Goal: Entertainment & Leisure: Consume media (video, audio)

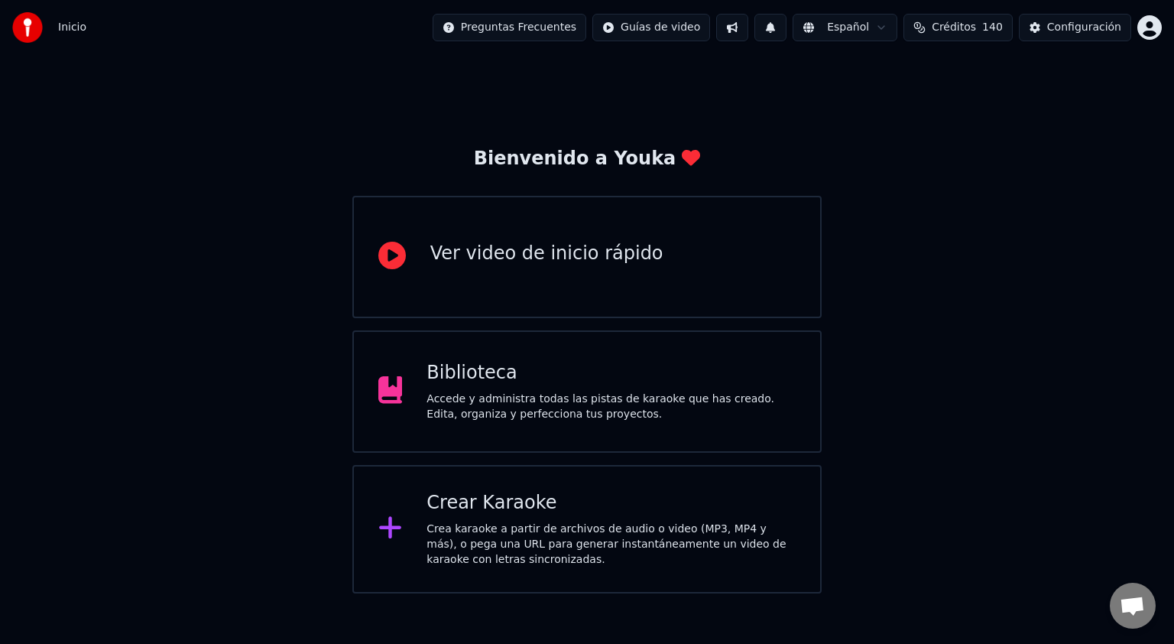
click at [541, 375] on div "Biblioteca" at bounding box center [611, 373] width 369 height 24
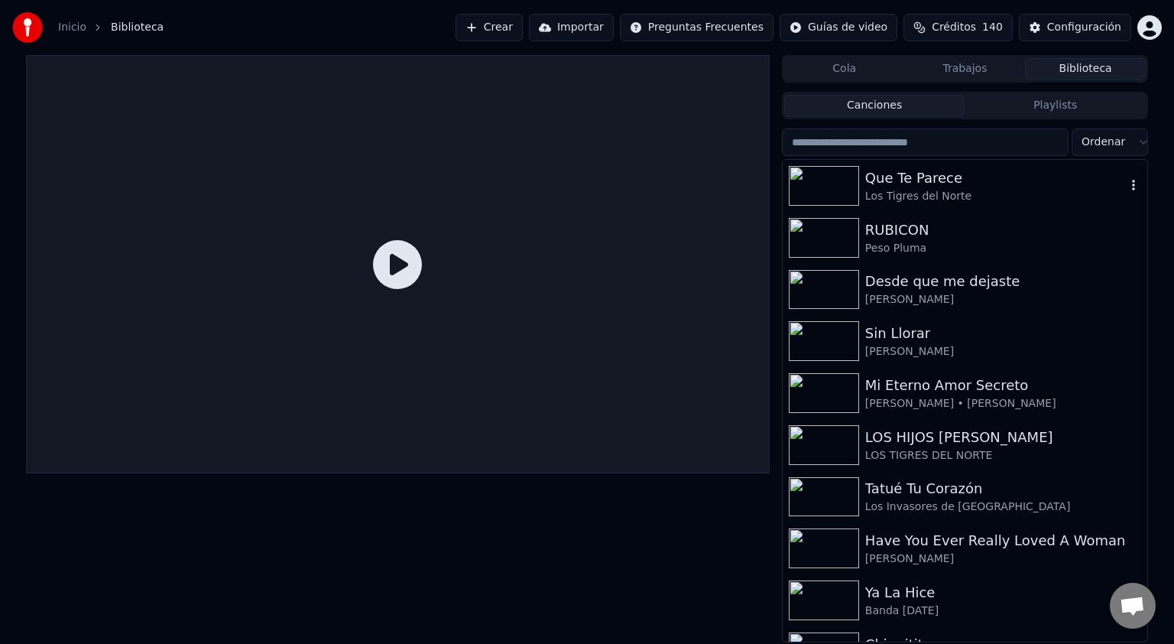
click at [822, 182] on img at bounding box center [824, 186] width 70 height 40
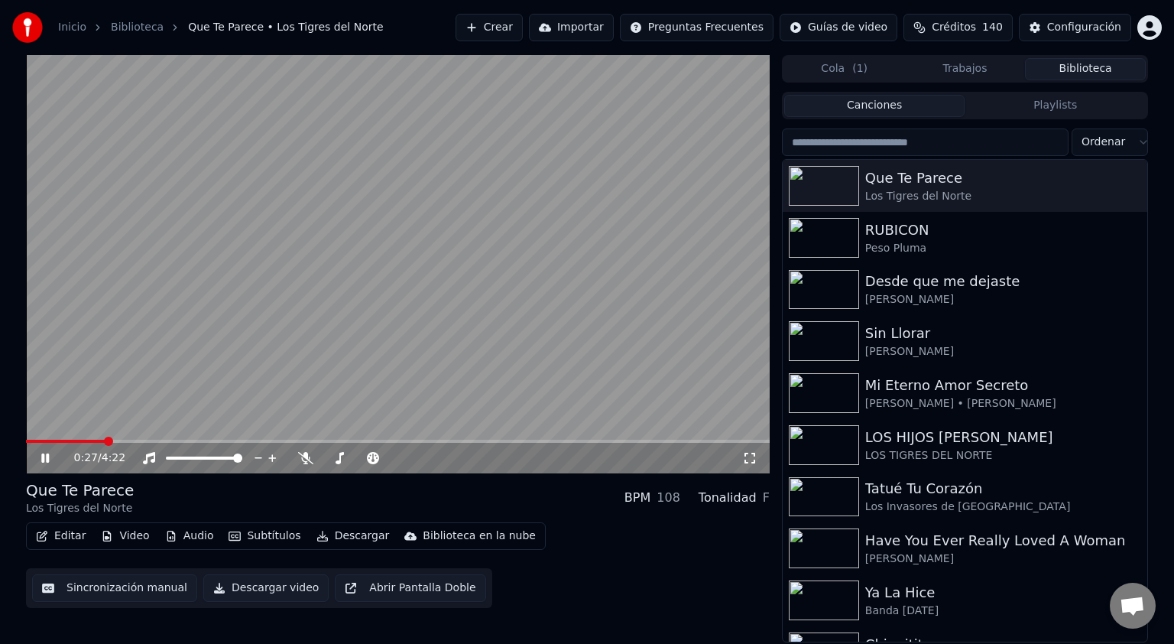
click at [41, 450] on div "0:27 / 4:22" at bounding box center [398, 457] width 732 height 15
click at [44, 462] on icon at bounding box center [56, 458] width 36 height 12
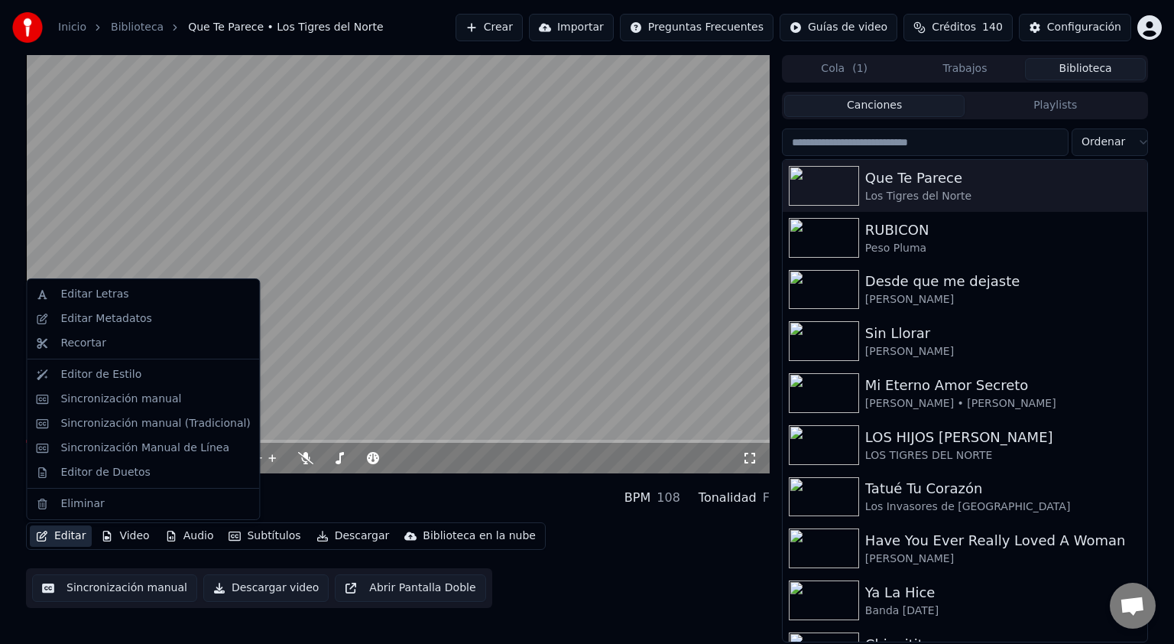
click at [50, 535] on button "Editar" at bounding box center [61, 535] width 62 height 21
click at [159, 429] on div "Sincronización manual (Tradicional)" at bounding box center [155, 423] width 190 height 15
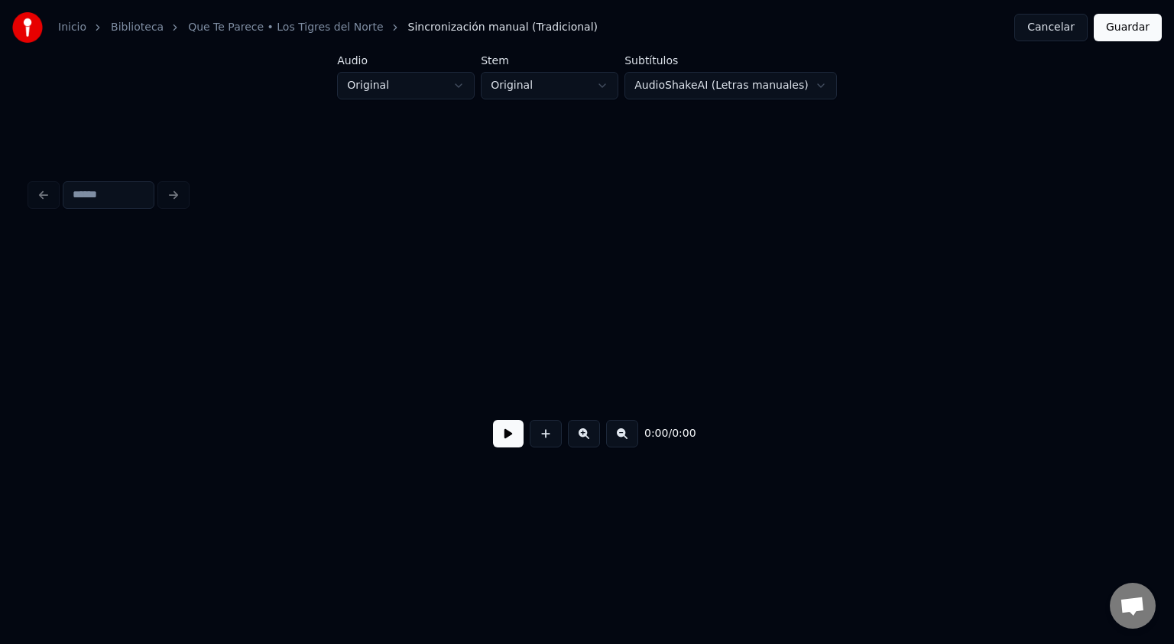
scroll to position [0, 3935]
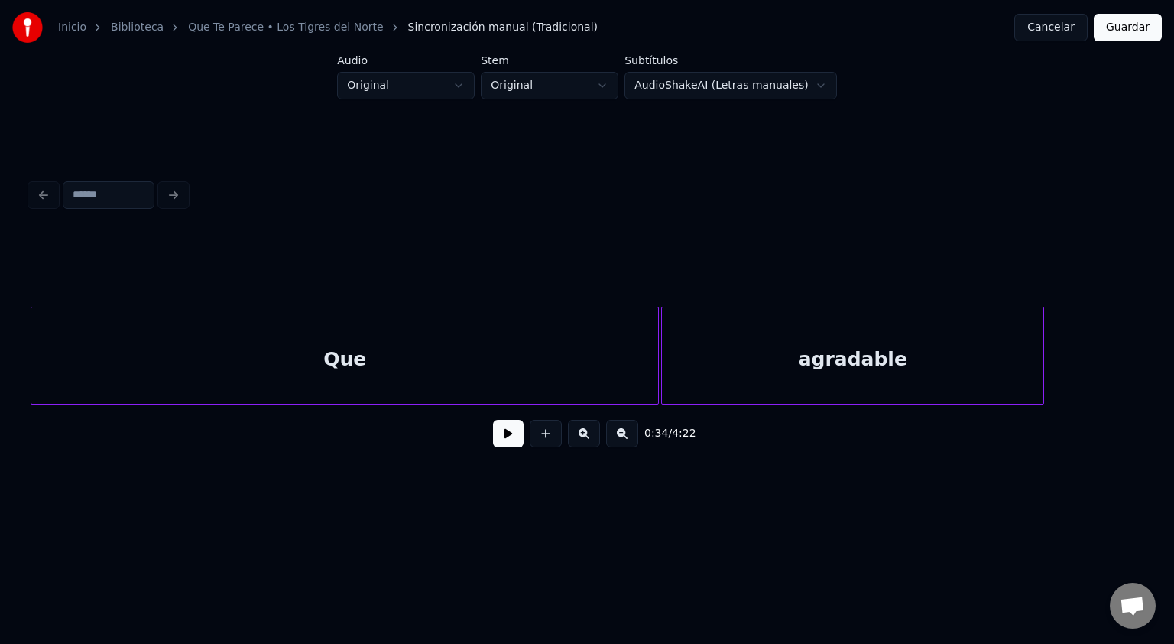
click at [511, 431] on button at bounding box center [508, 434] width 31 height 28
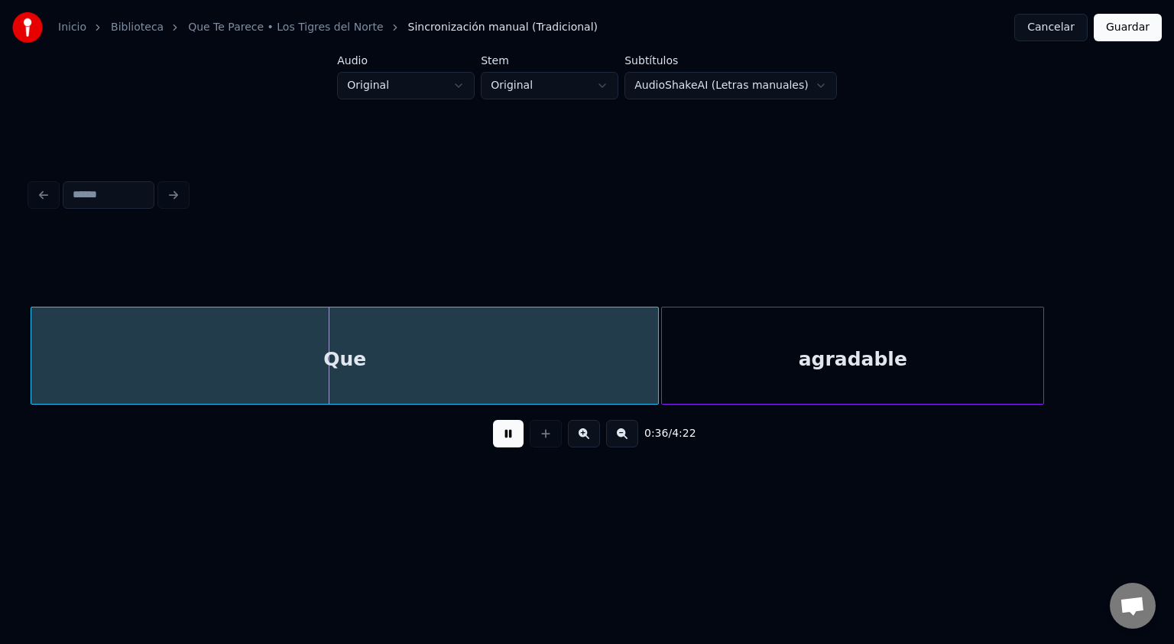
click at [511, 433] on button at bounding box center [508, 434] width 31 height 28
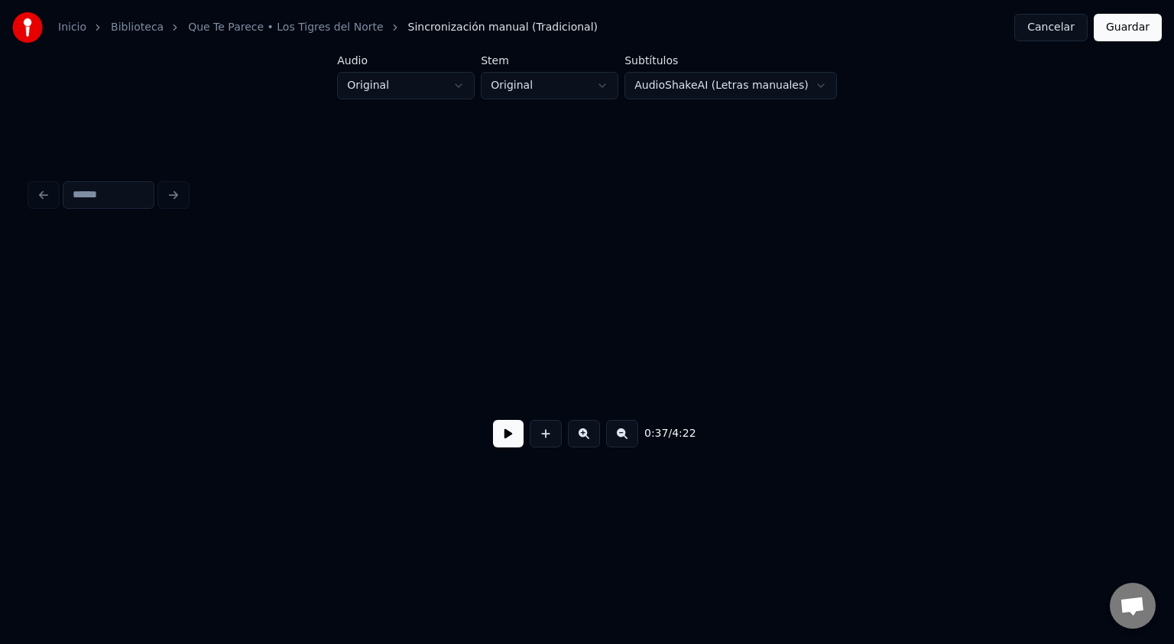
scroll to position [0, 0]
click at [512, 440] on button at bounding box center [508, 434] width 31 height 28
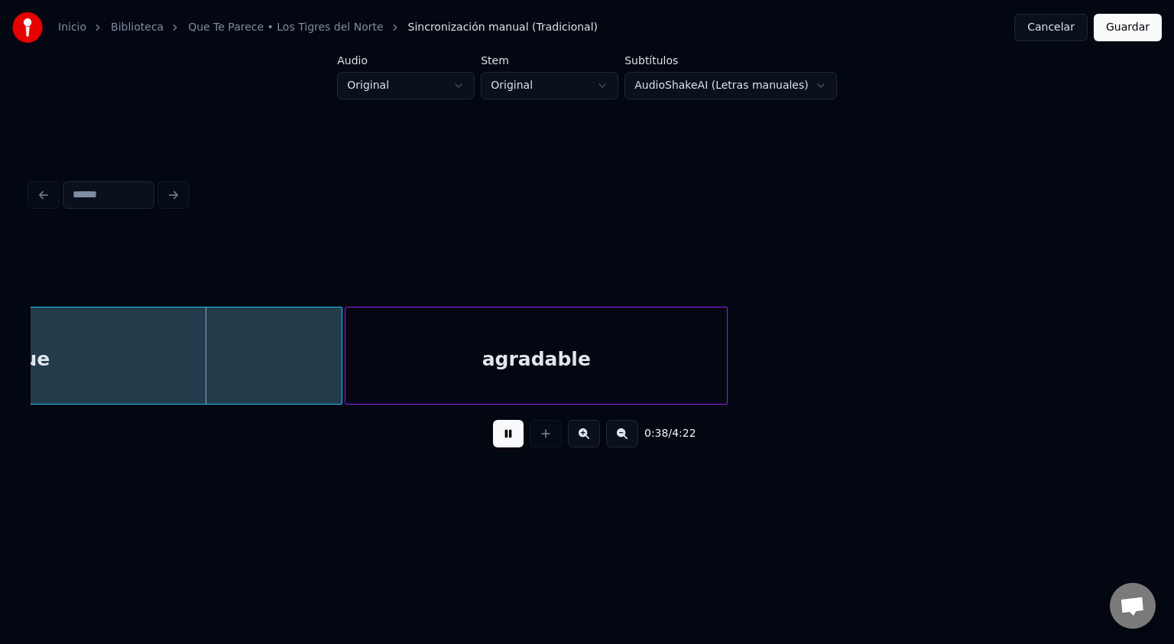
click at [512, 440] on button at bounding box center [508, 434] width 31 height 28
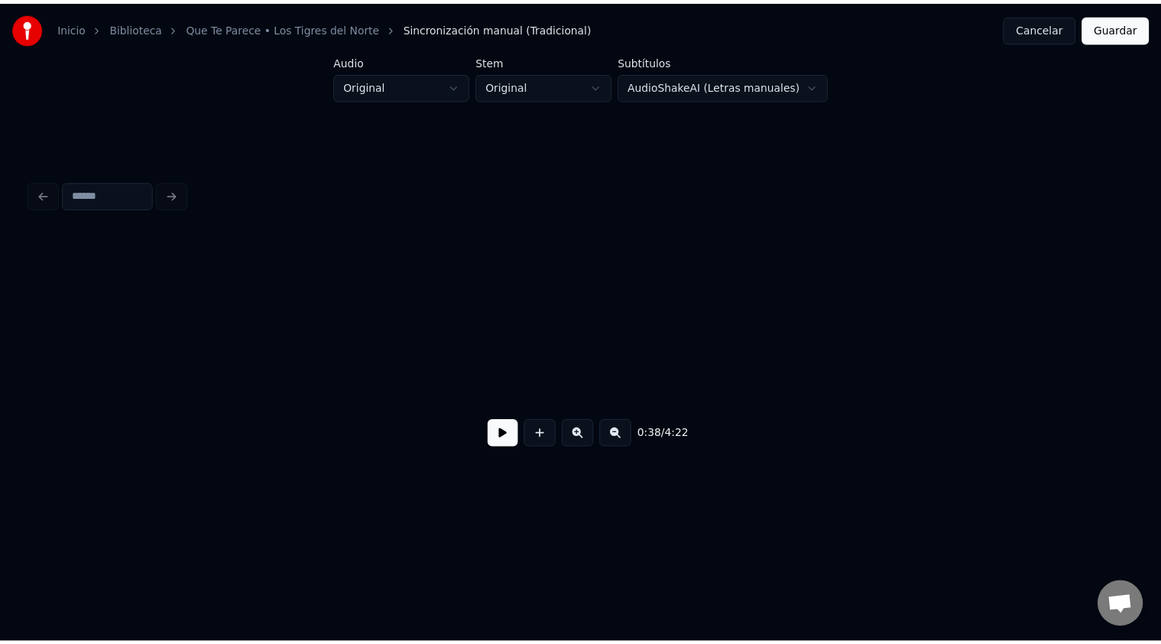
scroll to position [0, 0]
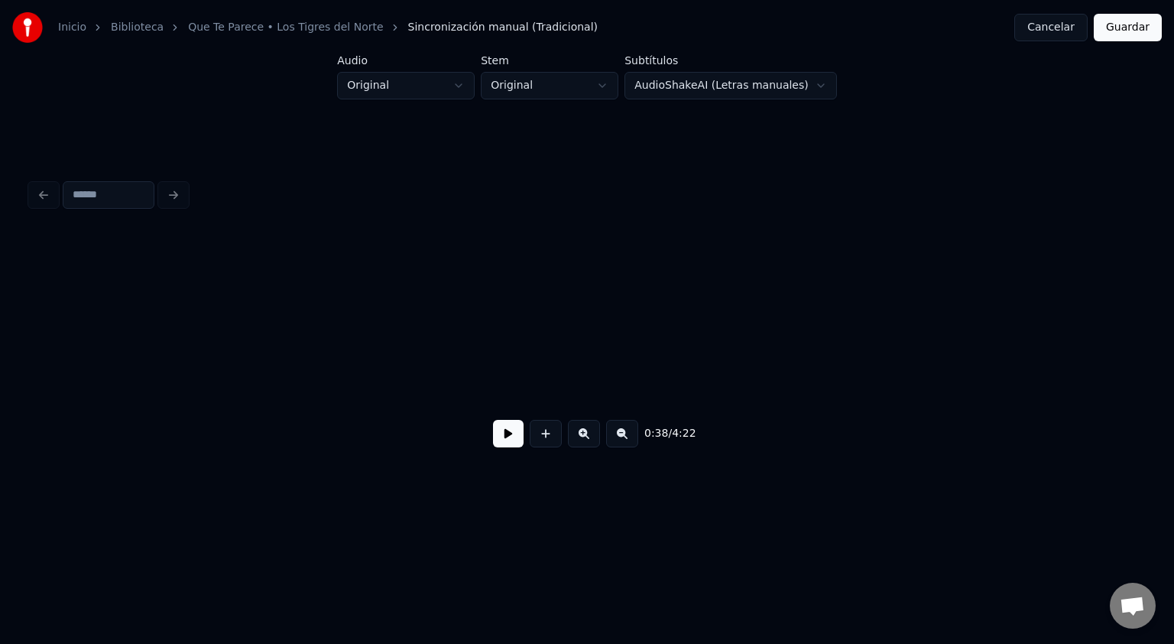
click at [1058, 31] on button "Cancelar" at bounding box center [1050, 28] width 73 height 28
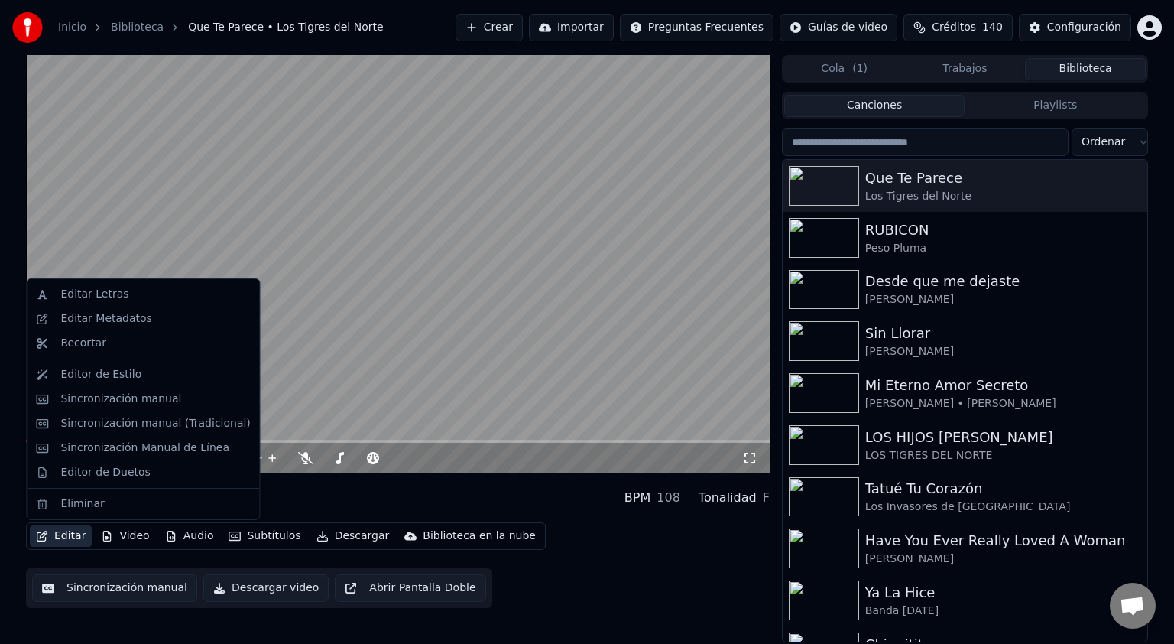
click at [63, 534] on button "Editar" at bounding box center [61, 535] width 62 height 21
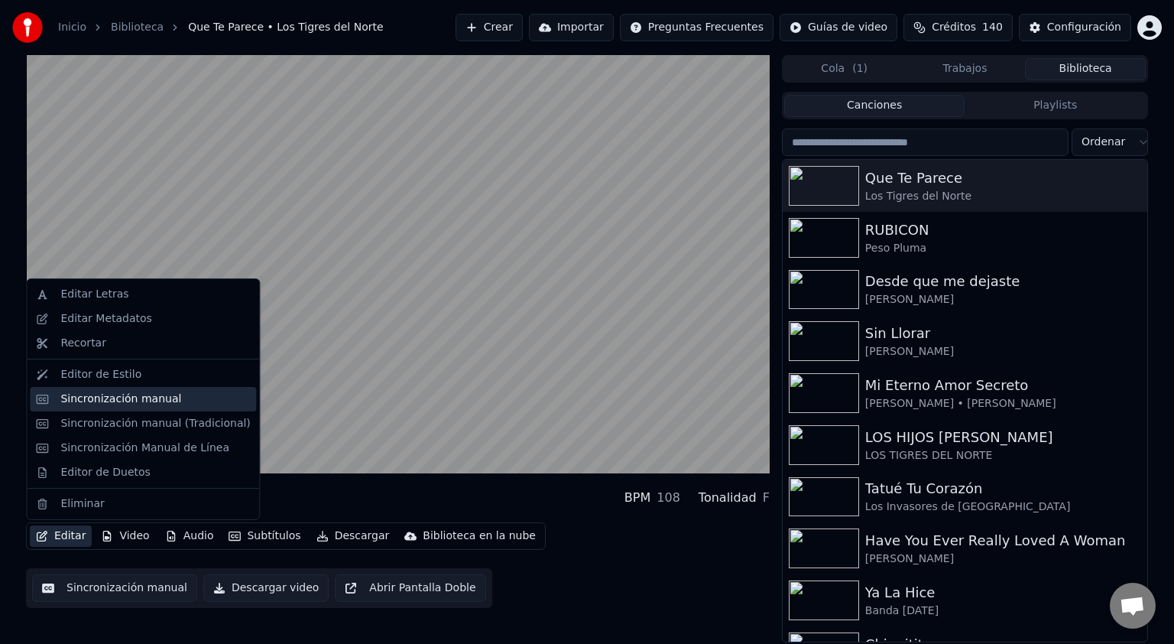
click at [118, 405] on div "Sincronización manual" at bounding box center [120, 398] width 121 height 15
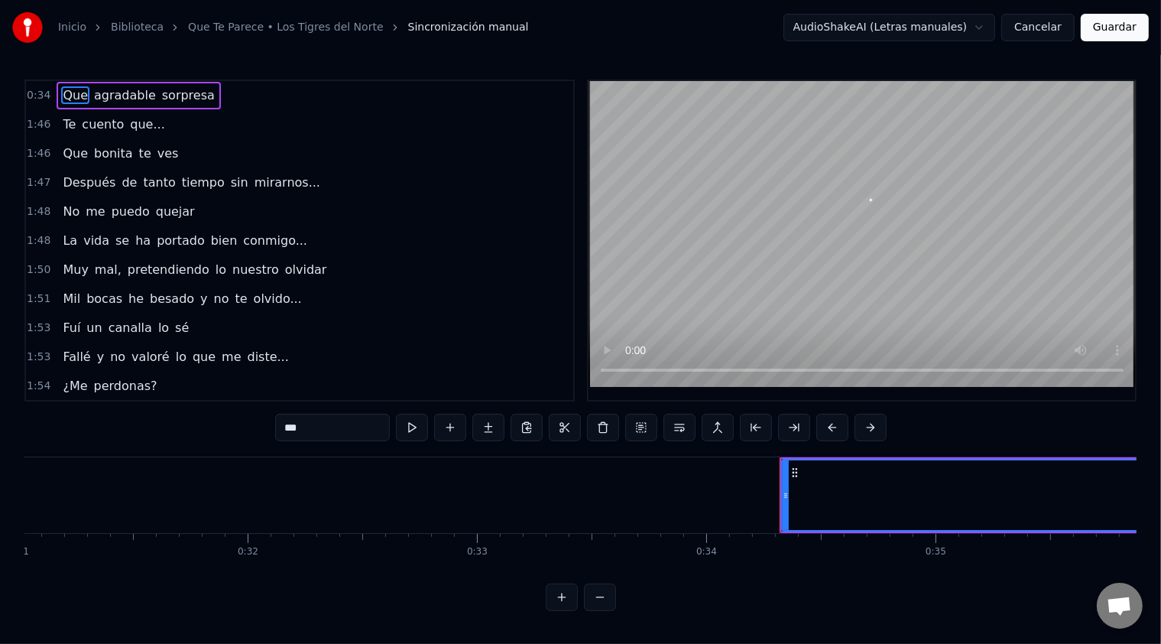
scroll to position [0, 7794]
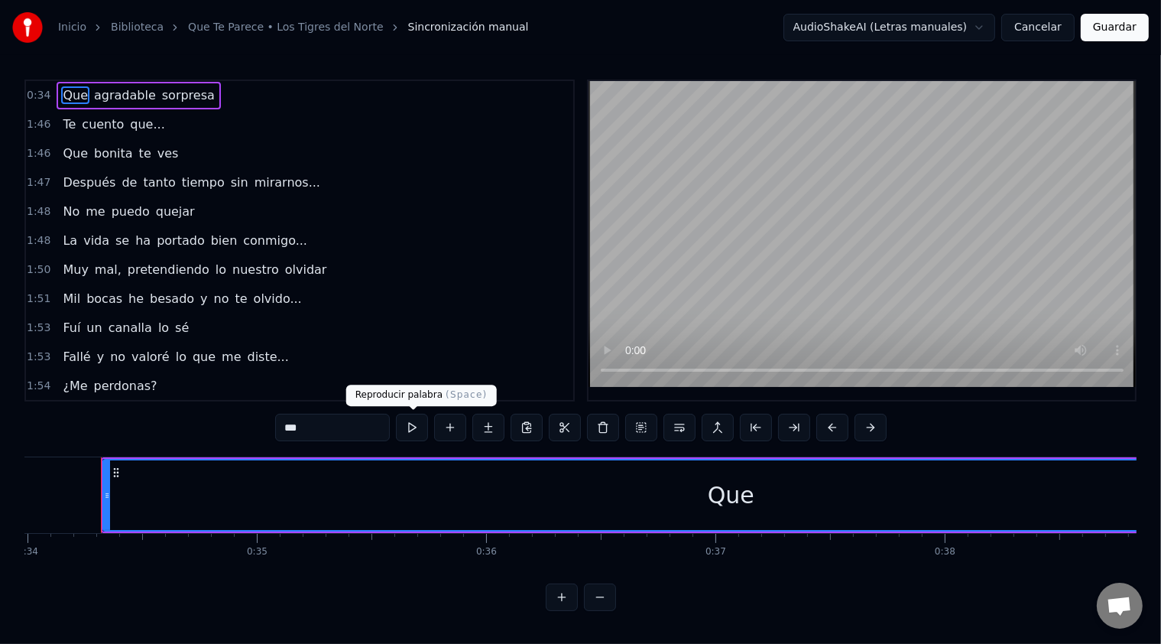
click at [416, 422] on button at bounding box center [412, 428] width 32 height 28
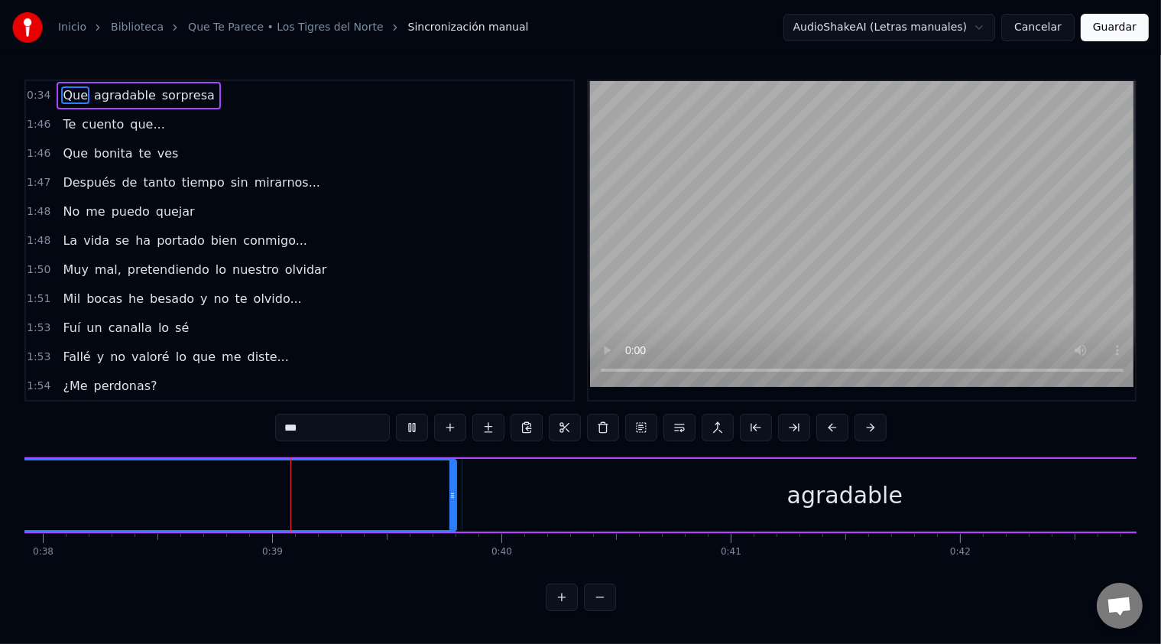
scroll to position [0, 8762]
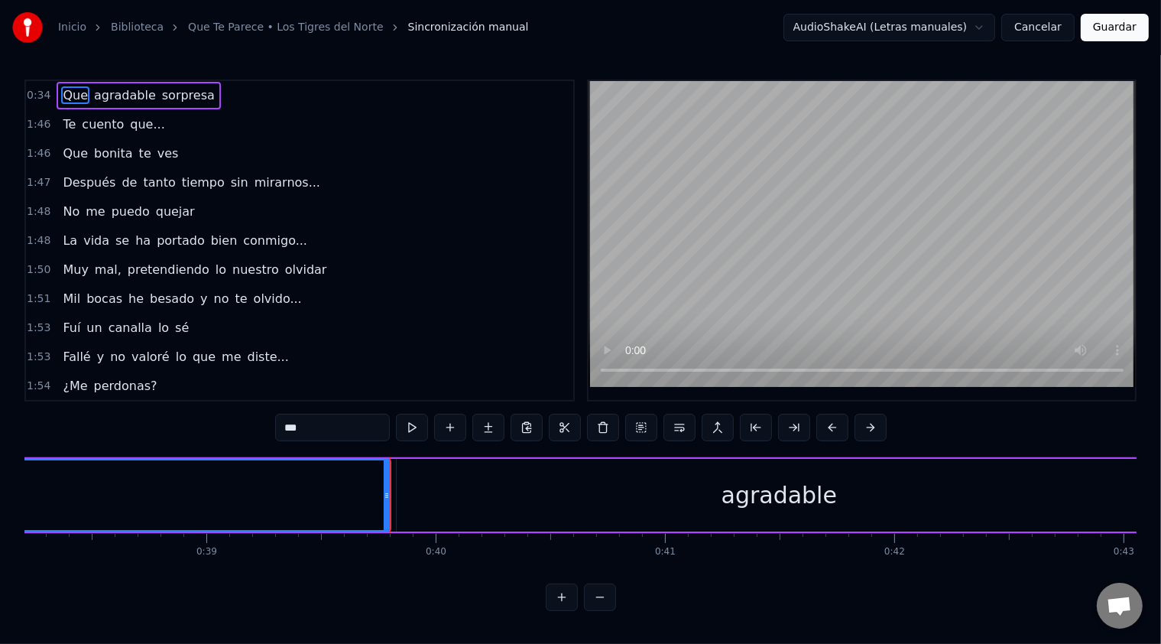
click at [1044, 28] on button "Cancelar" at bounding box center [1037, 28] width 73 height 28
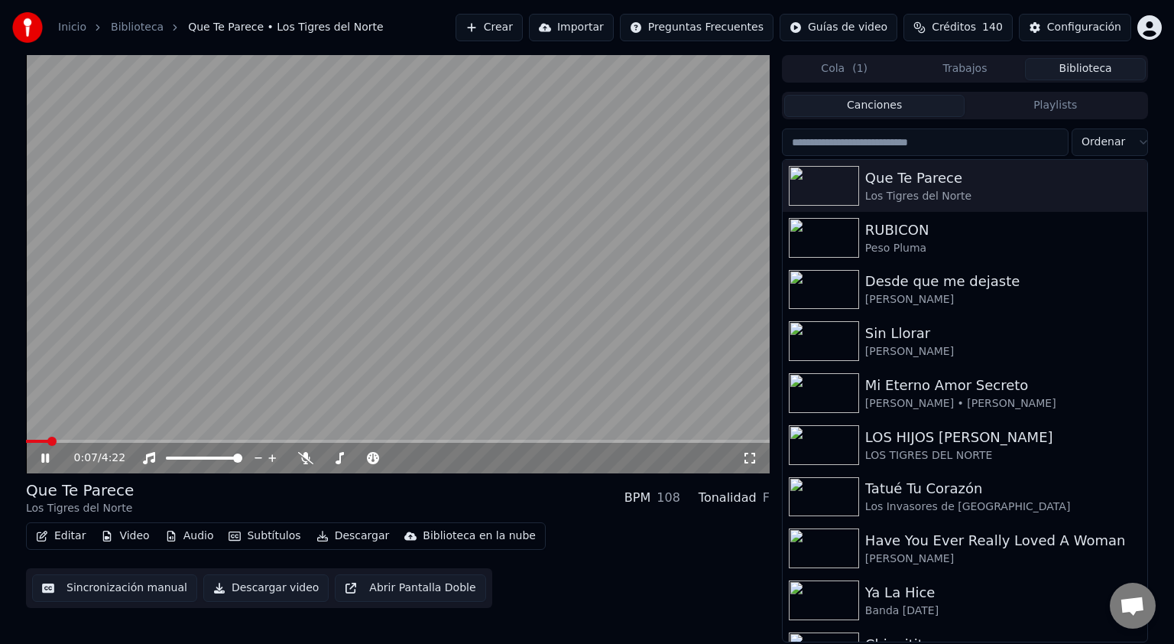
click at [50, 453] on icon at bounding box center [56, 458] width 36 height 12
click at [26, 440] on span at bounding box center [30, 440] width 9 height 9
click at [306, 456] on icon at bounding box center [305, 458] width 15 height 12
click at [44, 456] on icon at bounding box center [45, 458] width 9 height 11
click at [44, 456] on icon at bounding box center [45, 457] width 8 height 9
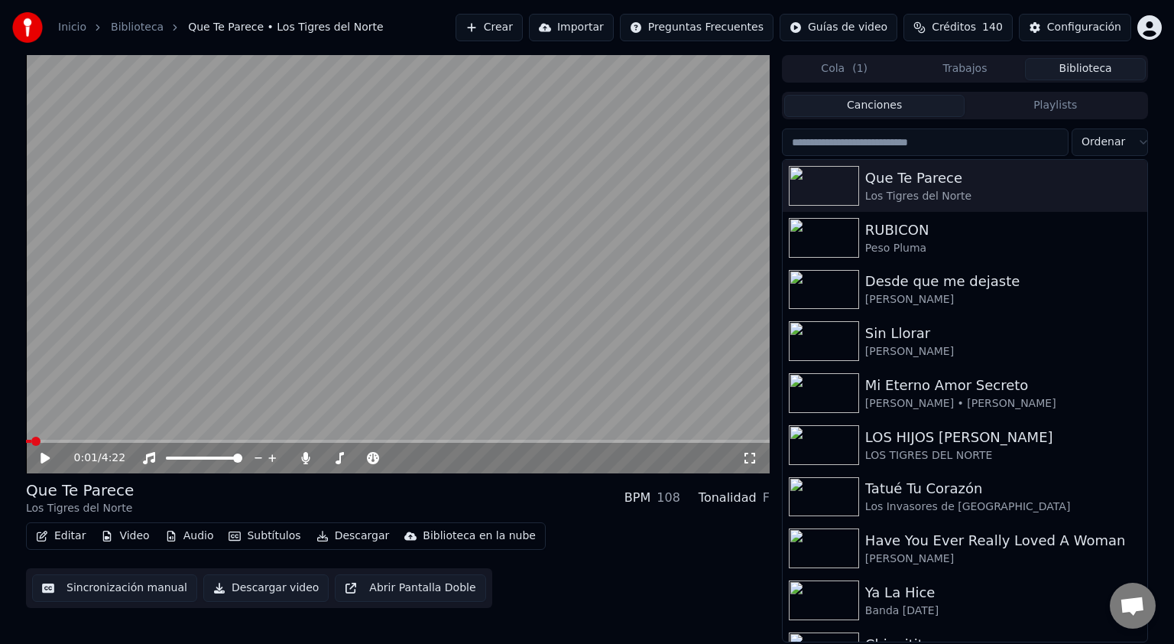
click at [70, 538] on button "Editar" at bounding box center [61, 535] width 62 height 21
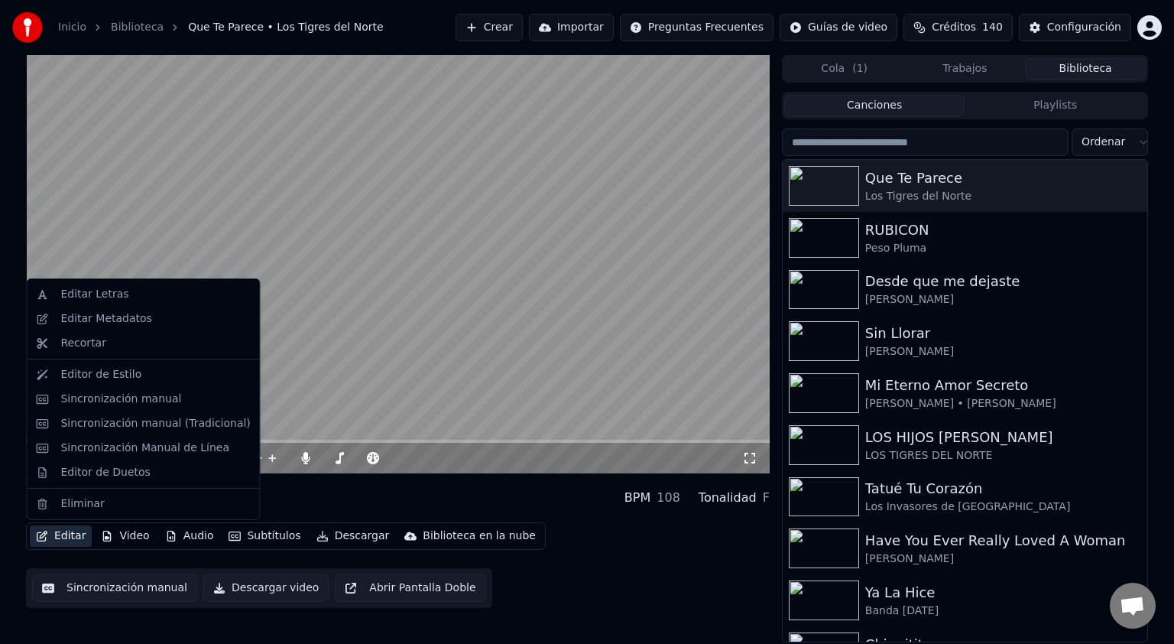
click at [70, 538] on button "Editar" at bounding box center [61, 535] width 62 height 21
click at [61, 533] on button "Editar" at bounding box center [61, 535] width 62 height 21
click at [136, 399] on div "Sincronización manual" at bounding box center [120, 398] width 121 height 15
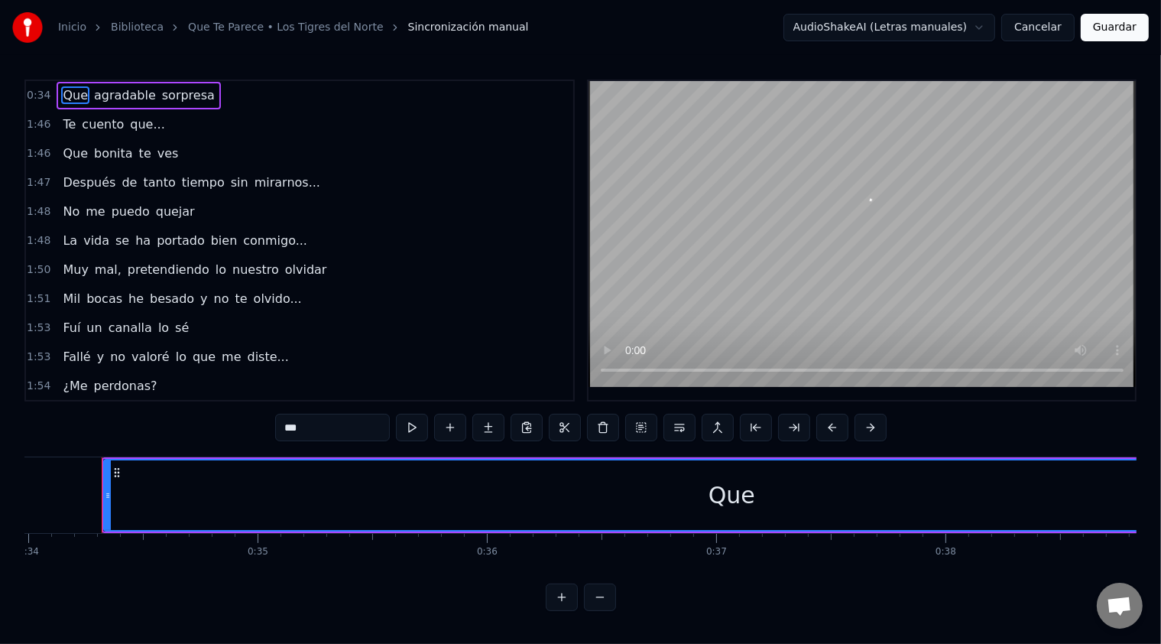
scroll to position [0, 7794]
click at [413, 423] on button at bounding box center [412, 428] width 32 height 28
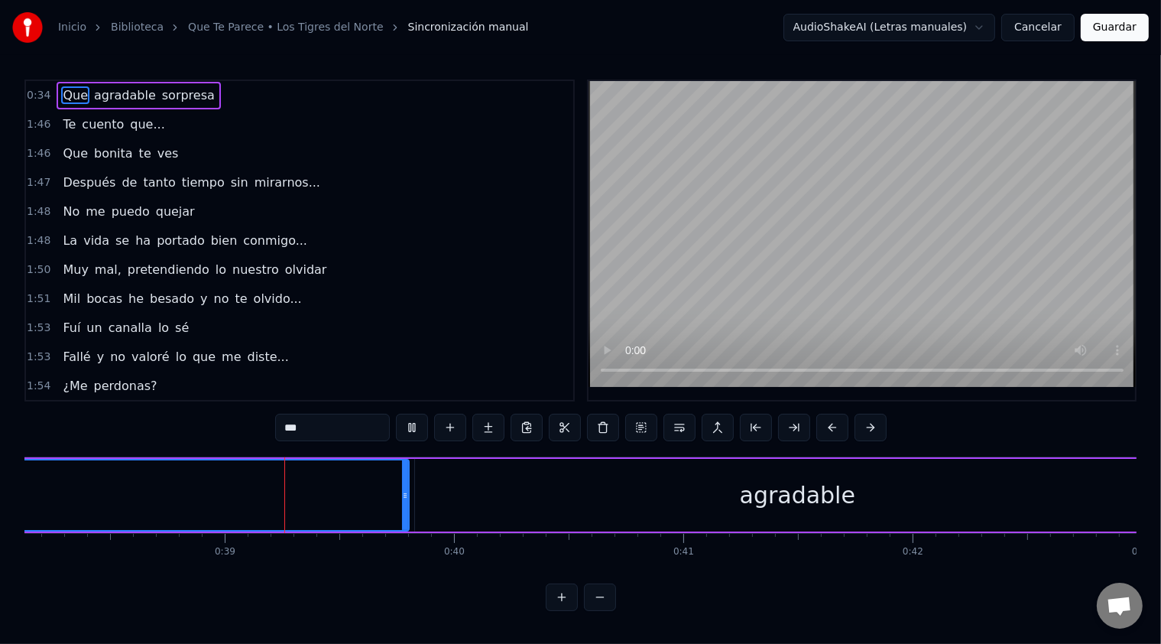
scroll to position [0, 8782]
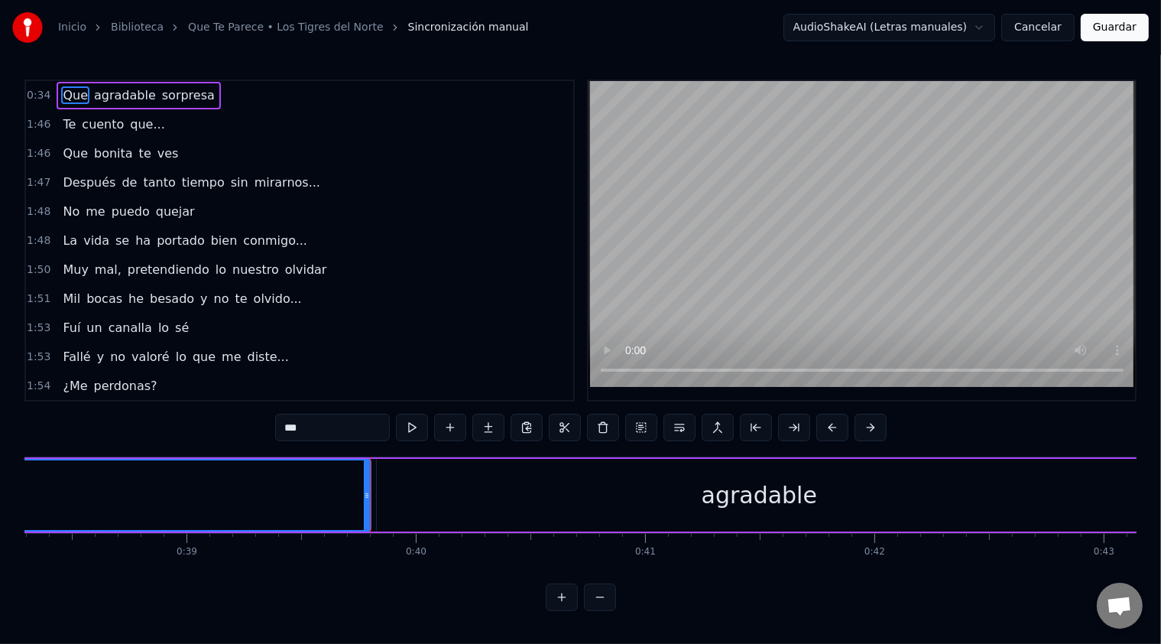
click at [413, 423] on button at bounding box center [412, 428] width 32 height 28
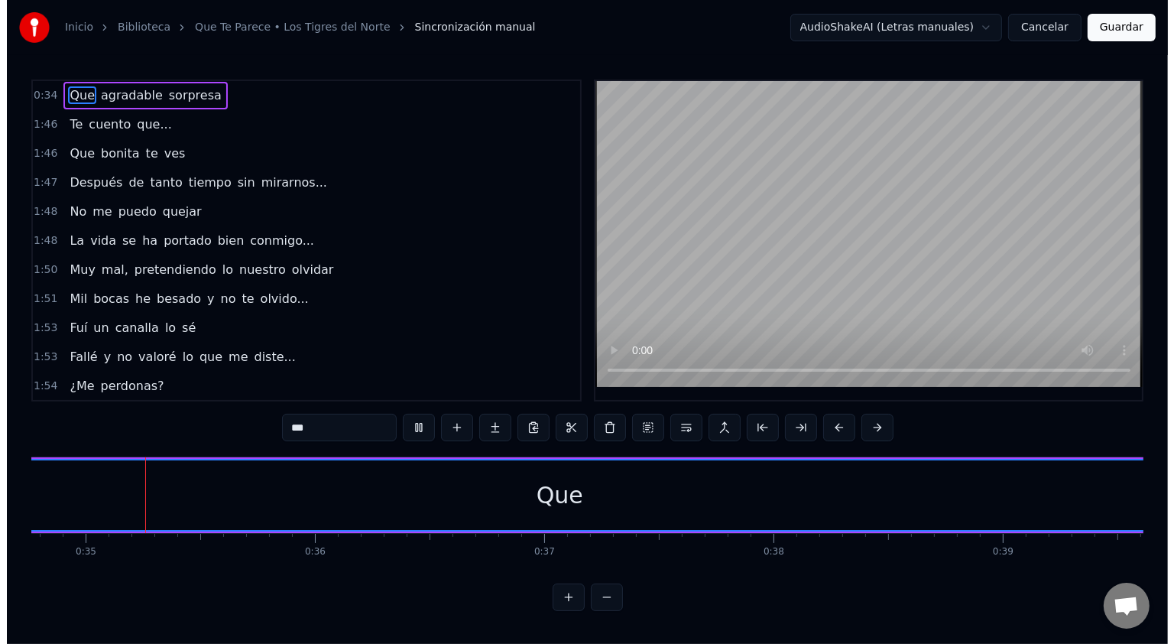
scroll to position [0, 7965]
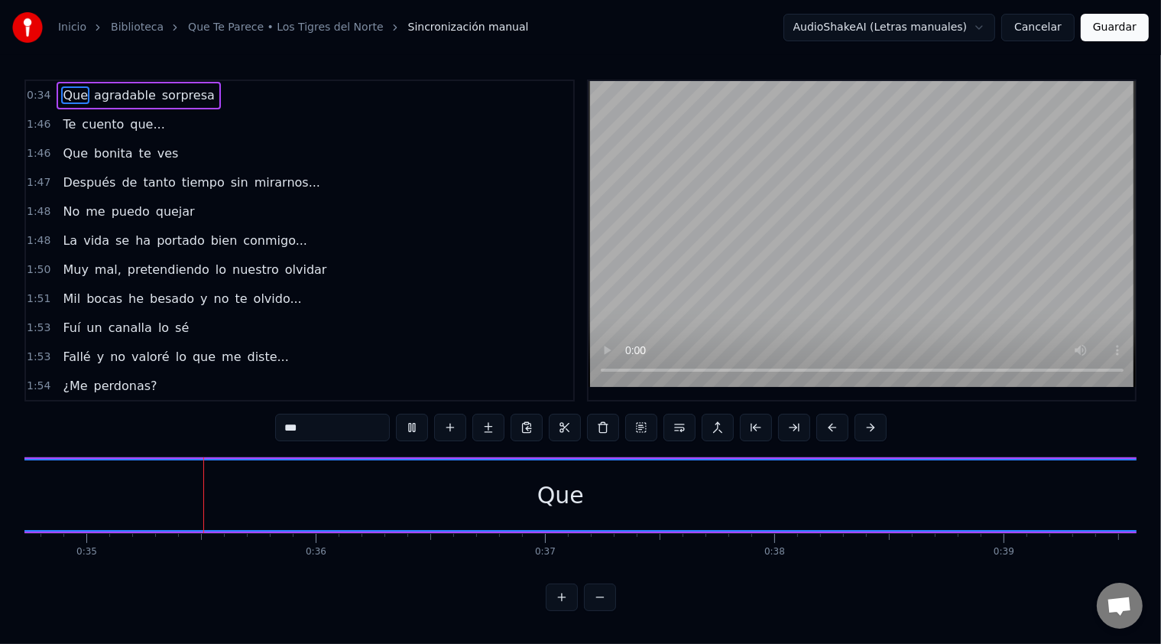
click at [413, 423] on button at bounding box center [412, 428] width 32 height 28
click at [991, 25] on html "Inicio Biblioteca Que Te Parece • Los Tigres del Norte Sincronización manual Au…" at bounding box center [580, 317] width 1161 height 635
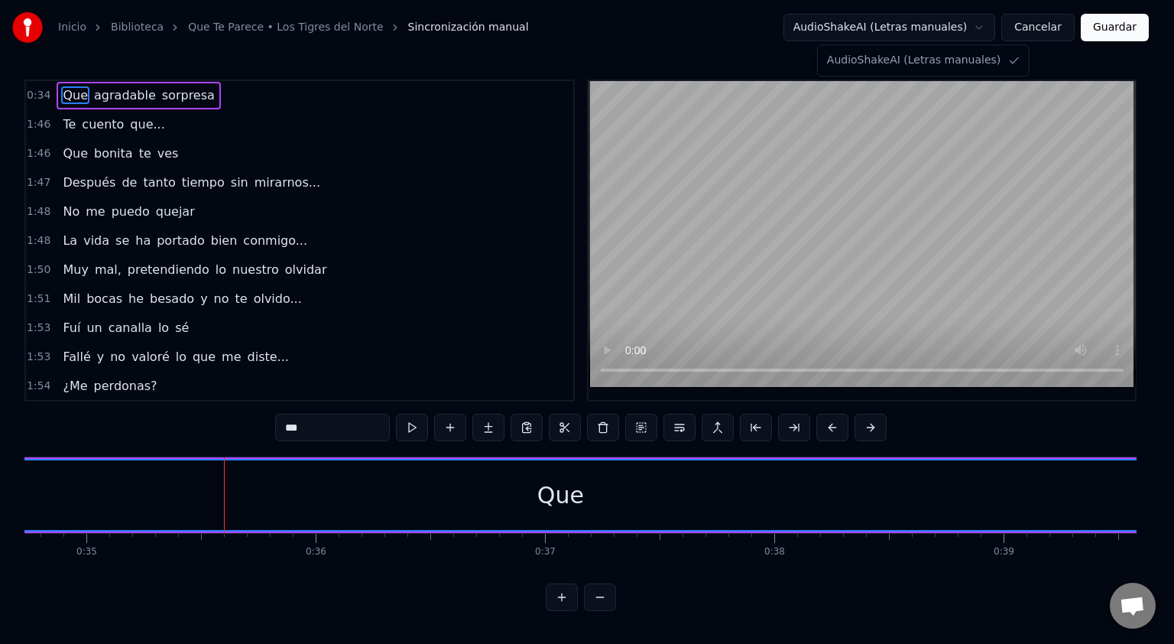
click at [991, 25] on html "Inicio Biblioteca Que Te Parece • Los Tigres del Norte Sincronización manual Au…" at bounding box center [587, 317] width 1174 height 635
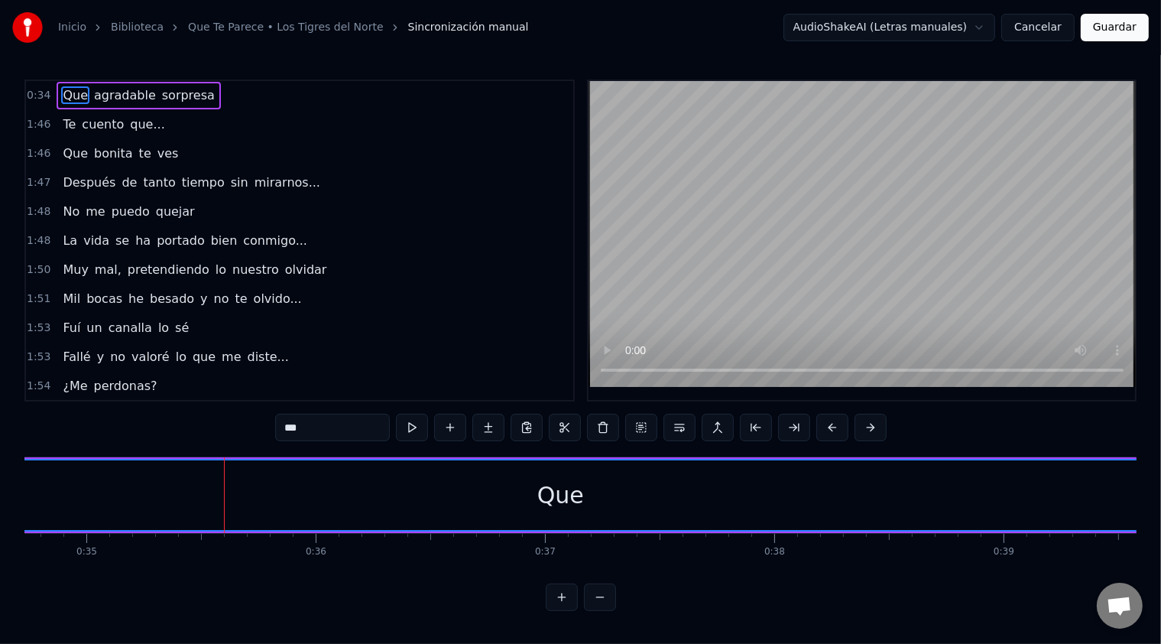
click at [1040, 28] on button "Cancelar" at bounding box center [1037, 28] width 73 height 28
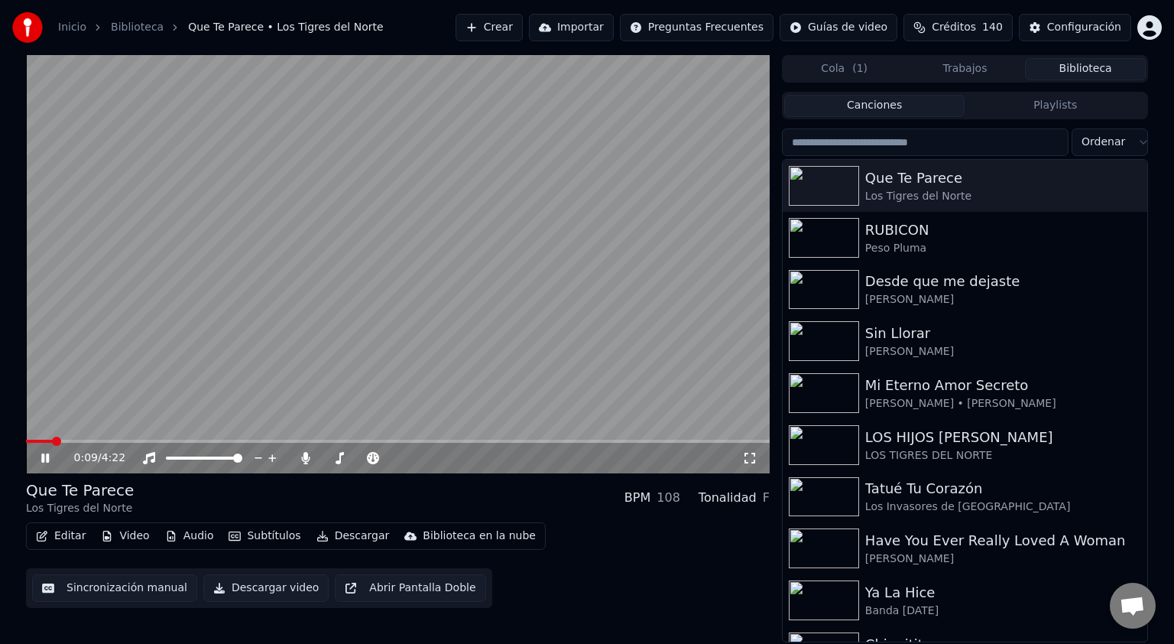
click at [96, 437] on video at bounding box center [398, 264] width 744 height 418
click at [96, 442] on span at bounding box center [398, 441] width 744 height 3
click at [49, 462] on icon at bounding box center [56, 458] width 36 height 12
click at [175, 446] on span at bounding box center [170, 440] width 9 height 9
click at [46, 459] on icon at bounding box center [56, 458] width 36 height 12
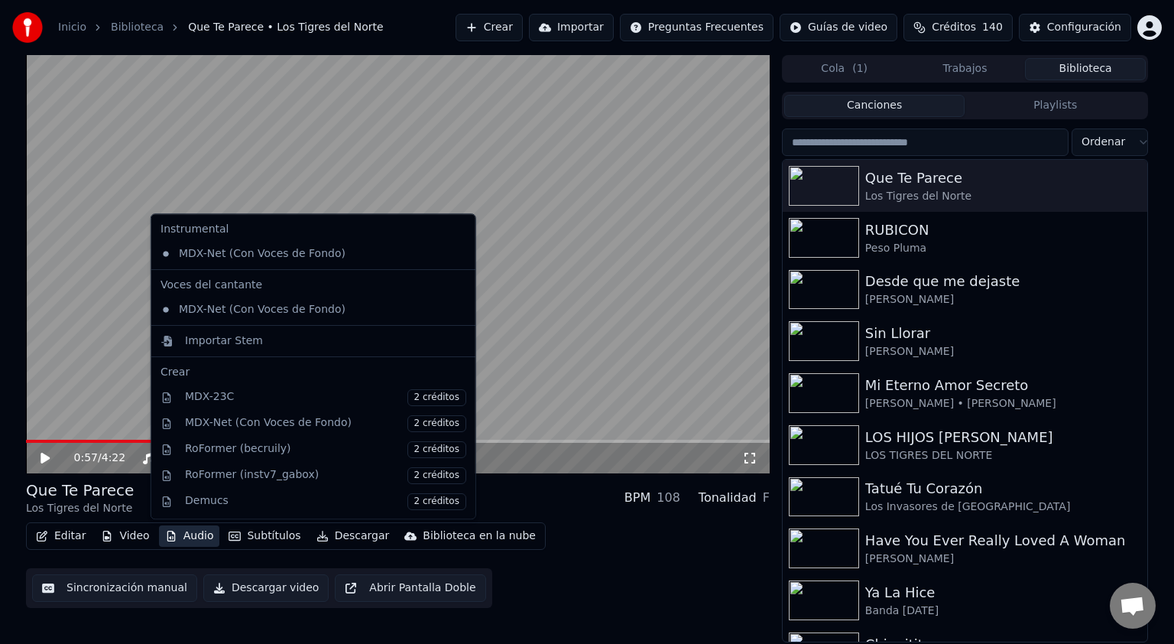
click at [190, 538] on button "Audio" at bounding box center [189, 535] width 61 height 21
click at [225, 342] on div "Importar Stem" at bounding box center [224, 340] width 78 height 15
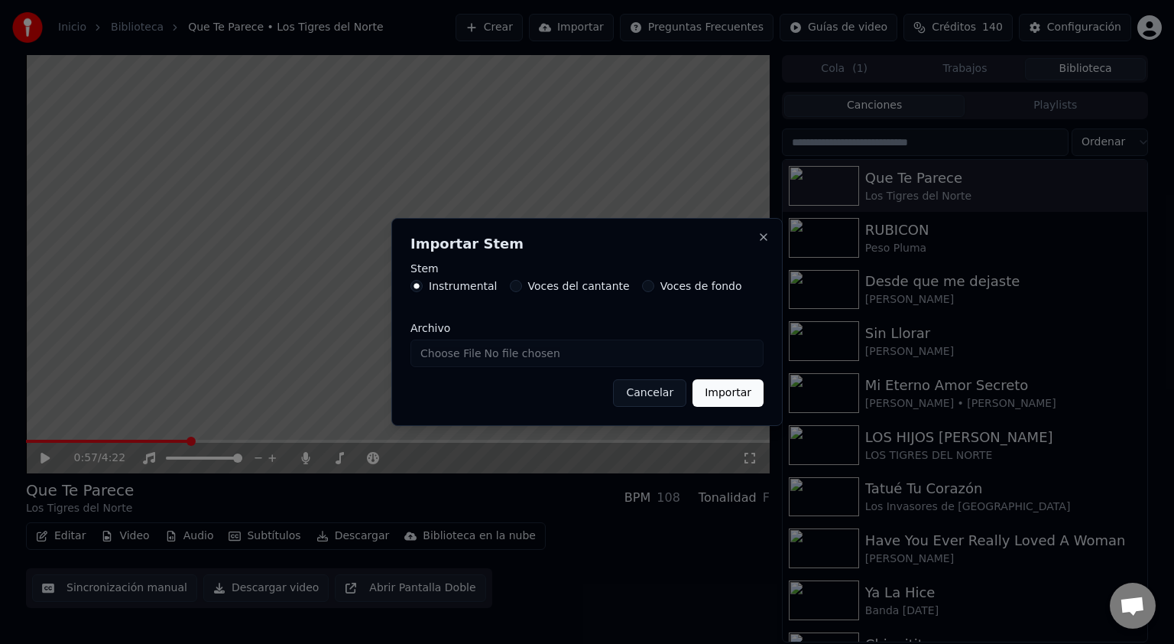
click at [605, 355] on input "Archivo" at bounding box center [587, 353] width 353 height 28
click at [512, 353] on input "Archivo" at bounding box center [587, 353] width 353 height 28
type input "**********"
click at [743, 391] on button "Importar" at bounding box center [728, 393] width 71 height 28
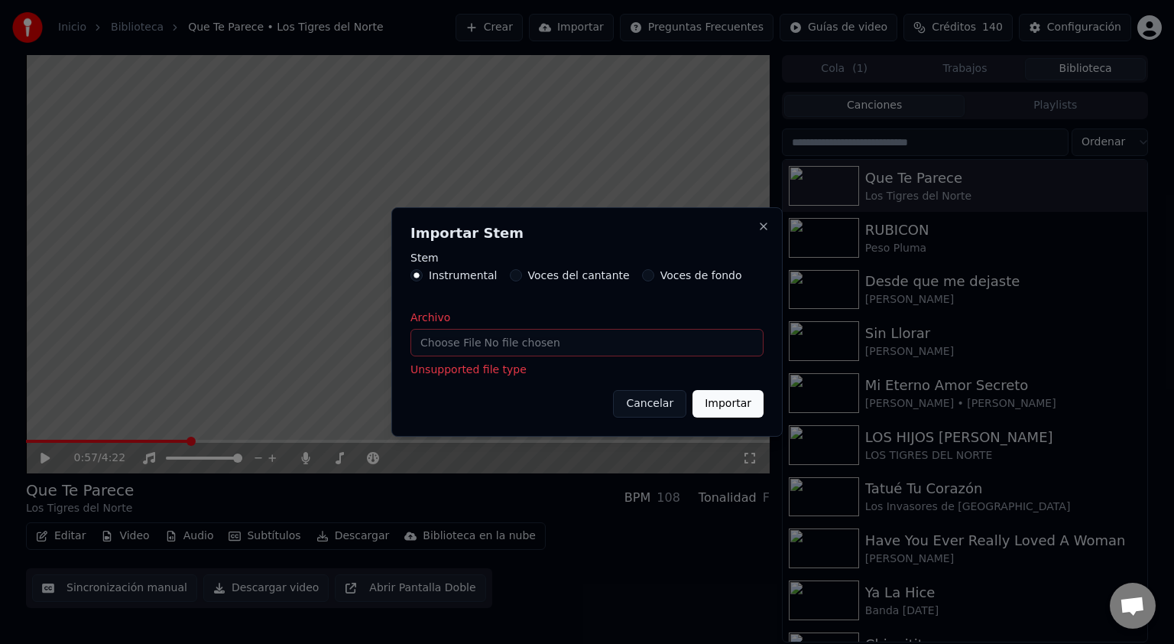
click at [511, 272] on button "Voces del cantante" at bounding box center [516, 275] width 12 height 12
click at [735, 401] on button "Importar" at bounding box center [728, 404] width 71 height 28
click at [726, 401] on button "Importar" at bounding box center [728, 404] width 71 height 28
click at [671, 403] on button "Cancelar" at bounding box center [649, 404] width 73 height 28
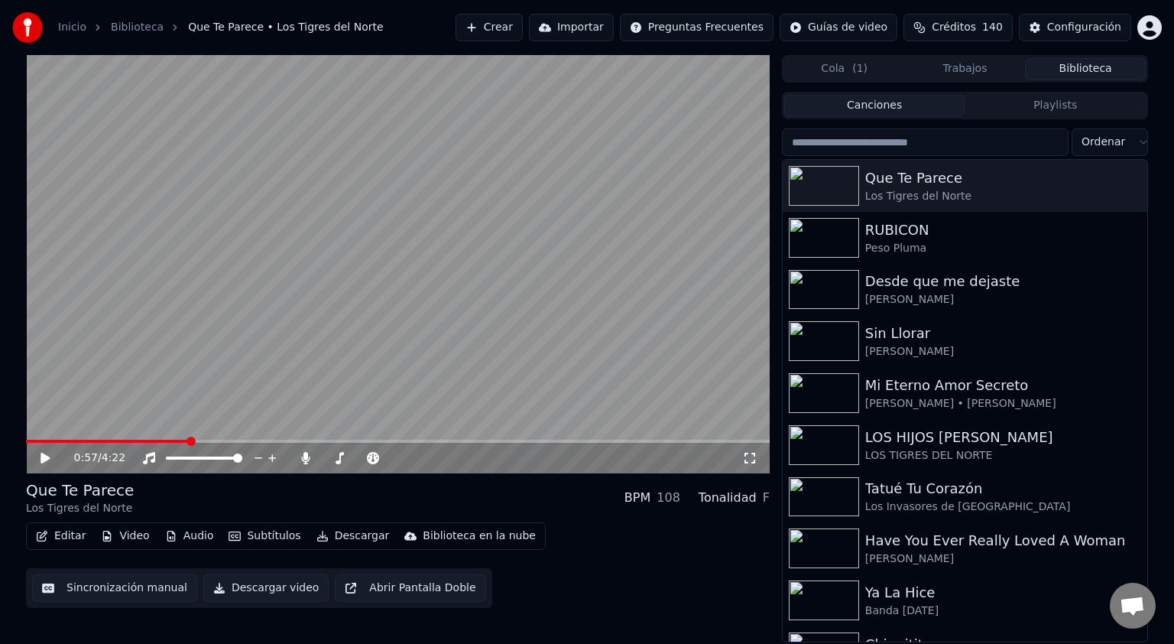
click at [125, 532] on button "Video" at bounding box center [125, 535] width 60 height 21
click at [465, 391] on video at bounding box center [398, 264] width 744 height 418
click at [46, 453] on icon at bounding box center [56, 458] width 36 height 12
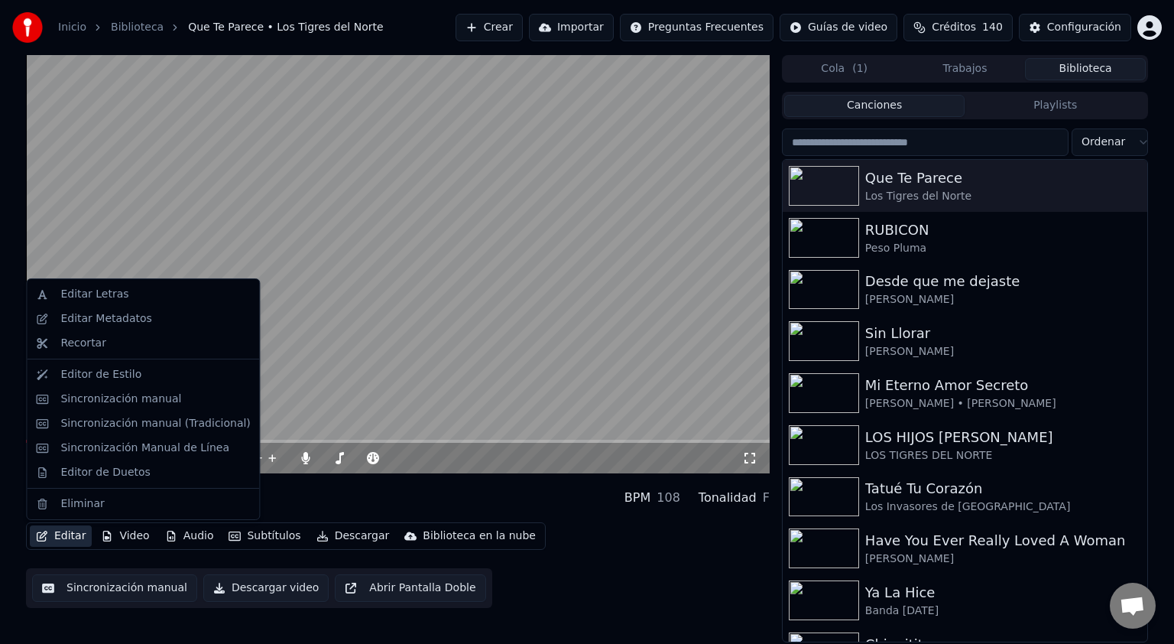
click at [63, 534] on button "Editar" at bounding box center [61, 535] width 62 height 21
click at [93, 293] on div "Editar Letras" at bounding box center [94, 294] width 68 height 15
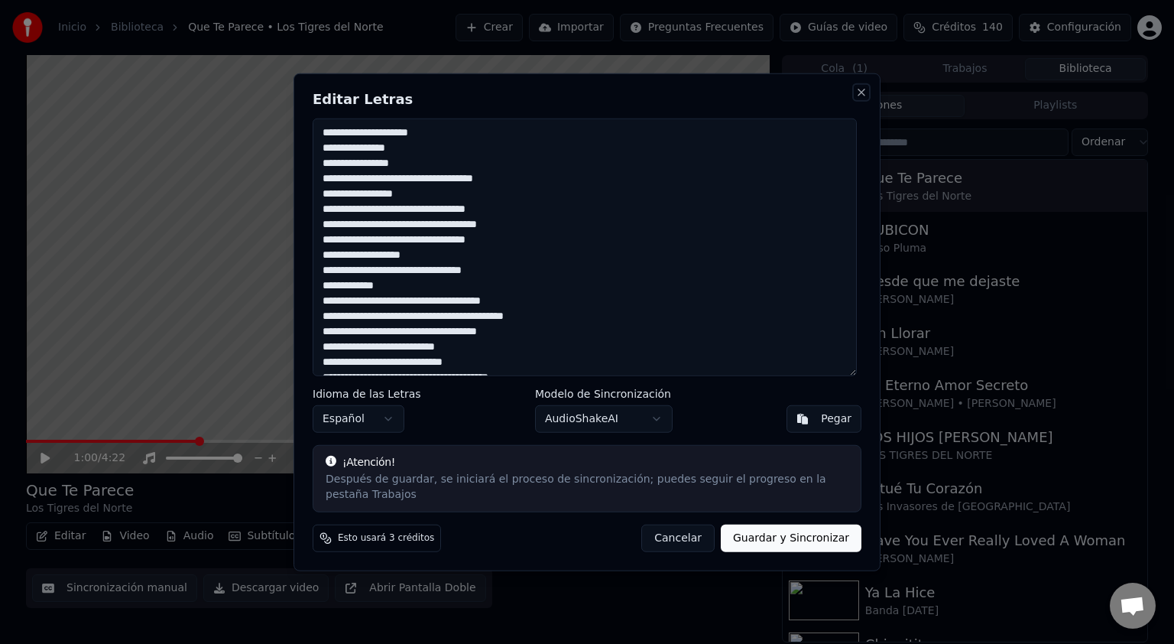
click at [857, 97] on button "Close" at bounding box center [861, 92] width 12 height 12
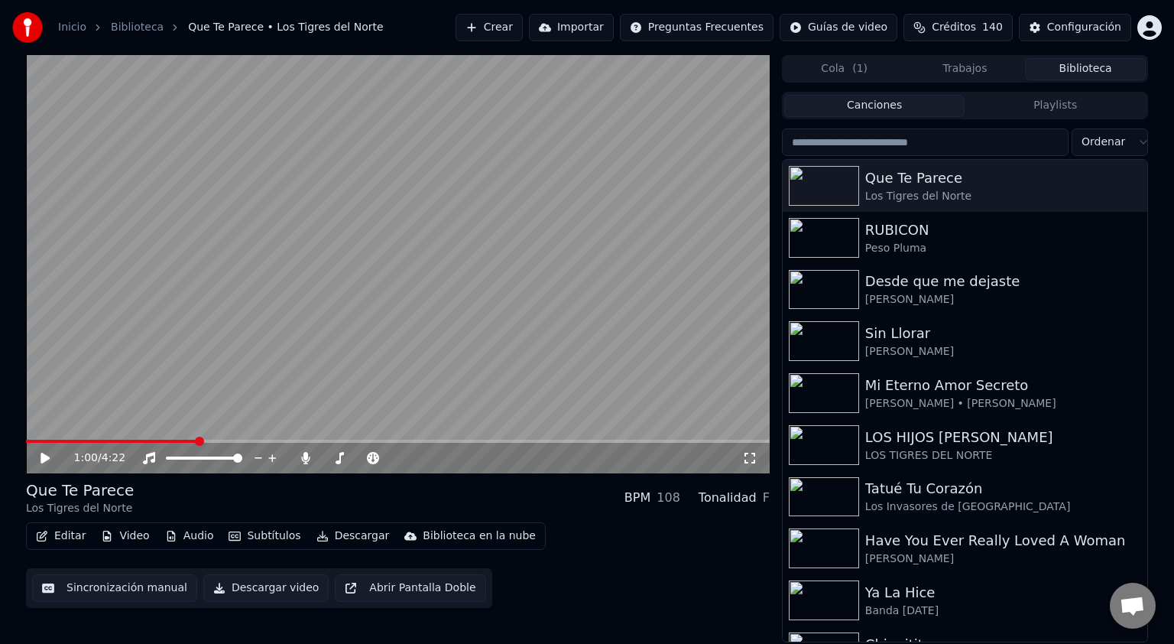
click at [523, 27] on button "Crear" at bounding box center [489, 28] width 67 height 28
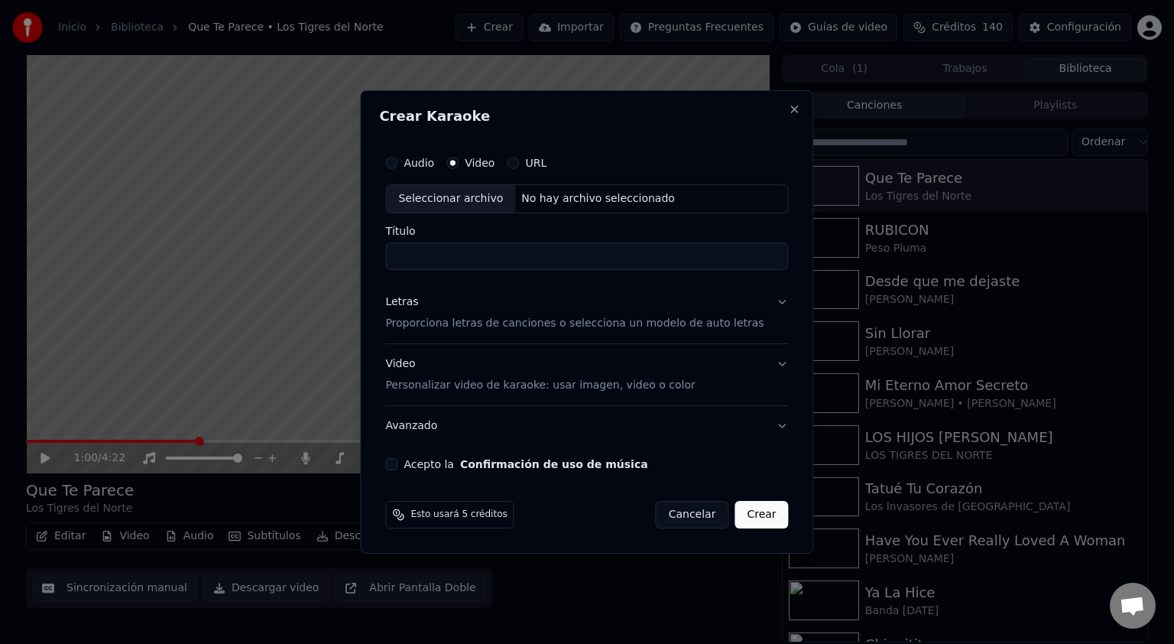
click at [767, 300] on button "Letras Proporciona letras de canciones o selecciona un modelo de auto letras" at bounding box center [586, 312] width 403 height 61
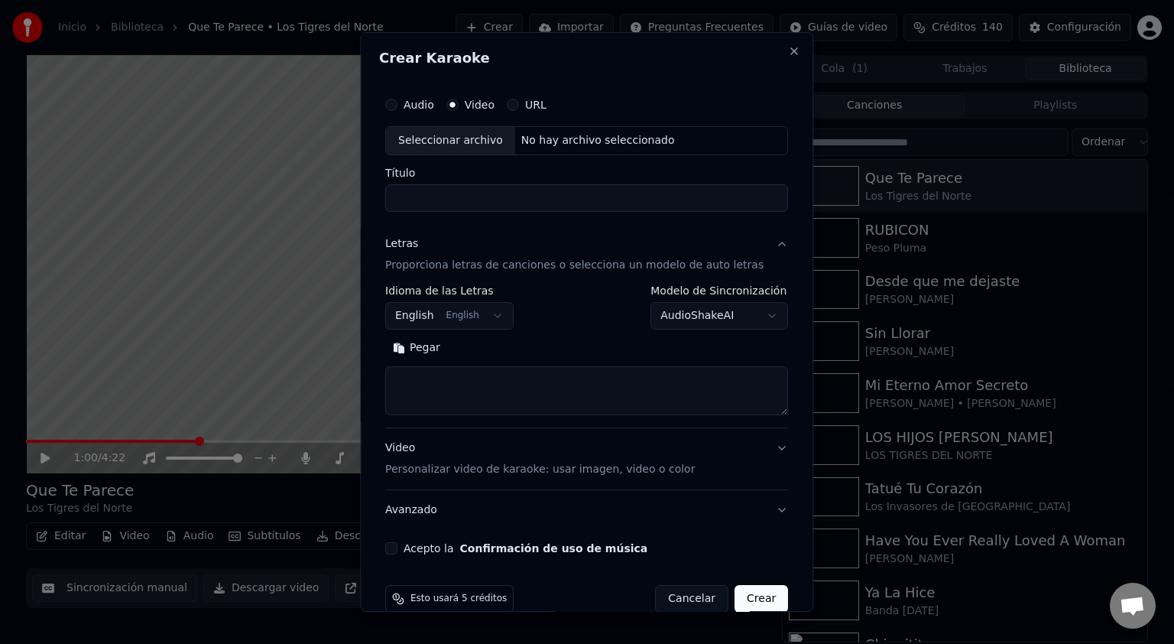
click at [437, 383] on textarea at bounding box center [586, 390] width 403 height 49
paste textarea "**********"
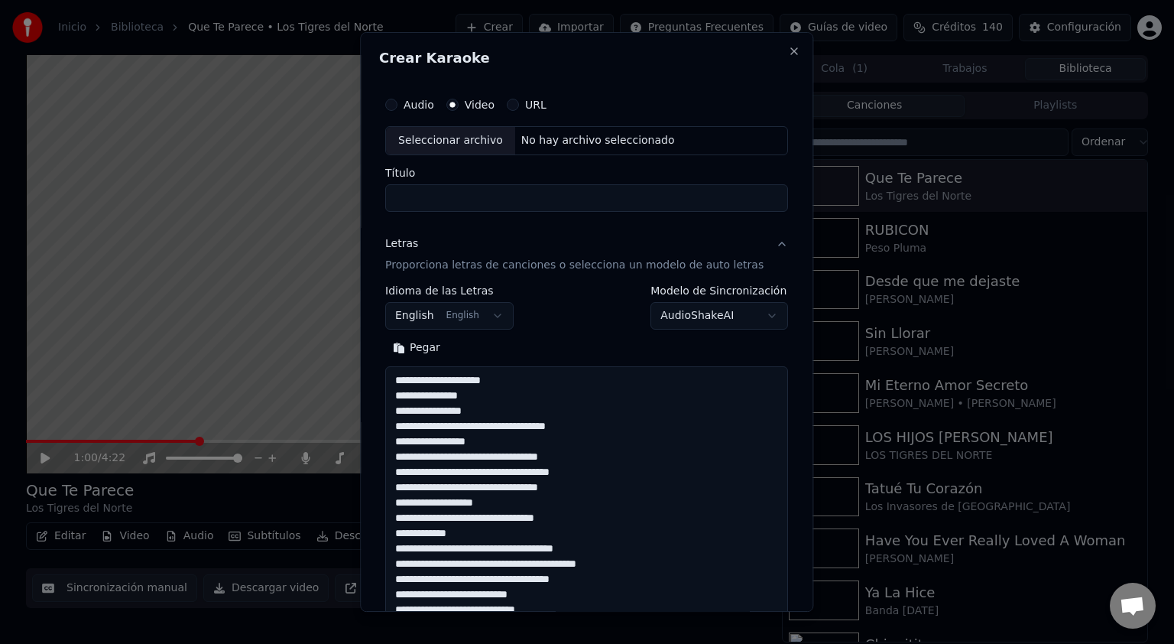
scroll to position [508, 0]
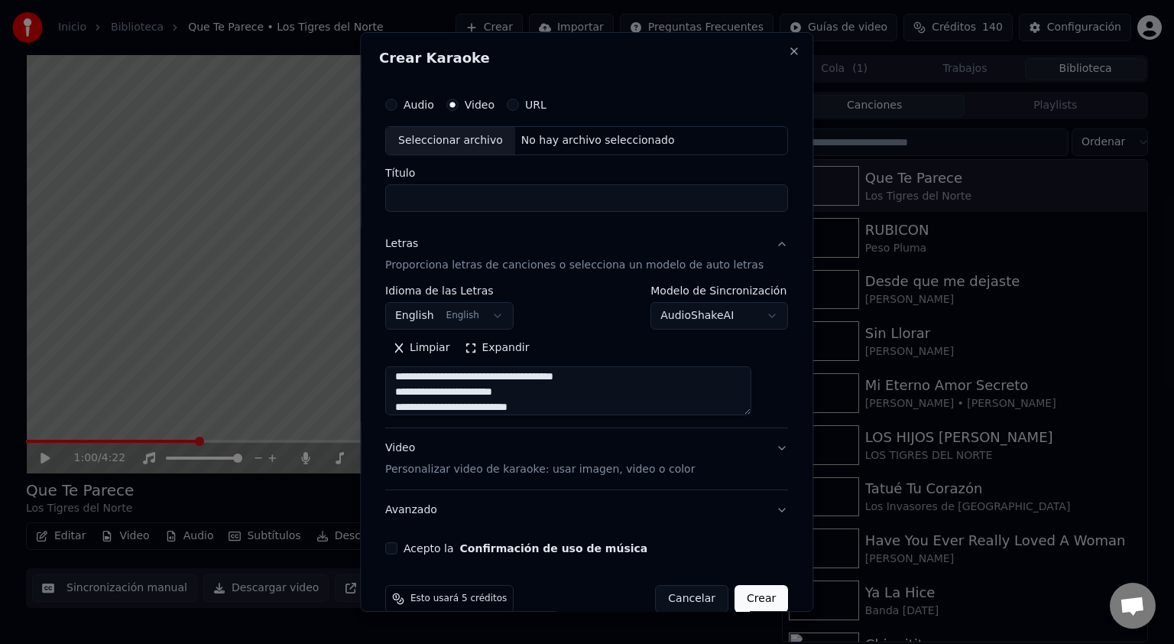
type textarea "**********"
click at [495, 314] on button "English English" at bounding box center [449, 316] width 128 height 28
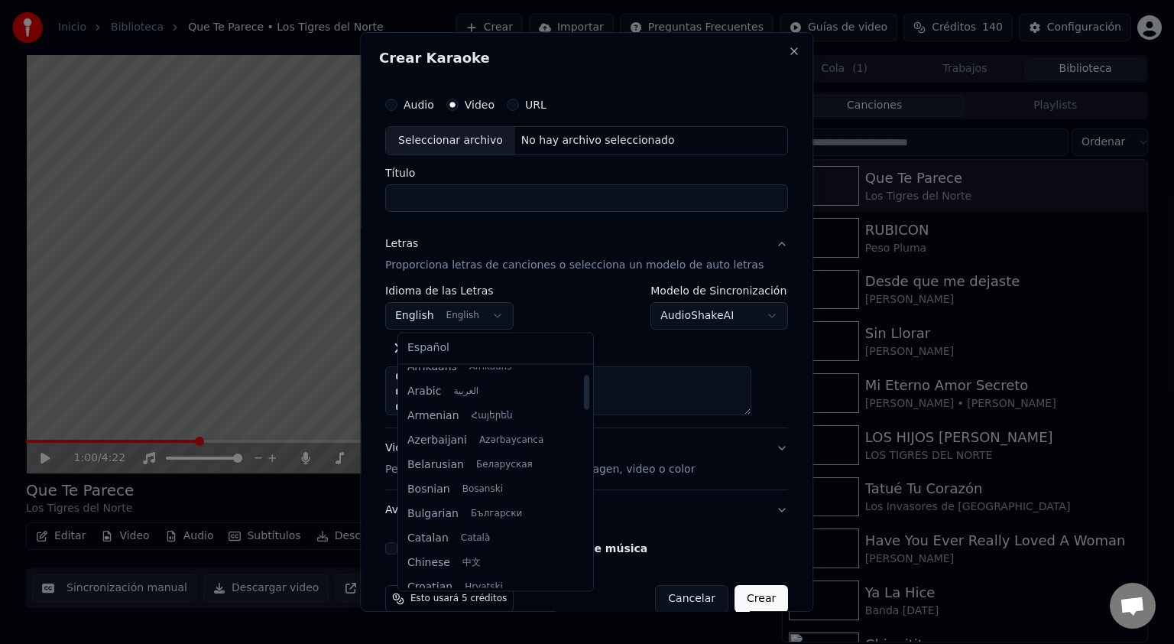
scroll to position [0, 0]
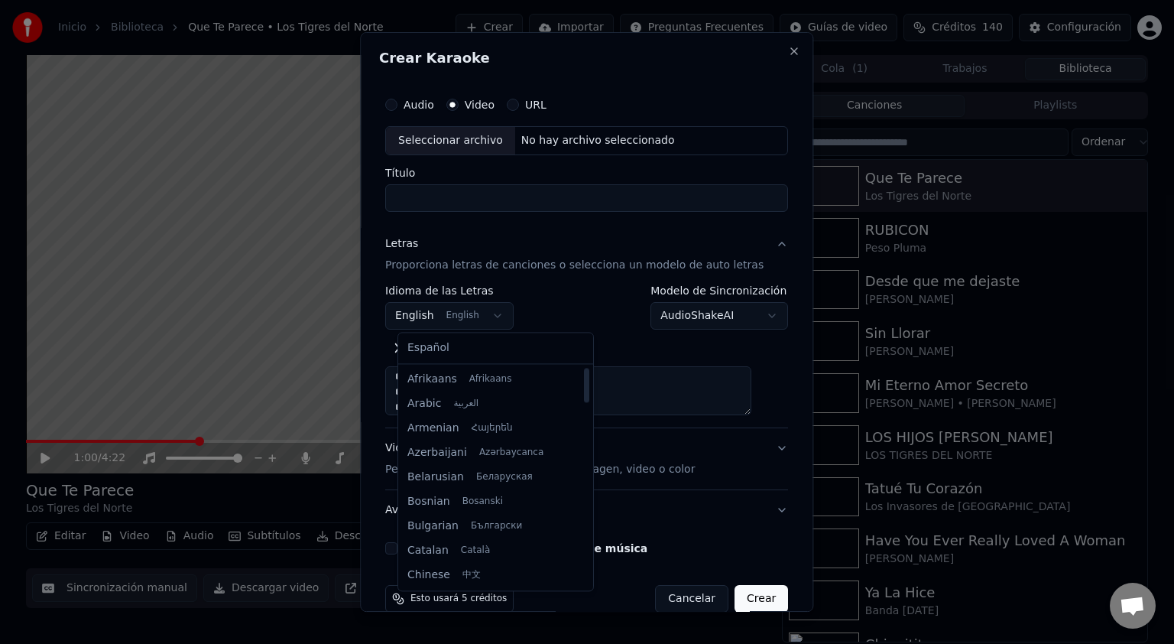
drag, startPoint x: 569, startPoint y: 404, endPoint x: 570, endPoint y: 372, distance: 32.9
click at [584, 372] on div at bounding box center [586, 385] width 5 height 34
select select "**"
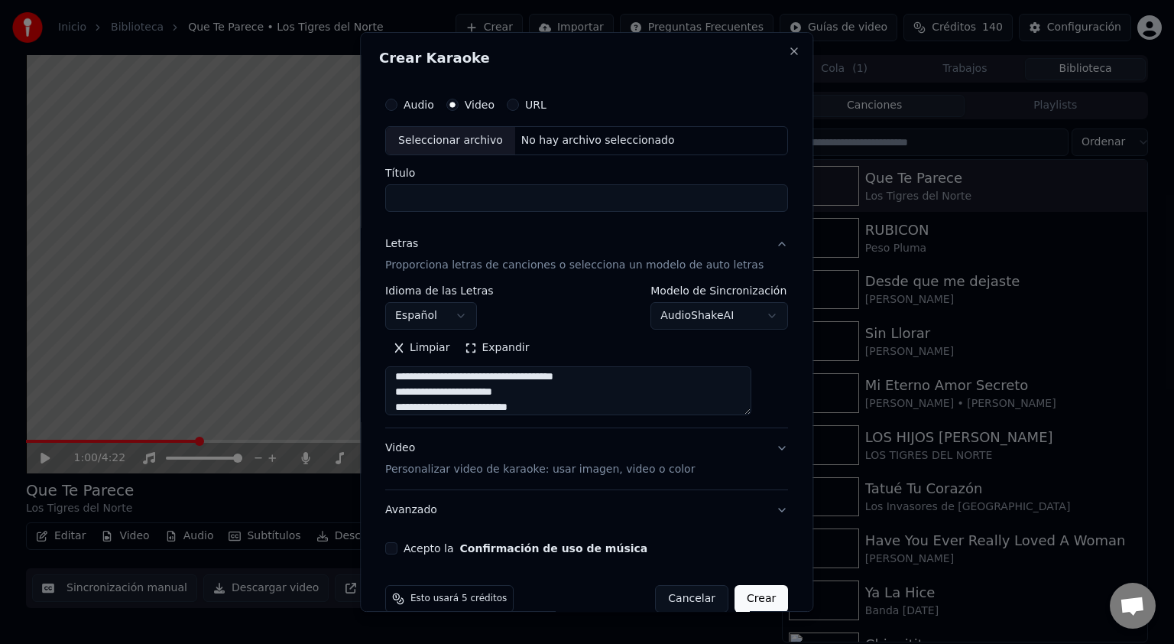
click at [519, 104] on button "URL" at bounding box center [513, 105] width 12 height 12
drag, startPoint x: 525, startPoint y: 104, endPoint x: 677, endPoint y: 509, distance: 432.8
click at [677, 509] on div "**********" at bounding box center [586, 322] width 415 height 479
click at [433, 144] on input "text" at bounding box center [586, 141] width 403 height 31
paste input "**********"
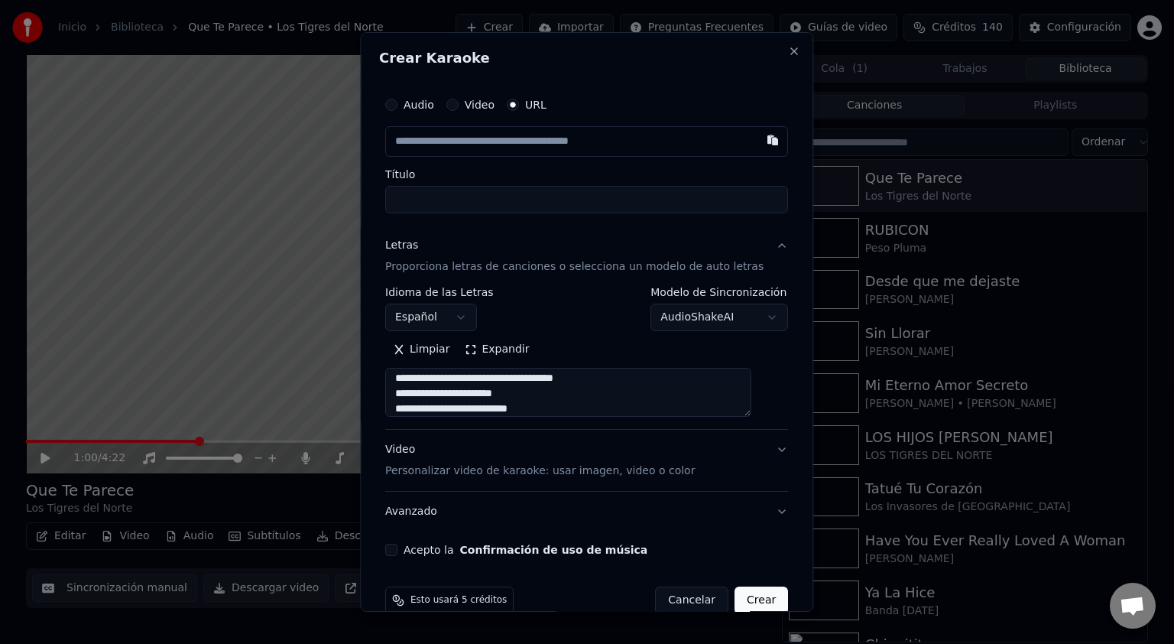
type input "**********"
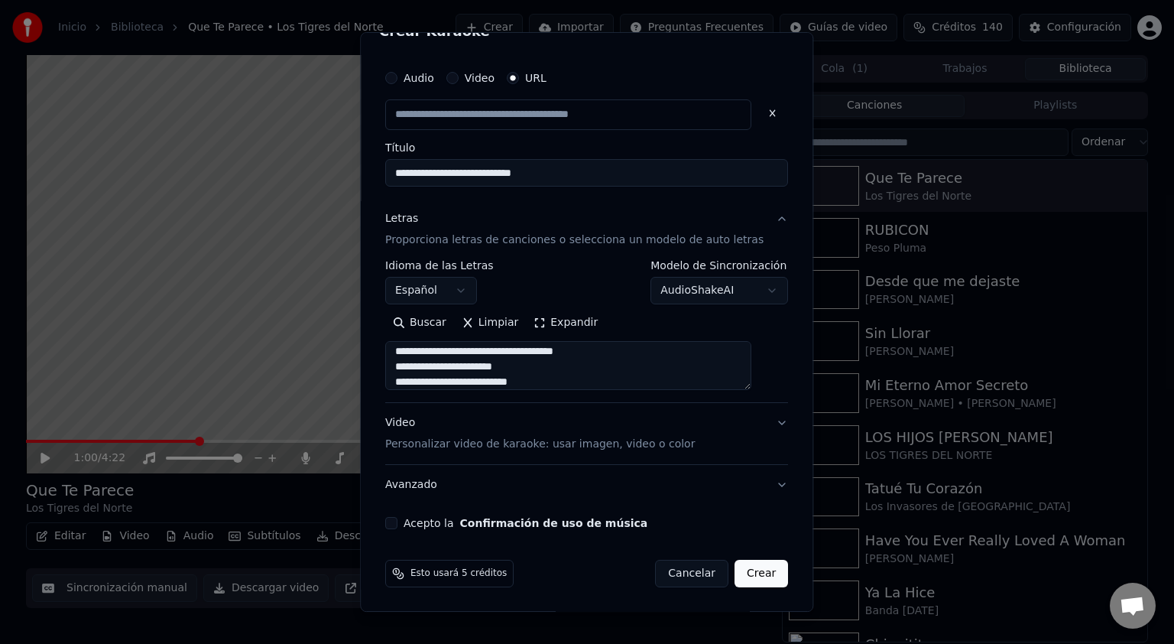
click at [398, 521] on button "Acepto la Confirmación de uso de música" at bounding box center [391, 523] width 12 height 12
click at [740, 573] on button "Crear" at bounding box center [762, 574] width 54 height 28
type input "**********"
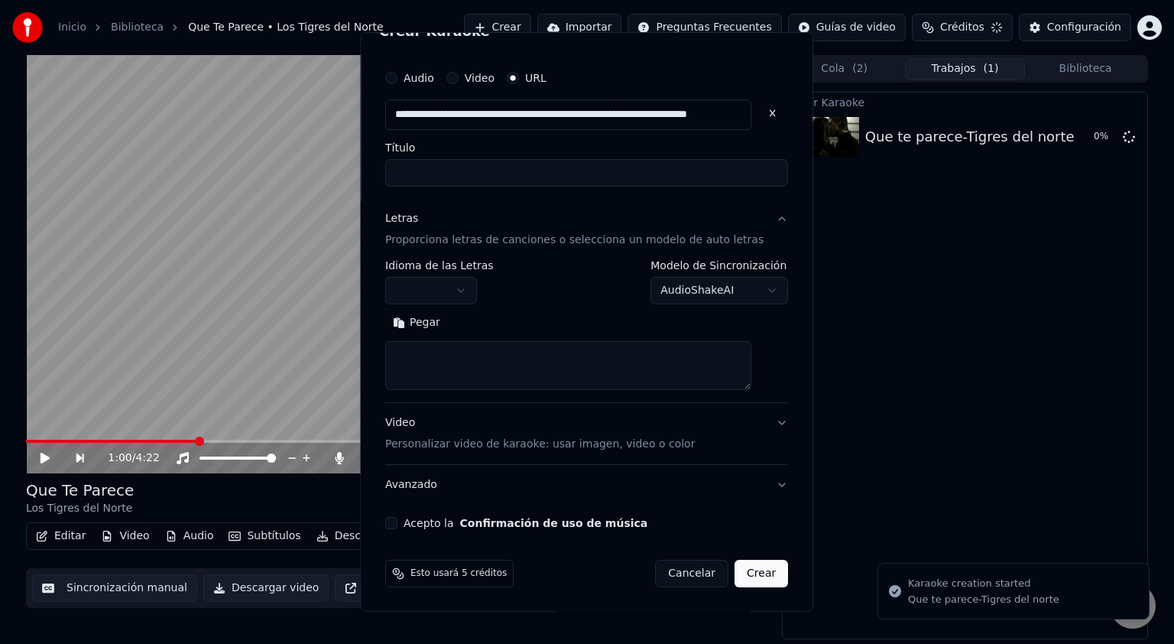
scroll to position [0, 0]
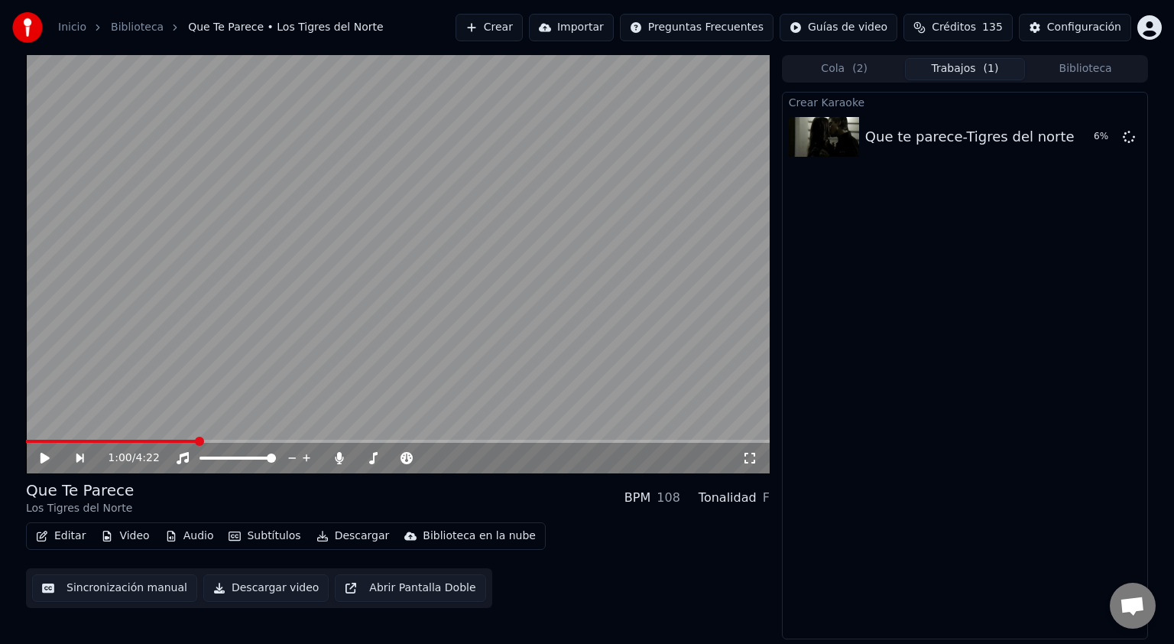
click at [920, 72] on button "Trabajos ( 1 )" at bounding box center [965, 69] width 121 height 22
click at [930, 65] on button "Trabajos ( 1 )" at bounding box center [965, 69] width 121 height 22
click at [807, 72] on button "Cola ( 2 )" at bounding box center [844, 69] width 121 height 22
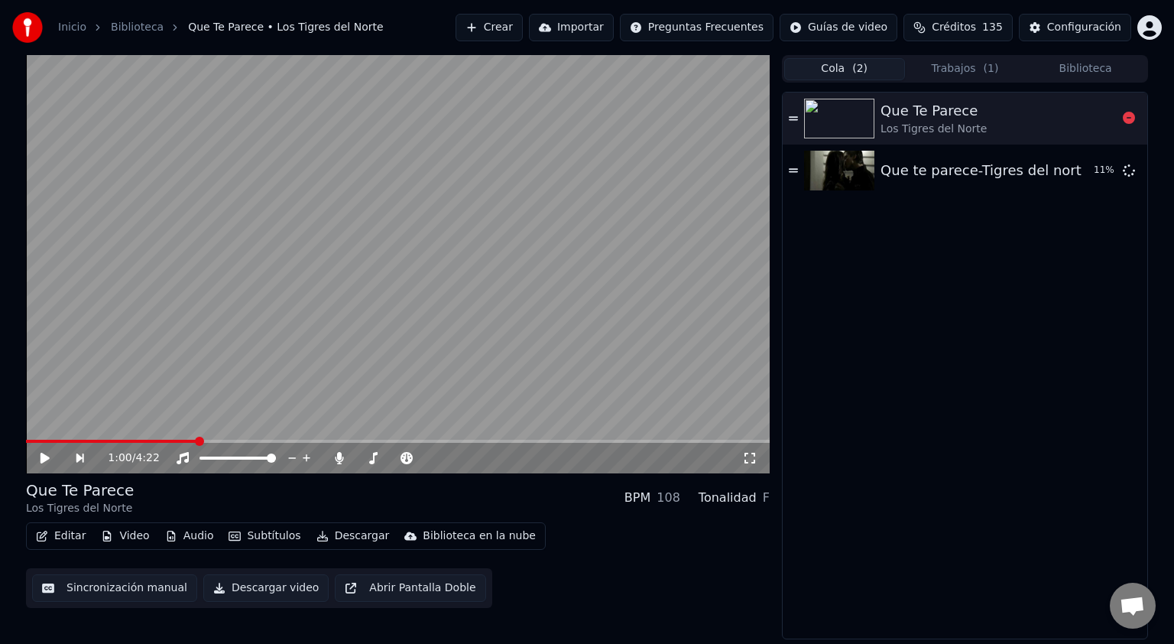
click at [1128, 116] on icon at bounding box center [1129, 118] width 12 height 12
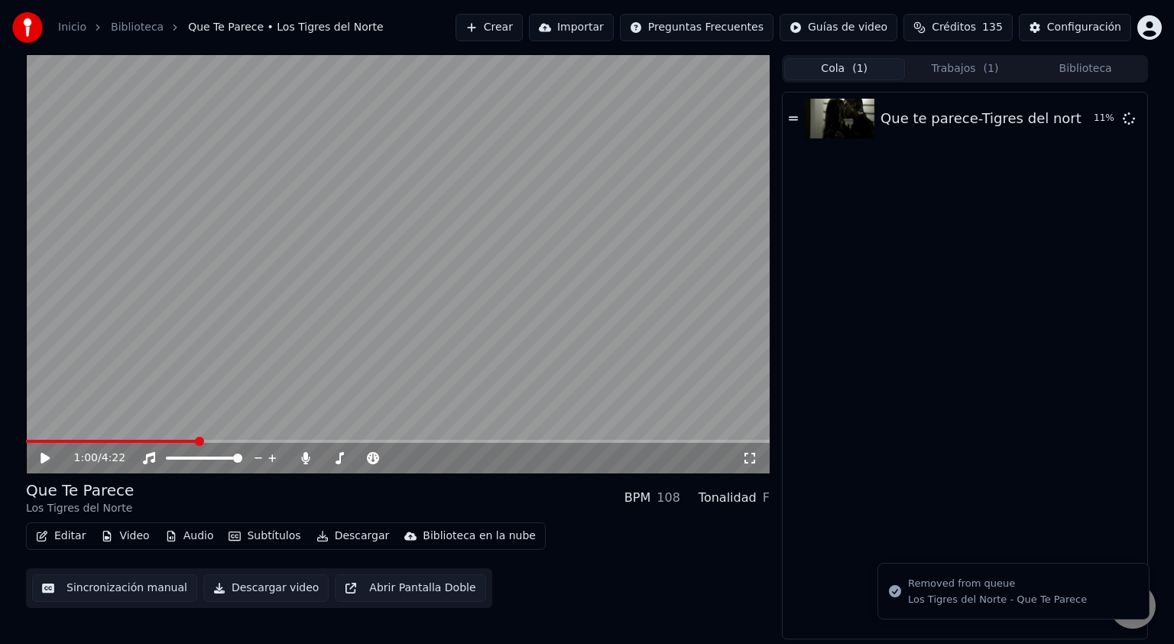
click at [1073, 70] on button "Biblioteca" at bounding box center [1085, 69] width 121 height 22
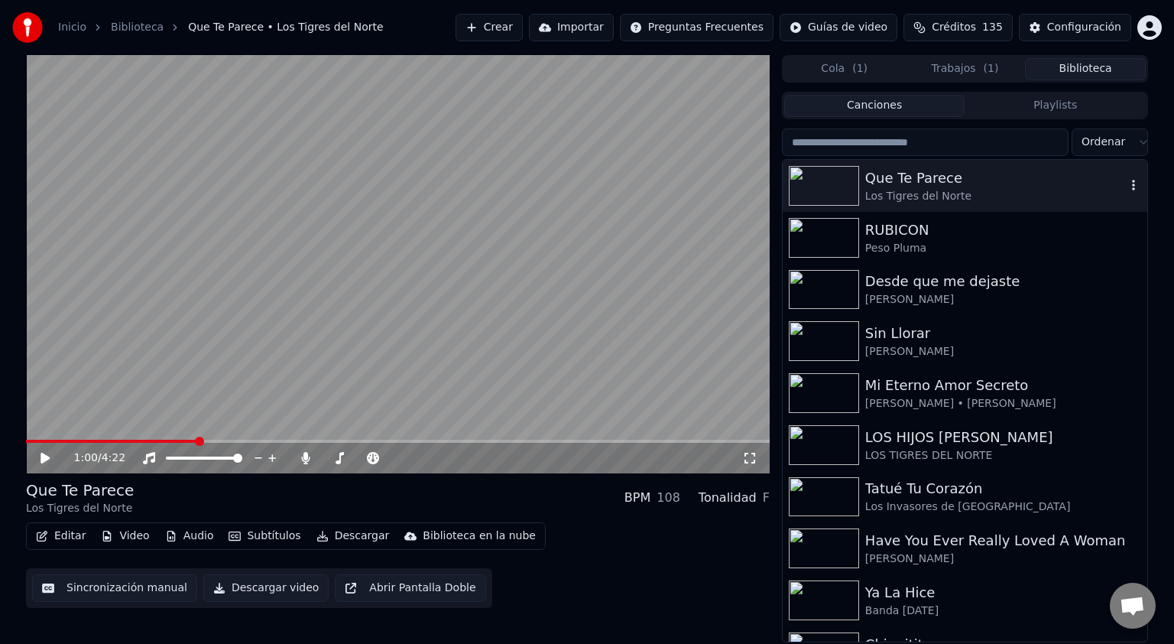
click at [1132, 182] on icon "button" at bounding box center [1133, 185] width 3 height 11
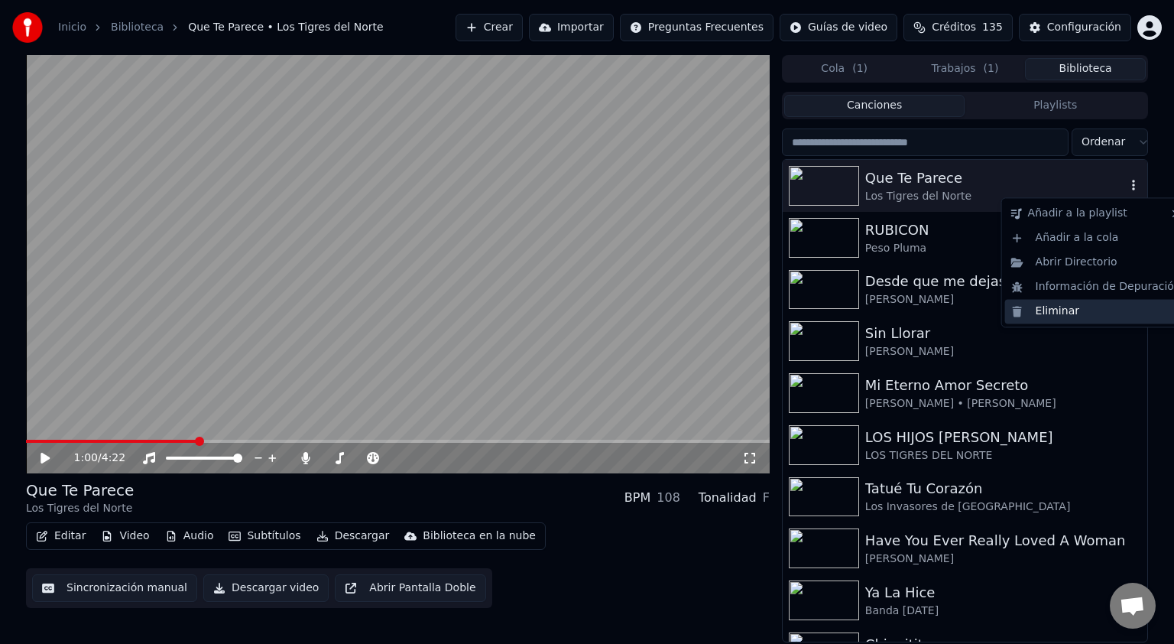
click at [1050, 308] on div "Eliminar" at bounding box center [1096, 311] width 182 height 24
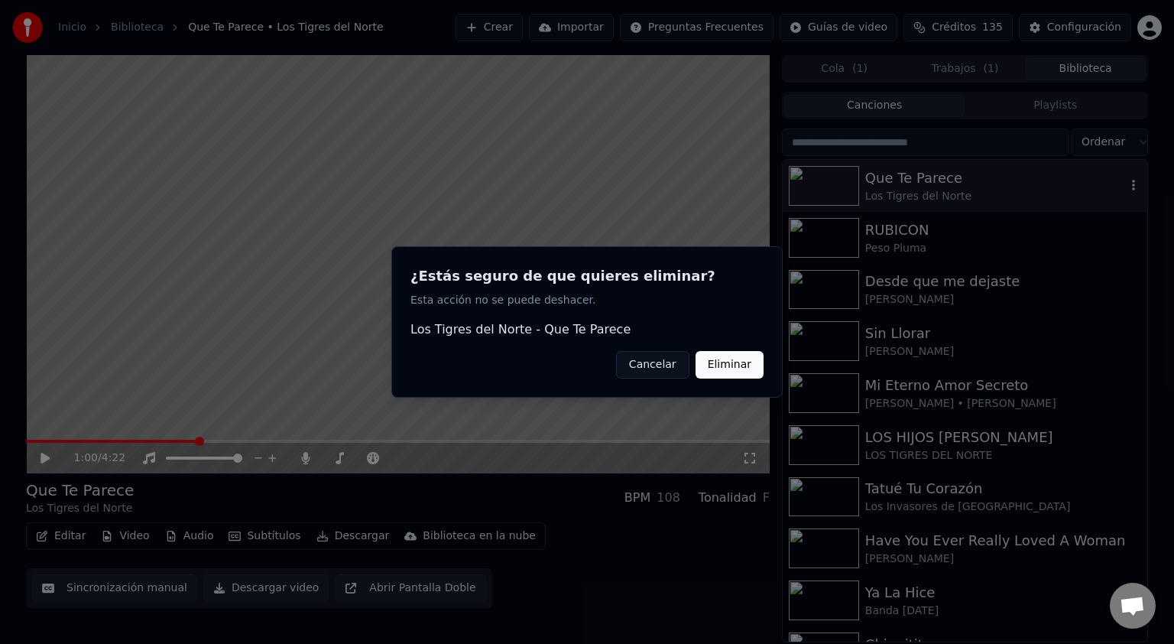
click at [730, 368] on button "Eliminar" at bounding box center [730, 365] width 68 height 28
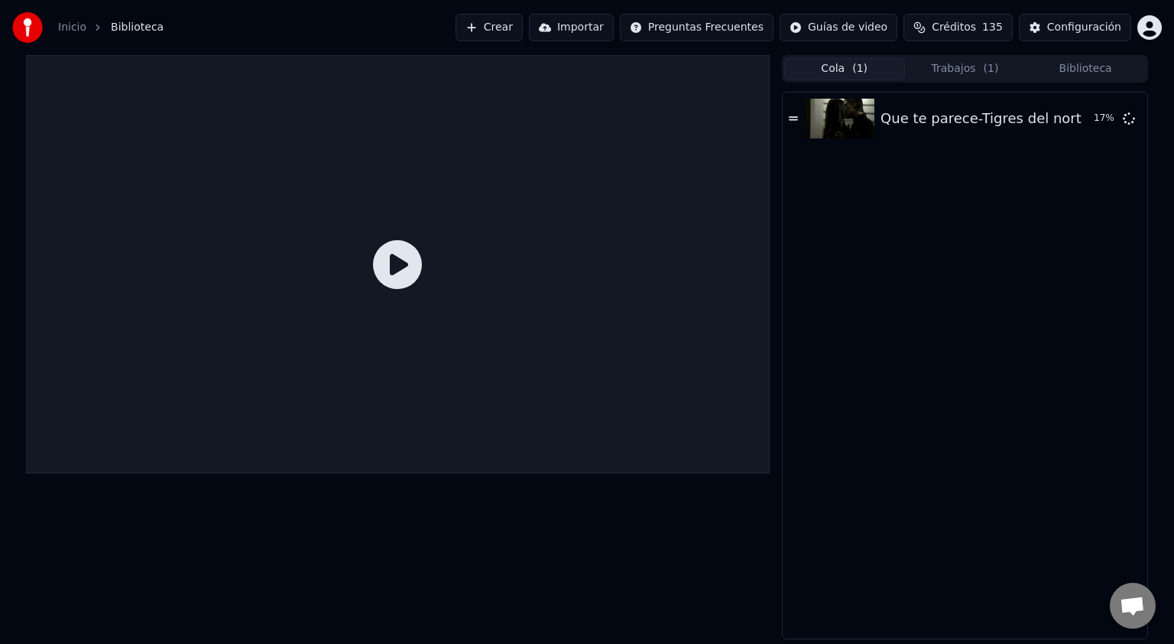
click at [842, 73] on button "Cola ( 1 )" at bounding box center [844, 69] width 121 height 22
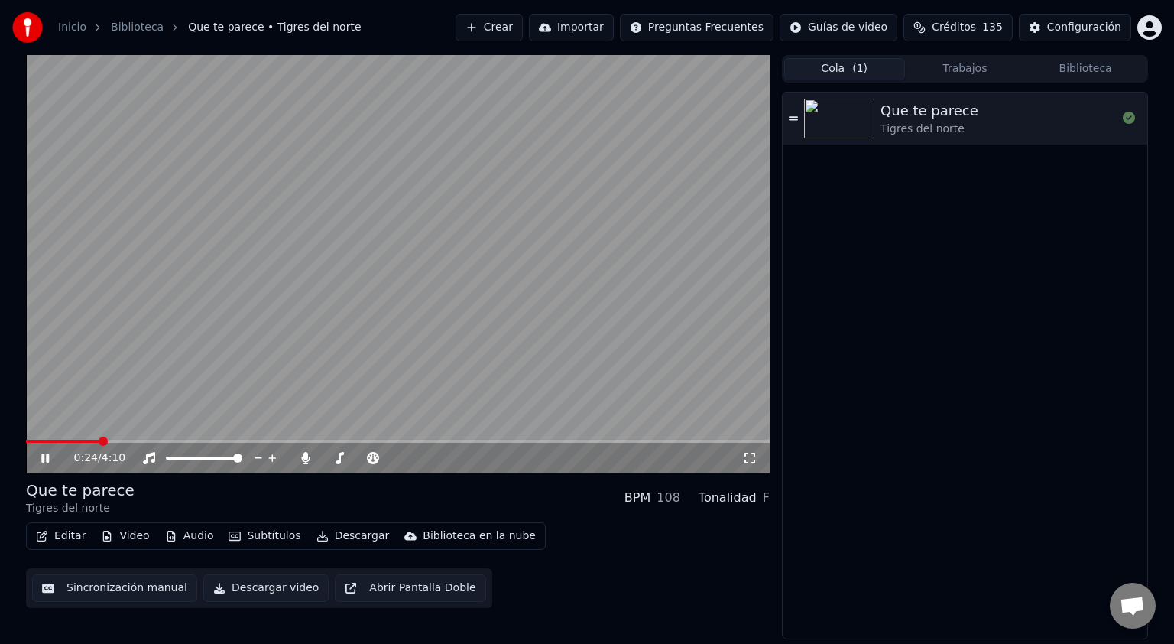
click at [47, 454] on icon at bounding box center [45, 457] width 8 height 9
click at [306, 456] on icon at bounding box center [305, 458] width 8 height 12
click at [26, 436] on span at bounding box center [30, 440] width 9 height 9
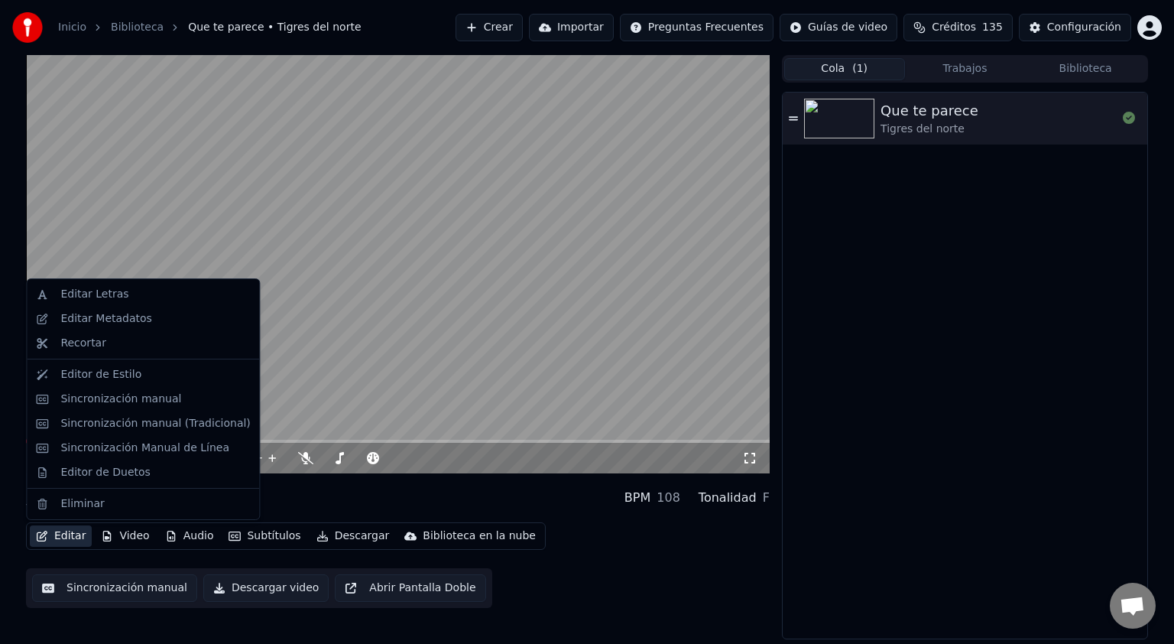
click at [73, 534] on button "Editar" at bounding box center [61, 535] width 62 height 21
click at [133, 420] on div "Sincronización manual (Tradicional)" at bounding box center [155, 423] width 190 height 15
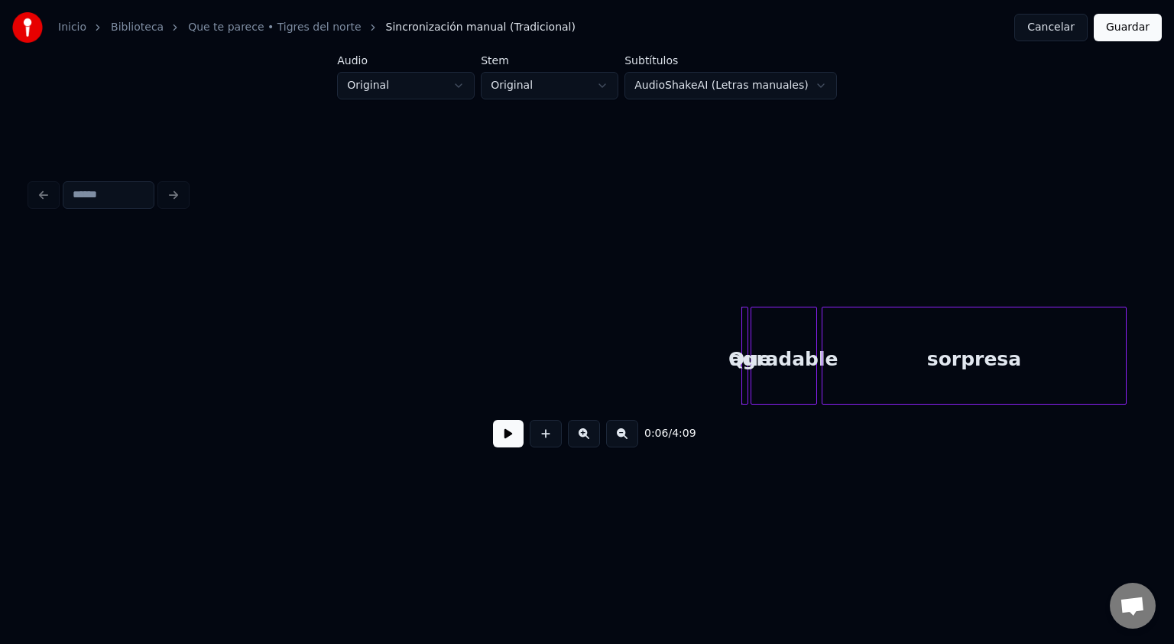
click at [508, 437] on button at bounding box center [508, 434] width 31 height 28
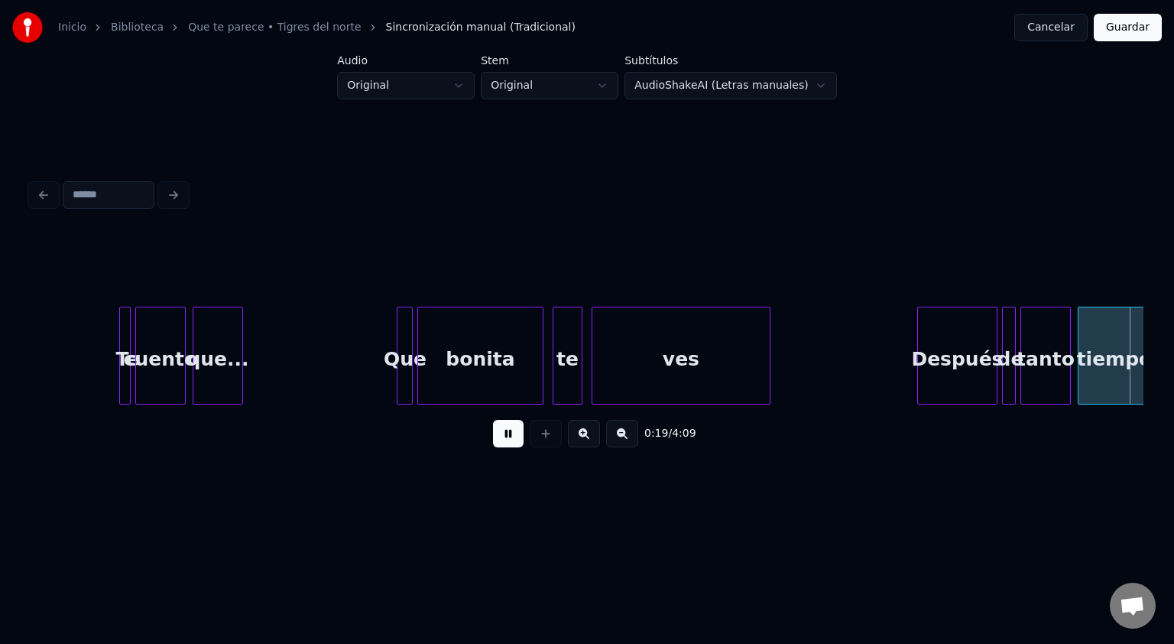
scroll to position [0, 2226]
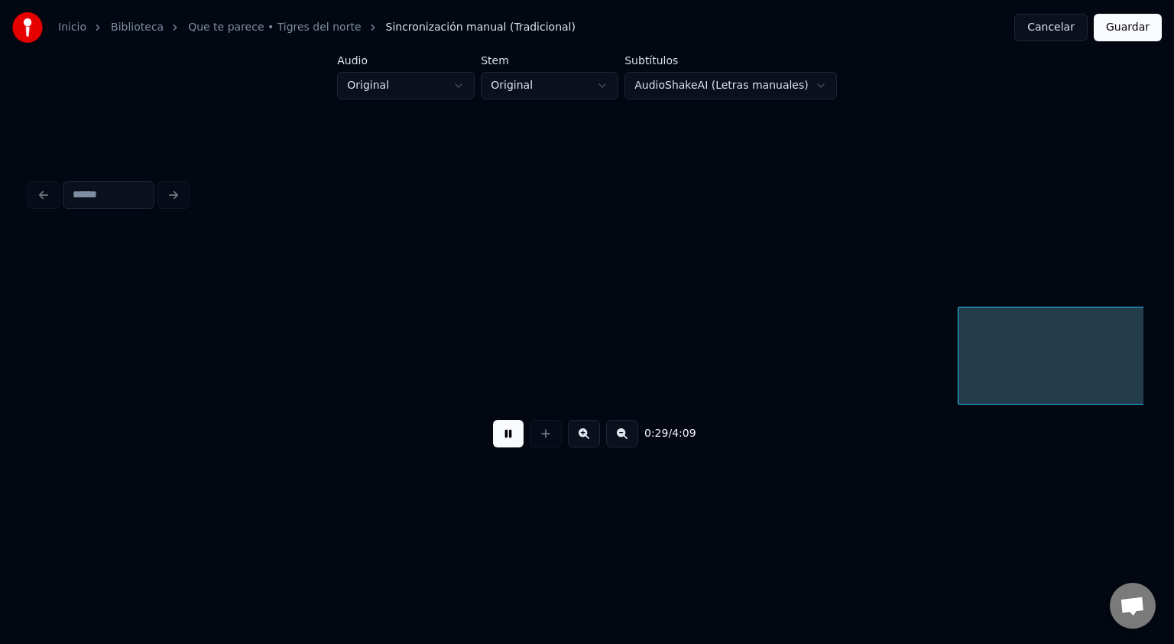
scroll to position [0, 3339]
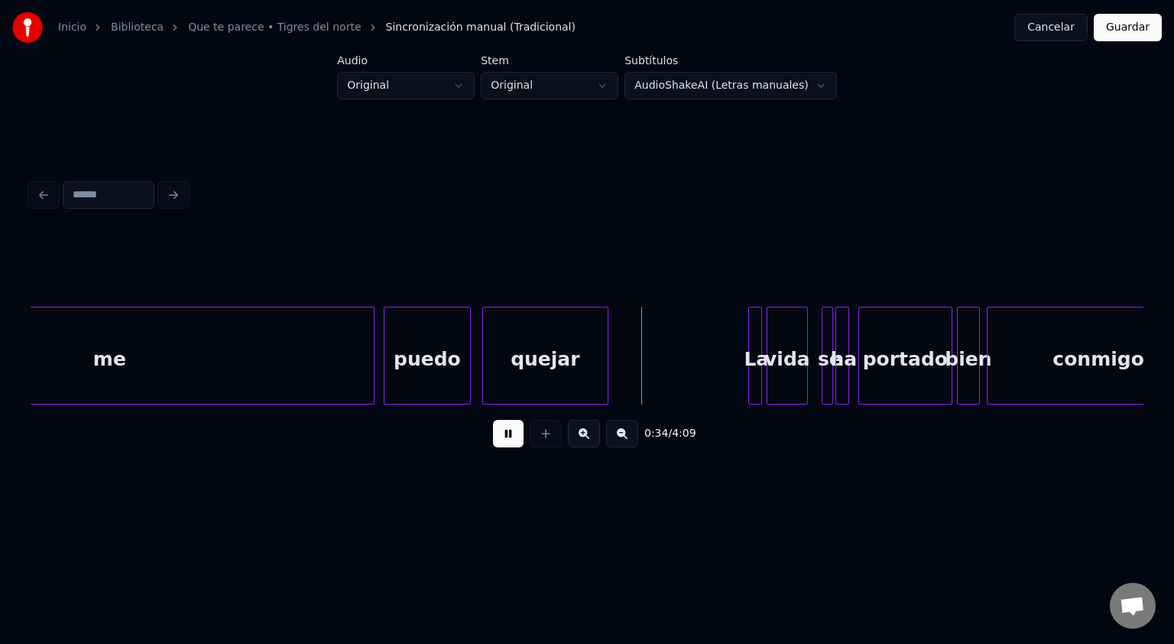
click at [501, 437] on button at bounding box center [508, 434] width 31 height 28
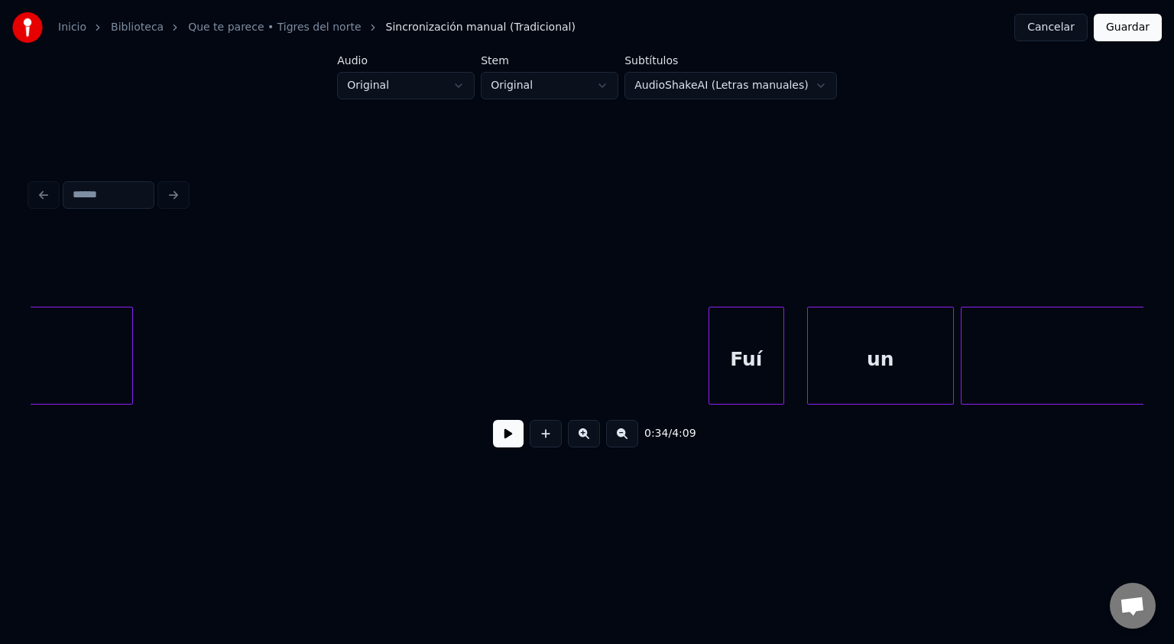
scroll to position [0, 6257]
click at [1063, 28] on button "Cancelar" at bounding box center [1050, 28] width 73 height 28
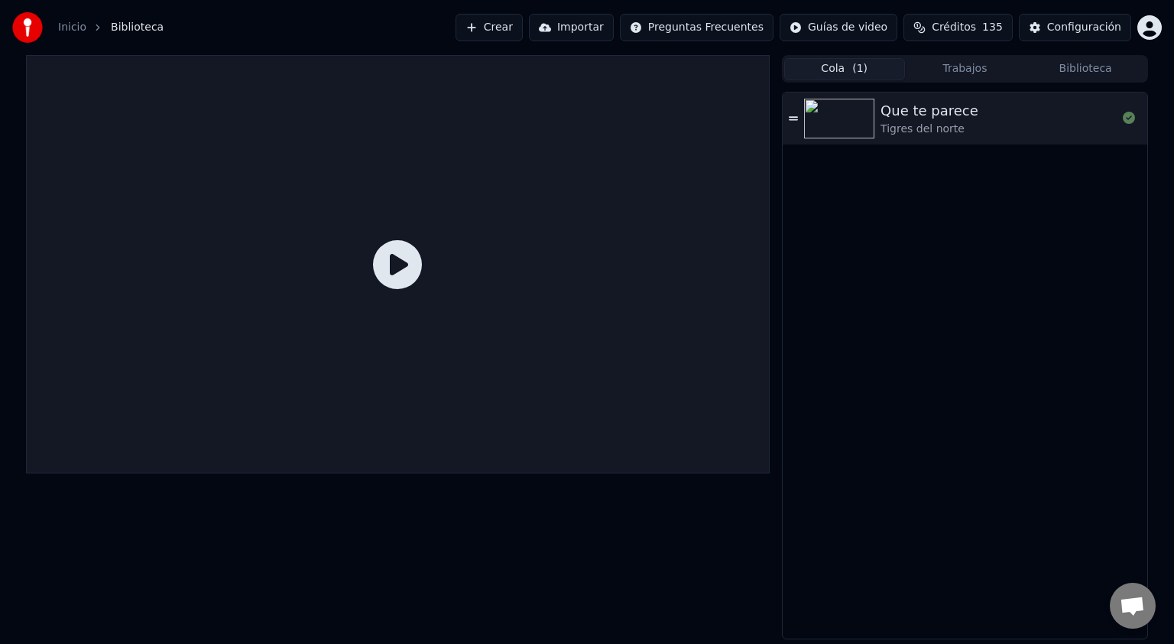
click at [398, 262] on icon at bounding box center [397, 264] width 49 height 49
click at [852, 122] on img at bounding box center [839, 119] width 70 height 40
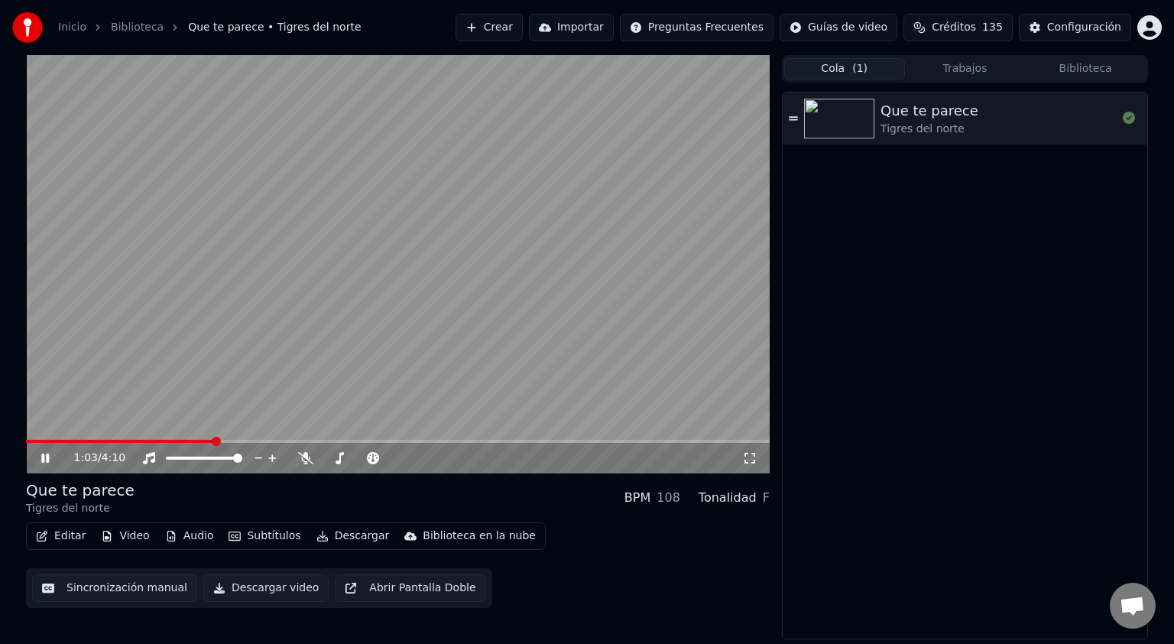
click at [44, 459] on icon at bounding box center [56, 458] width 36 height 12
click at [67, 532] on button "Editar" at bounding box center [61, 535] width 62 height 21
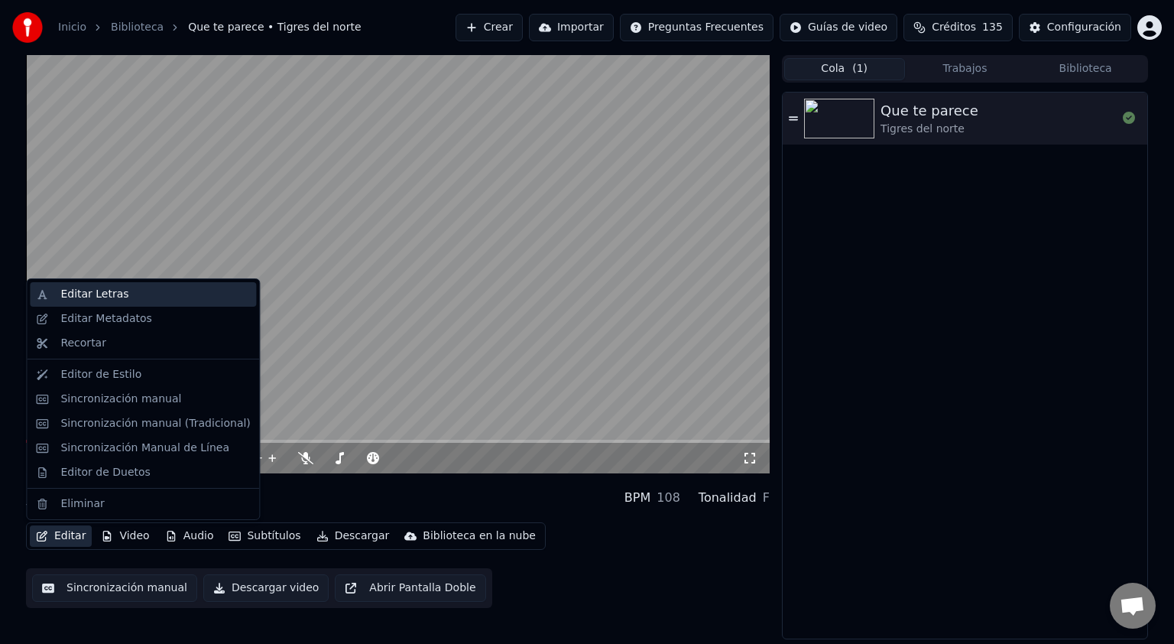
click at [99, 294] on div "Editar Letras" at bounding box center [94, 294] width 68 height 15
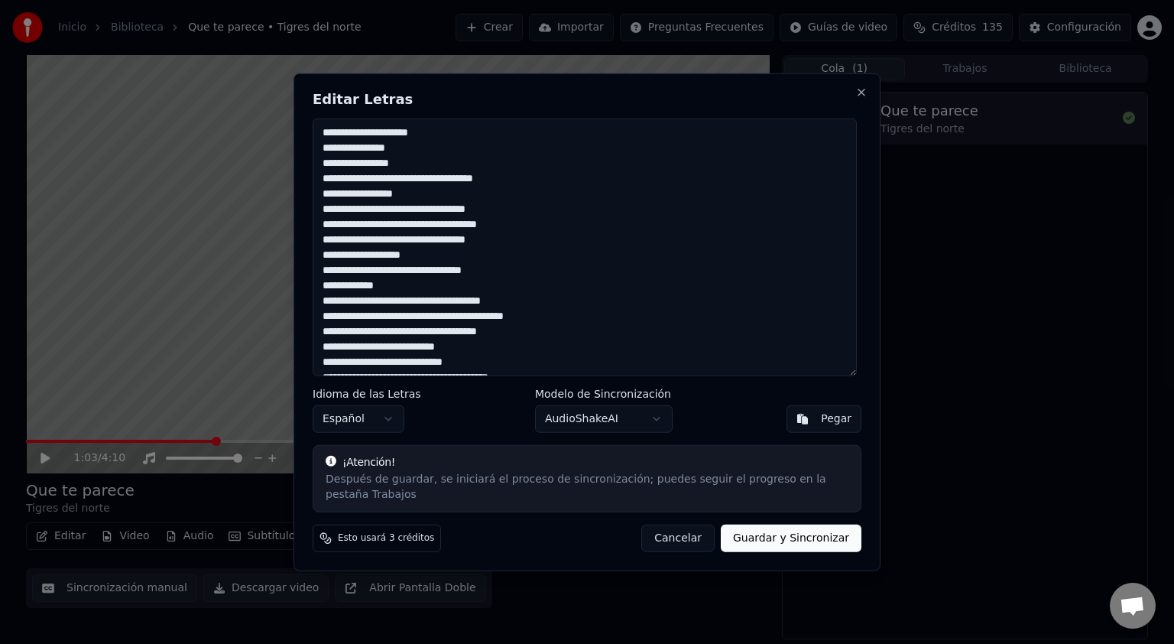
click at [588, 339] on textarea at bounding box center [585, 247] width 544 height 258
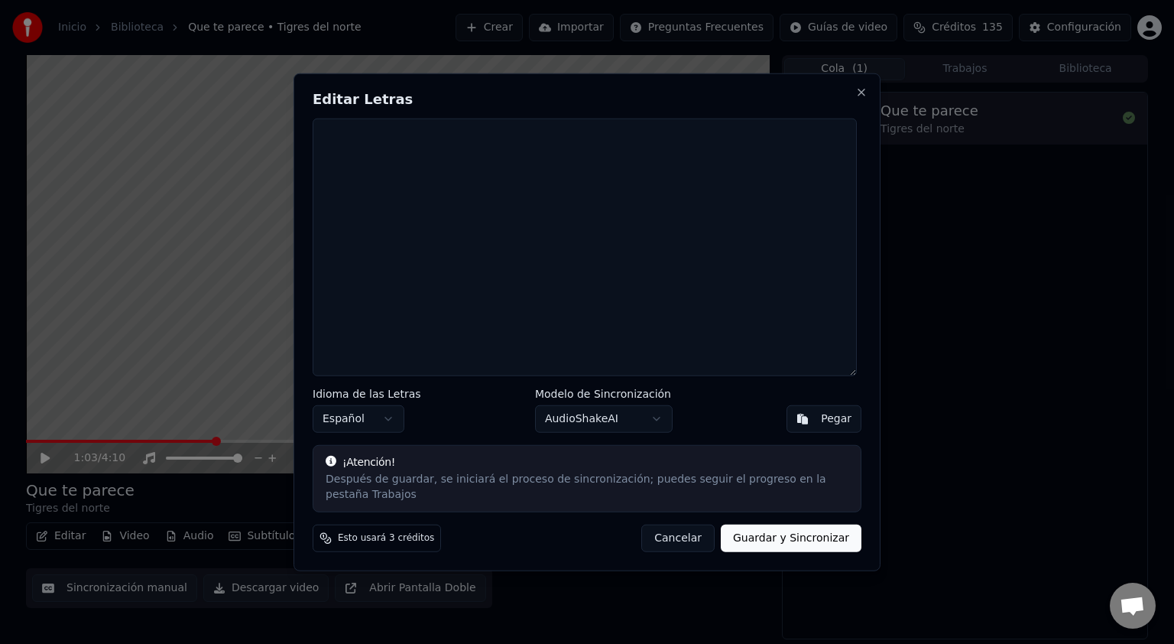
paste textarea "**********"
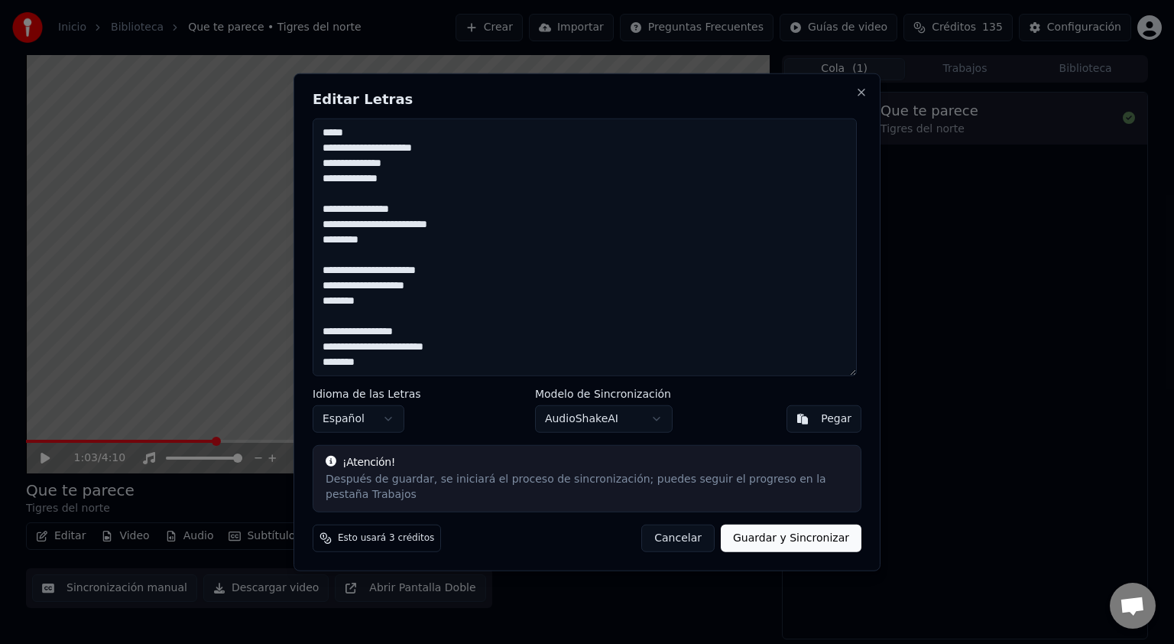
type textarea "**********"
click at [796, 531] on button "Guardar y Sincronizar" at bounding box center [791, 538] width 141 height 28
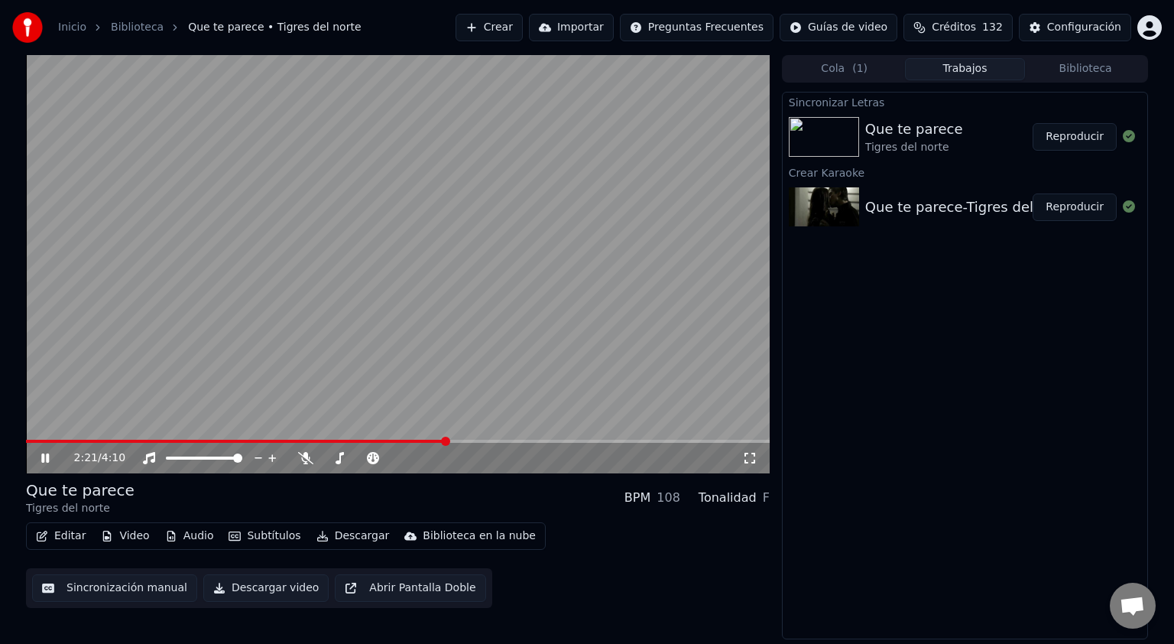
click at [44, 460] on icon at bounding box center [56, 458] width 36 height 12
click at [306, 456] on icon at bounding box center [305, 458] width 15 height 12
click at [26, 436] on span at bounding box center [30, 440] width 9 height 9
click at [47, 459] on icon at bounding box center [45, 458] width 9 height 11
click at [206, 453] on span at bounding box center [205, 457] width 9 height 9
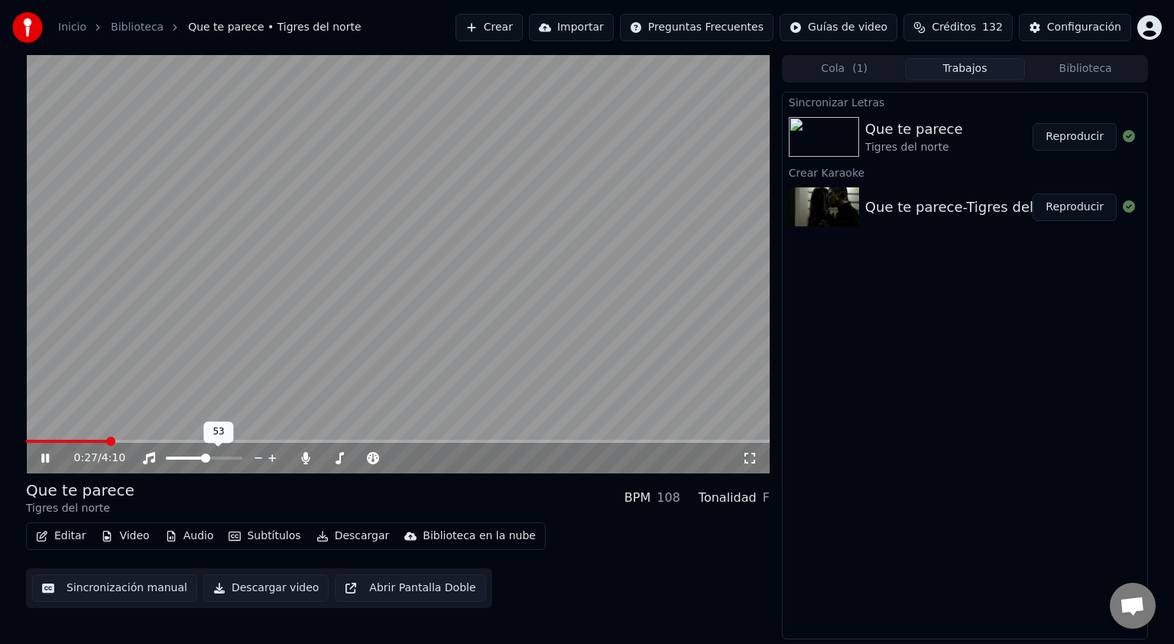
drag, startPoint x: 206, startPoint y: 453, endPoint x: 217, endPoint y: 451, distance: 11.6
click at [217, 451] on div at bounding box center [218, 457] width 123 height 15
click at [226, 462] on span at bounding box center [223, 457] width 9 height 9
click at [362, 459] on span at bounding box center [344, 457] width 42 height 3
click at [42, 459] on icon at bounding box center [45, 457] width 8 height 9
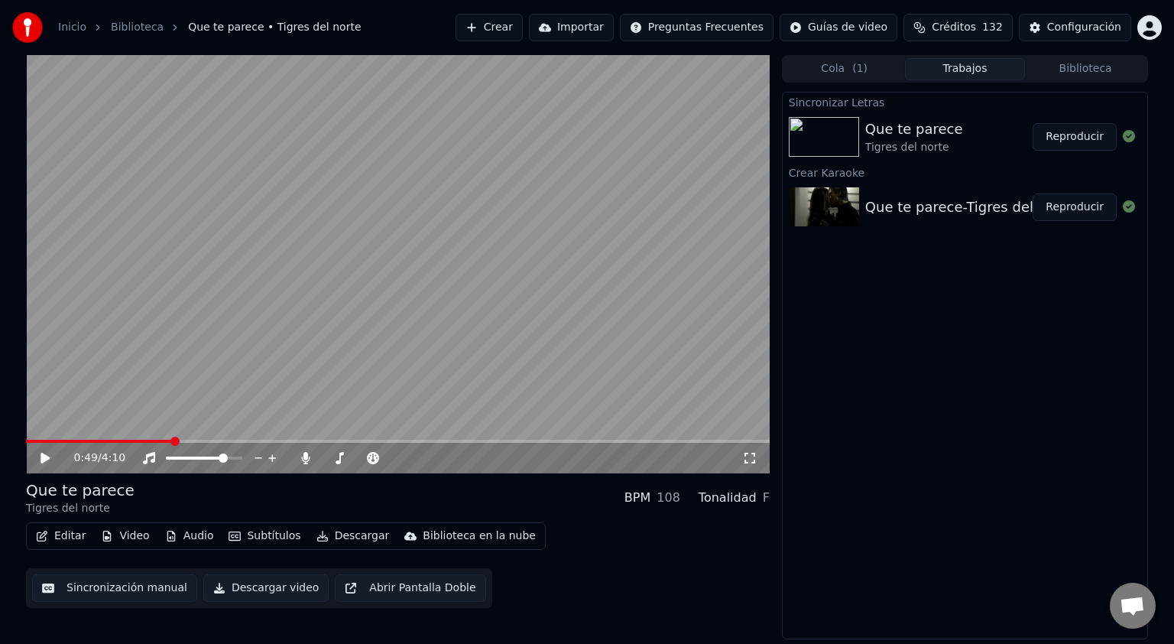
click at [42, 459] on icon at bounding box center [45, 458] width 9 height 11
click at [42, 459] on icon at bounding box center [45, 457] width 8 height 9
click at [46, 455] on icon at bounding box center [45, 458] width 9 height 11
click at [44, 458] on icon at bounding box center [45, 457] width 8 height 9
click at [44, 458] on icon at bounding box center [45, 458] width 9 height 11
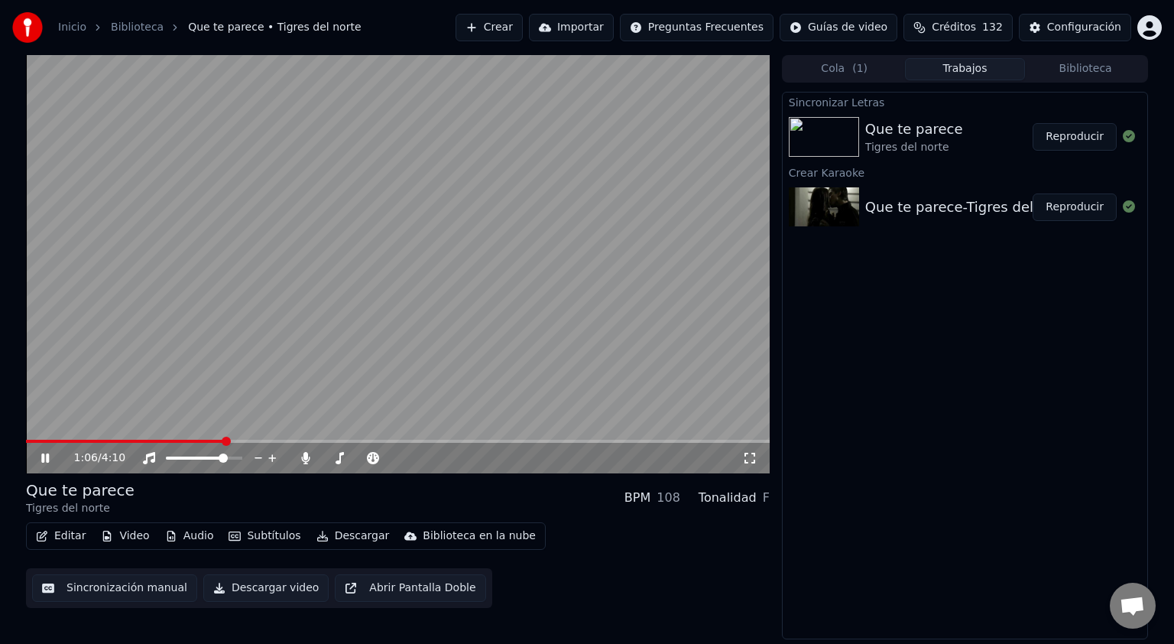
click at [44, 458] on icon at bounding box center [45, 457] width 8 height 9
click at [26, 436] on span at bounding box center [30, 440] width 9 height 9
click at [819, 131] on img at bounding box center [824, 137] width 70 height 40
click at [827, 129] on img at bounding box center [824, 137] width 70 height 40
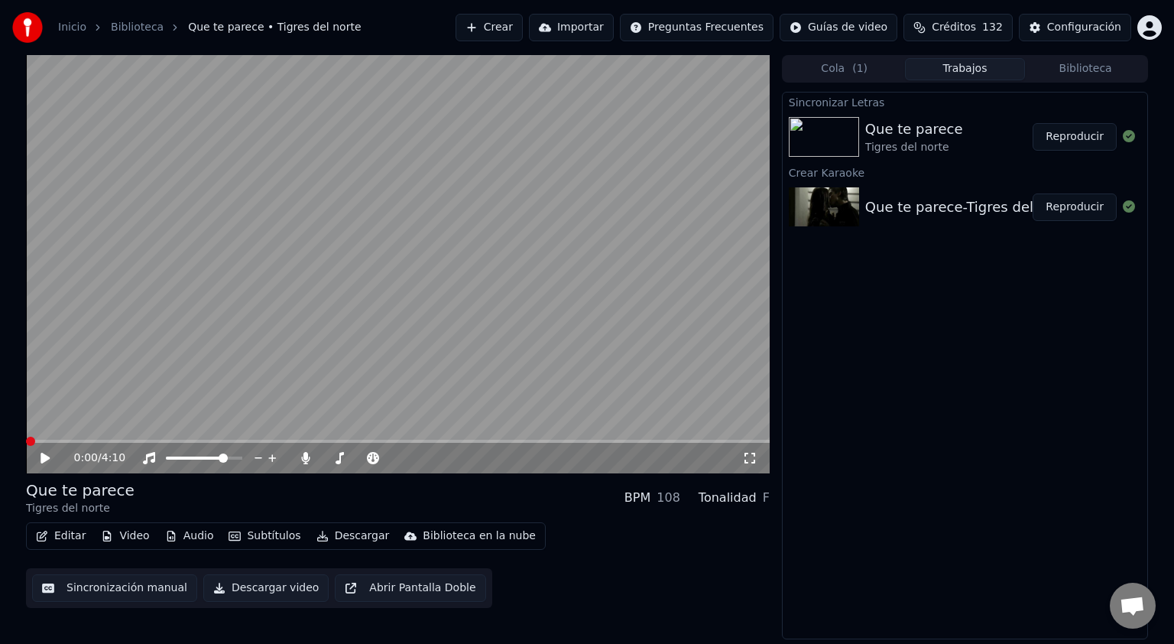
click at [816, 209] on img at bounding box center [824, 207] width 70 height 40
click at [826, 135] on img at bounding box center [824, 137] width 70 height 40
click at [1075, 135] on button "Reproducir" at bounding box center [1075, 137] width 84 height 28
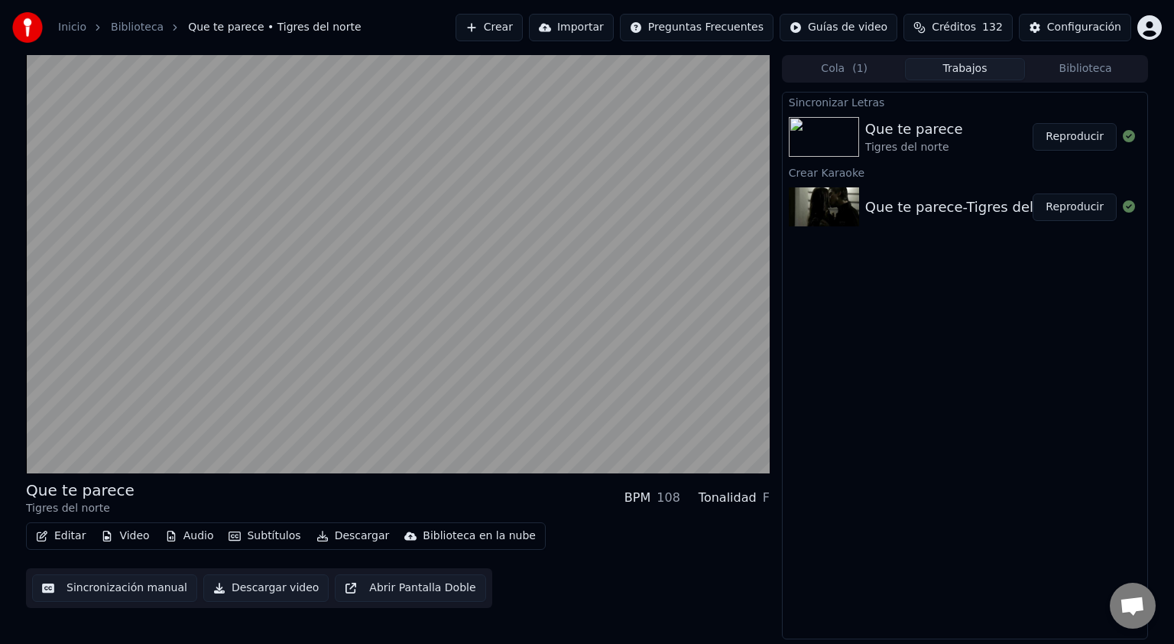
click at [1033, 123] on button "Reproducir" at bounding box center [1075, 137] width 84 height 28
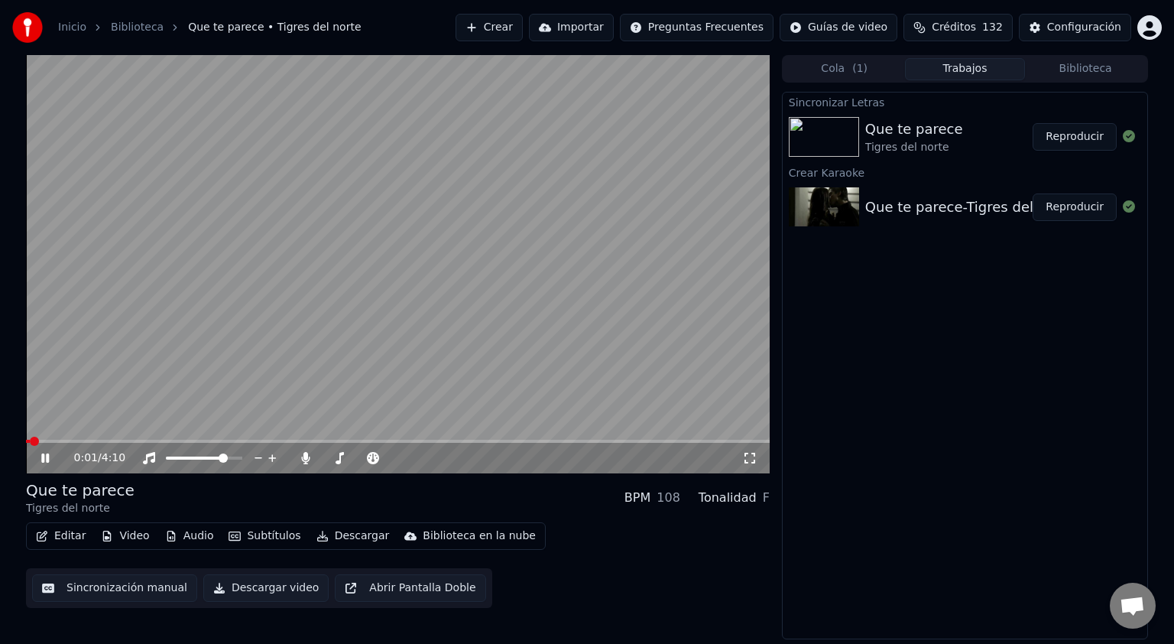
click at [50, 459] on icon at bounding box center [56, 458] width 36 height 12
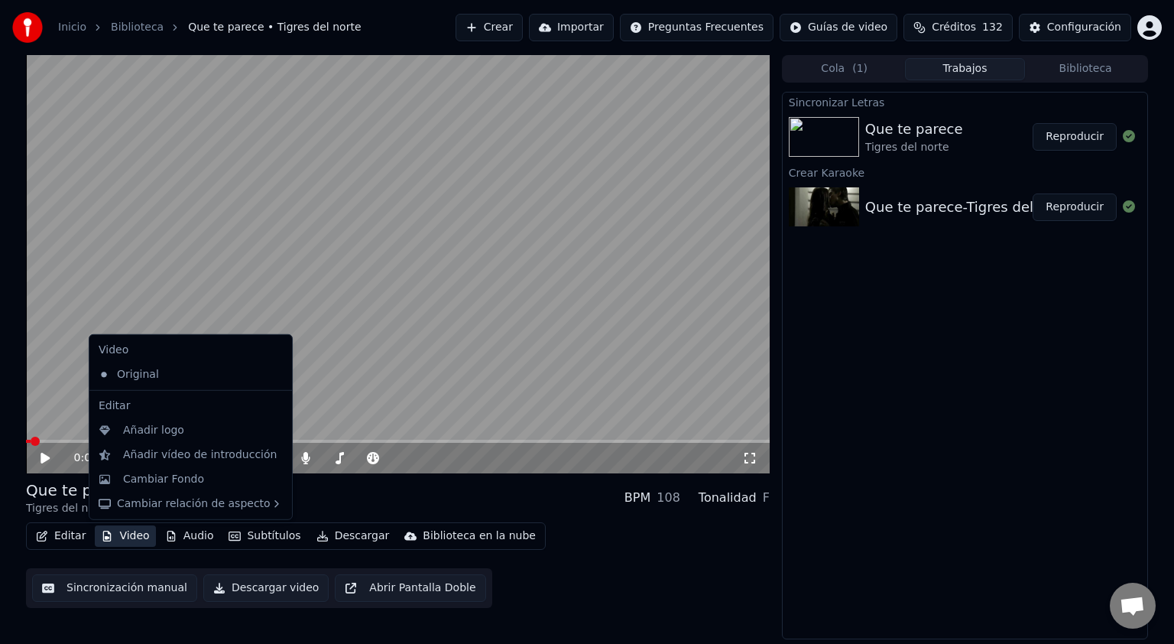
click at [125, 535] on button "Video" at bounding box center [125, 535] width 60 height 21
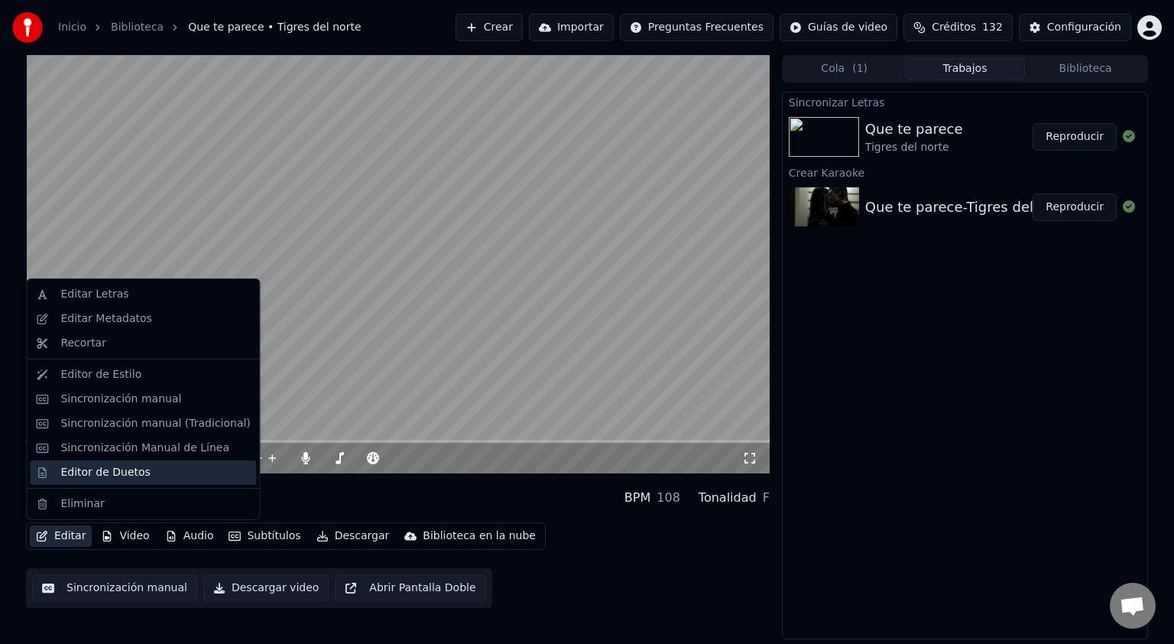
click at [101, 482] on div "Editor de Duetos" at bounding box center [143, 472] width 226 height 24
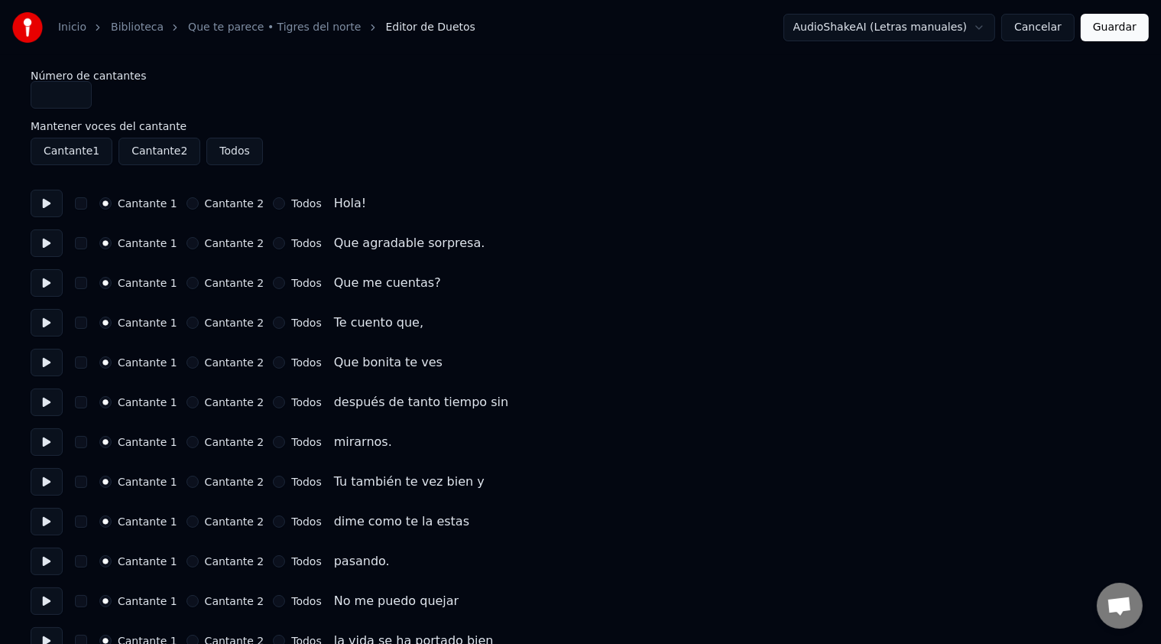
click at [43, 203] on button at bounding box center [47, 204] width 32 height 28
click at [47, 248] on button at bounding box center [47, 243] width 32 height 28
click at [235, 199] on label "Cantante 2" at bounding box center [235, 203] width 60 height 11
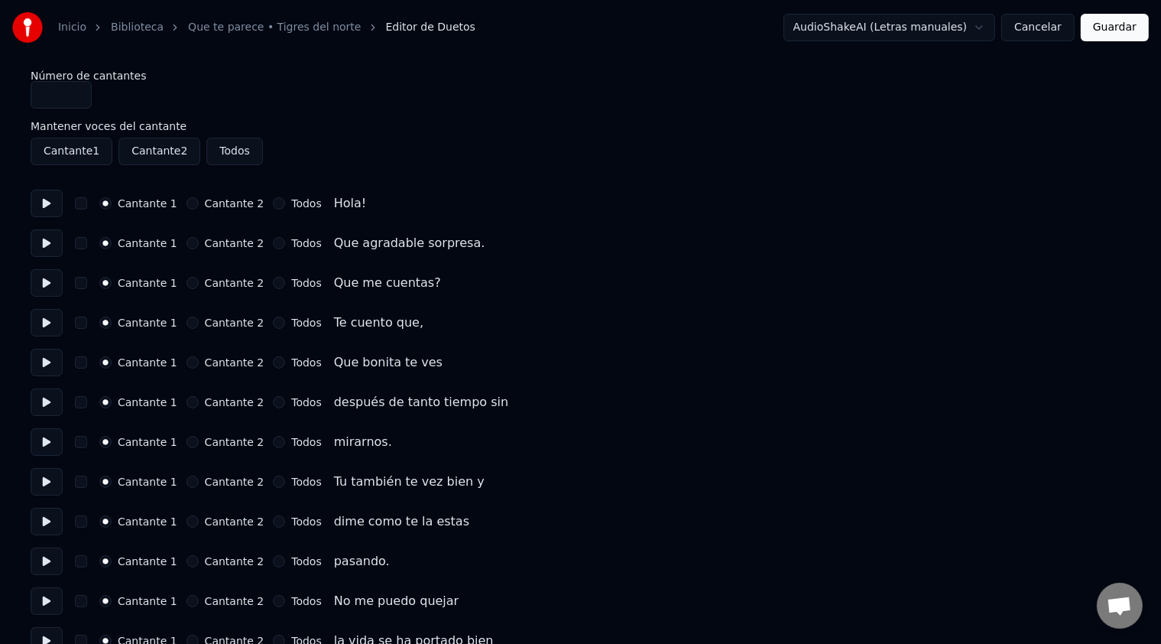
click at [199, 199] on button "Cantante 2" at bounding box center [193, 203] width 12 height 12
click at [43, 281] on button at bounding box center [47, 283] width 32 height 28
click at [239, 281] on label "Cantante 2" at bounding box center [235, 282] width 60 height 11
click at [199, 281] on button "Cantante 2" at bounding box center [193, 283] width 12 height 12
click at [232, 479] on label "Cantante 2" at bounding box center [235, 481] width 60 height 11
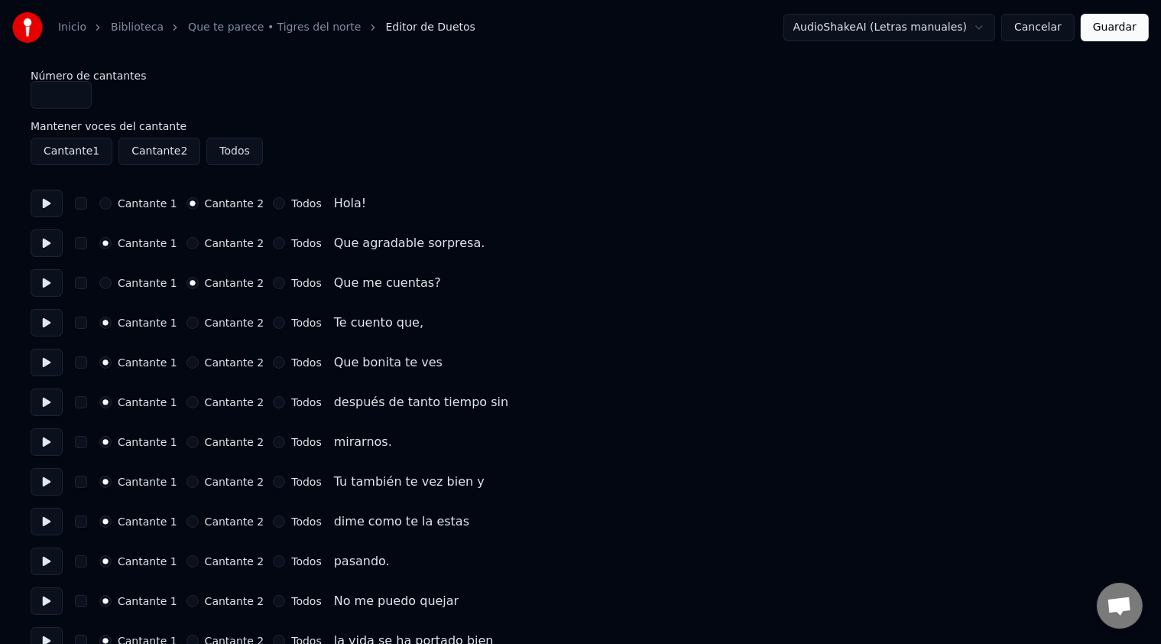
click at [199, 479] on button "Cantante 2" at bounding box center [193, 481] width 12 height 12
click at [226, 523] on label "Cantante 2" at bounding box center [235, 521] width 60 height 11
click at [199, 523] on button "Cantante 2" at bounding box center [193, 521] width 12 height 12
click at [220, 559] on label "Cantante 2" at bounding box center [235, 561] width 60 height 11
click at [199, 559] on button "Cantante 2" at bounding box center [193, 561] width 12 height 12
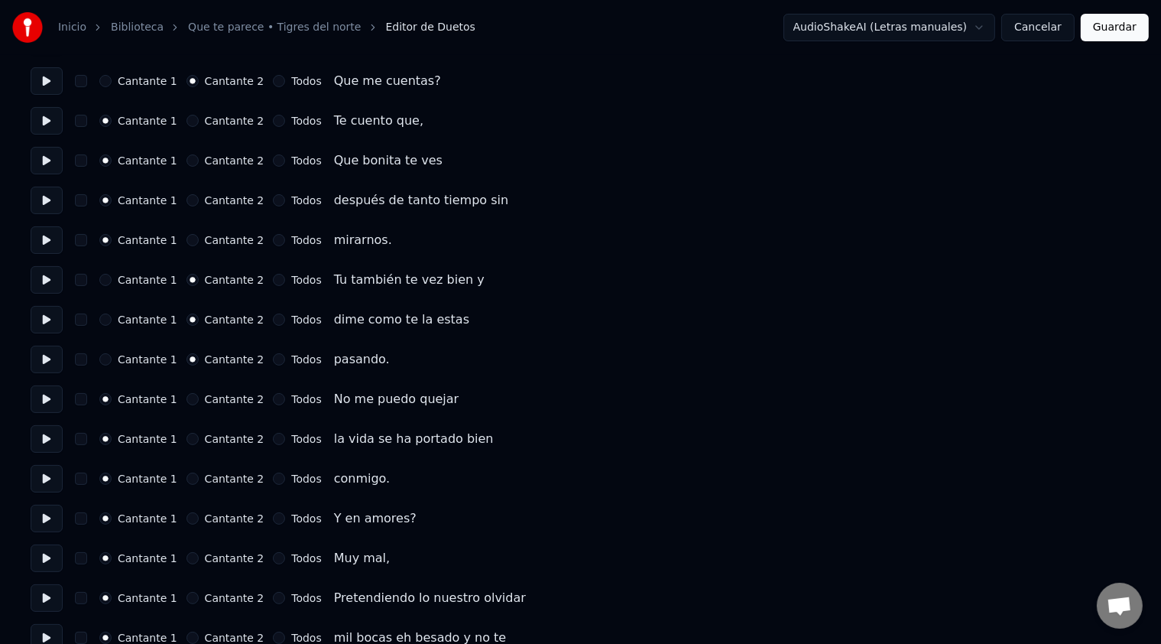
scroll to position [205, 0]
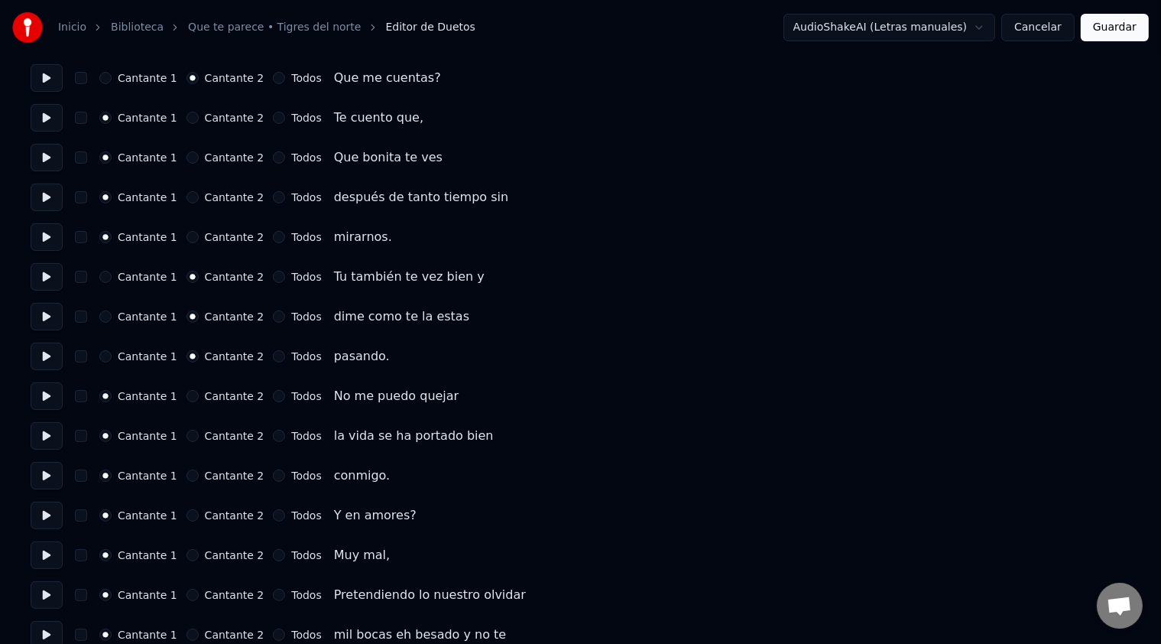
click at [1107, 29] on button "Guardar" at bounding box center [1115, 28] width 68 height 28
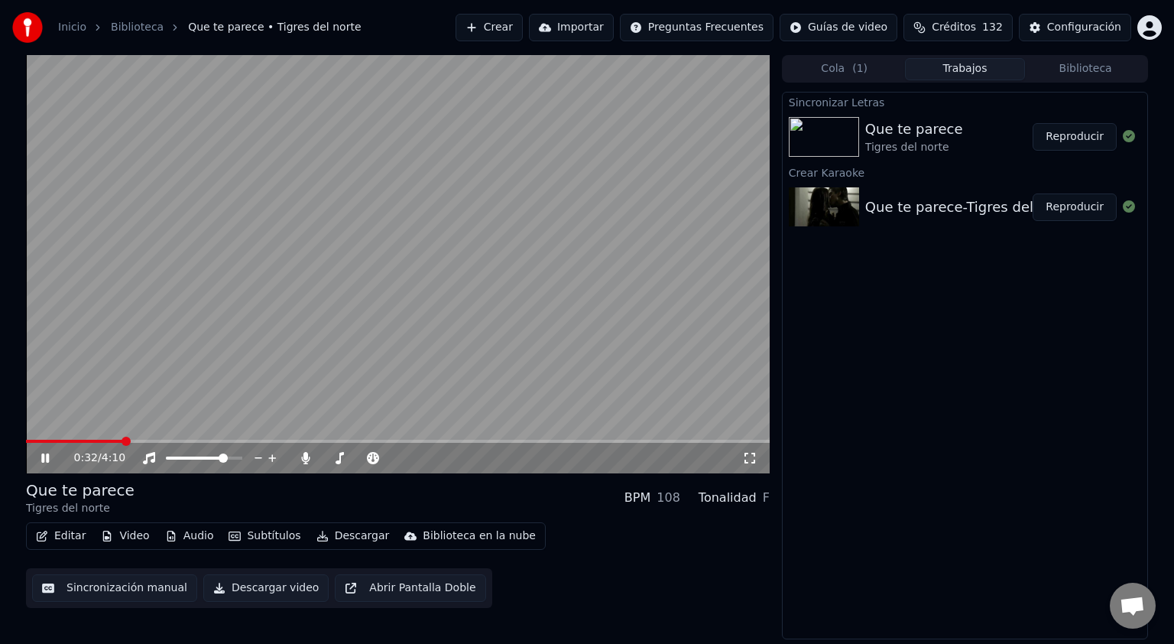
click at [46, 457] on icon at bounding box center [45, 457] width 8 height 9
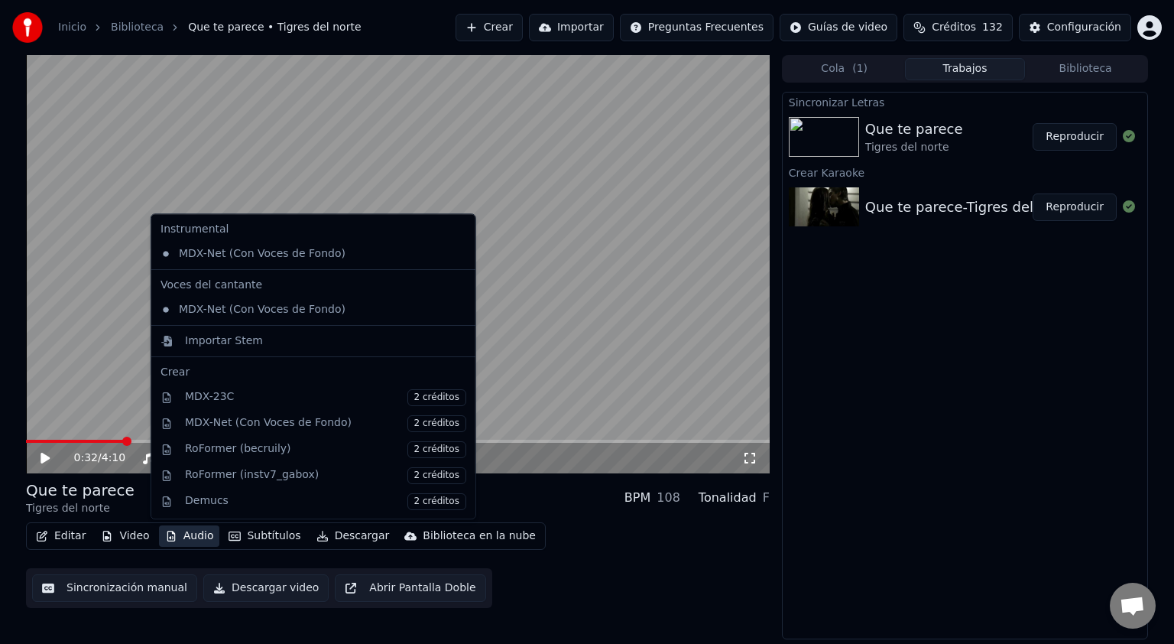
click at [195, 536] on button "Audio" at bounding box center [189, 535] width 61 height 21
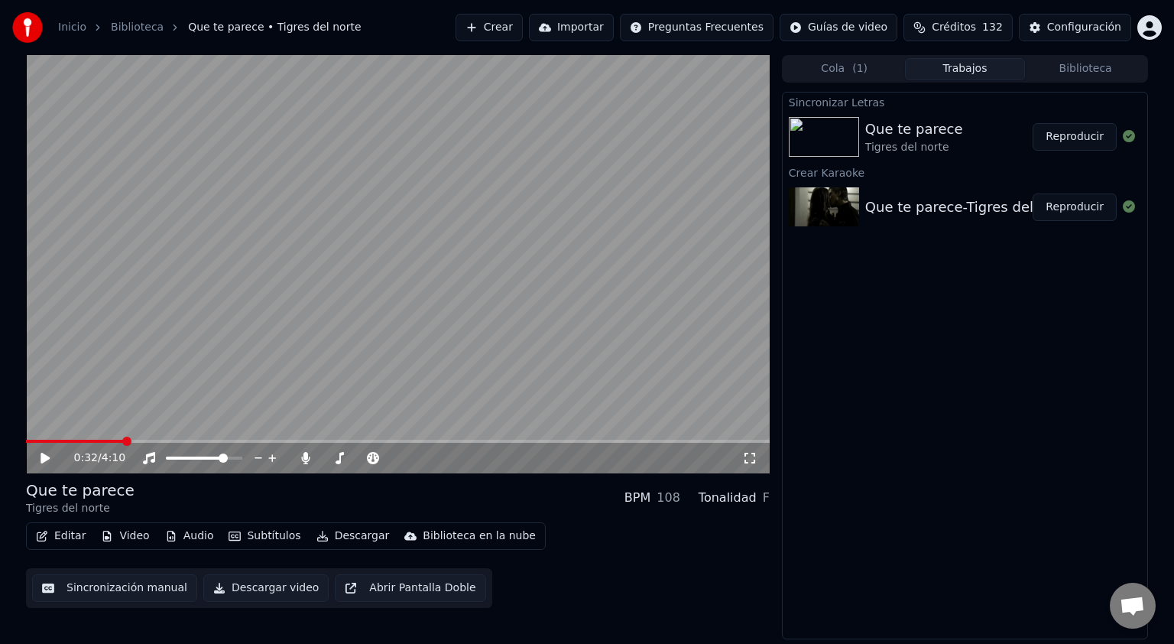
click at [899, 423] on div "Sincronizar Letras Que te parece Tigres del norte Reproducir Crear Karaoke Que …" at bounding box center [965, 365] width 366 height 547
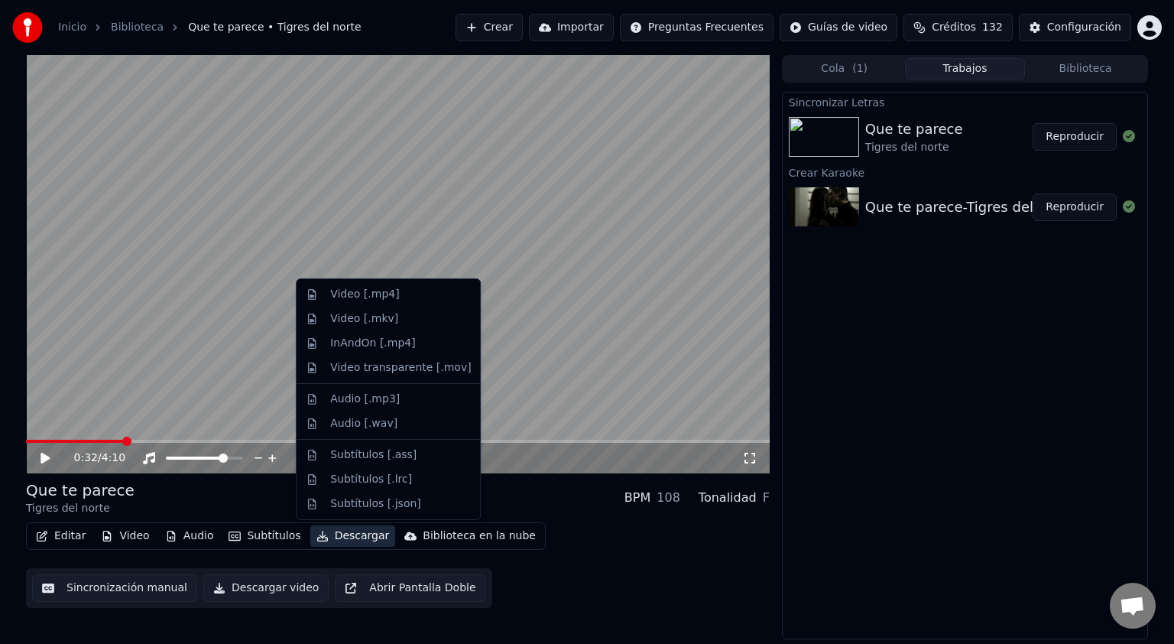
click at [353, 537] on button "Descargar" at bounding box center [353, 535] width 86 height 21
click at [399, 294] on div "Video [.mp4]" at bounding box center [400, 294] width 141 height 15
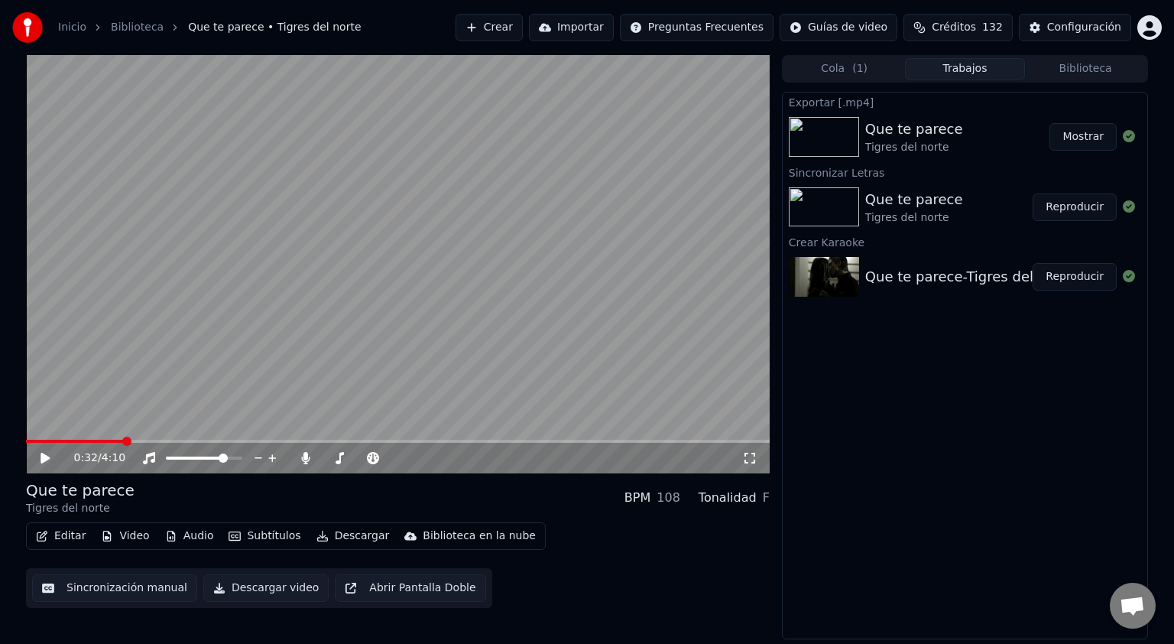
click at [1073, 135] on button "Mostrar" at bounding box center [1083, 137] width 67 height 28
click at [63, 537] on button "Editar" at bounding box center [61, 535] width 62 height 21
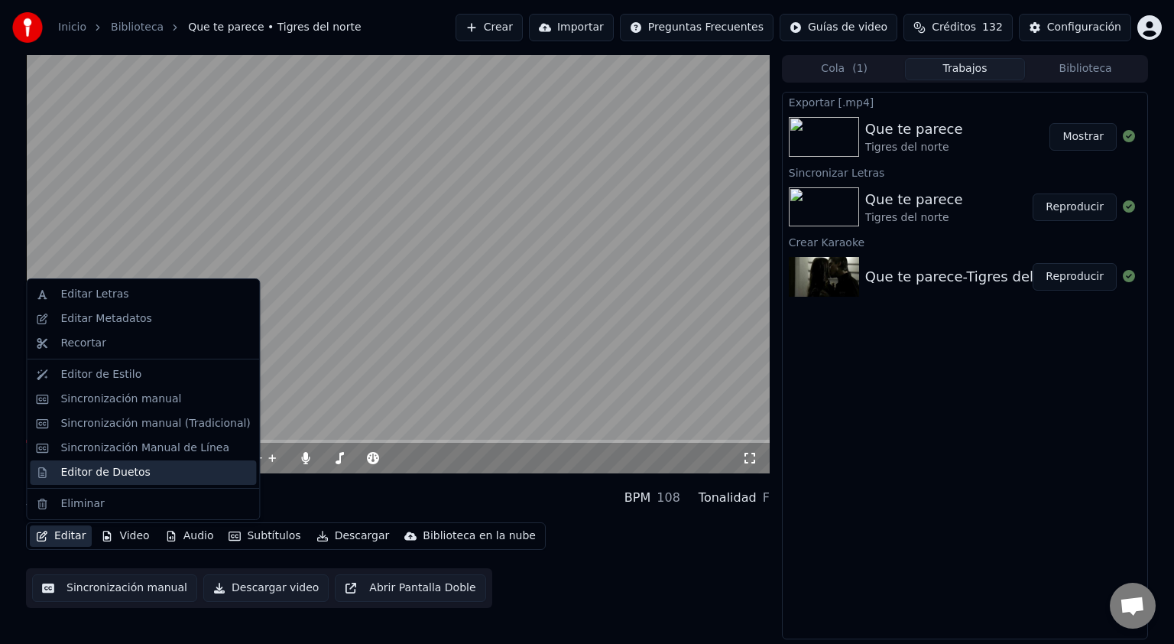
click at [117, 478] on div "Editor de Duetos" at bounding box center [104, 472] width 89 height 15
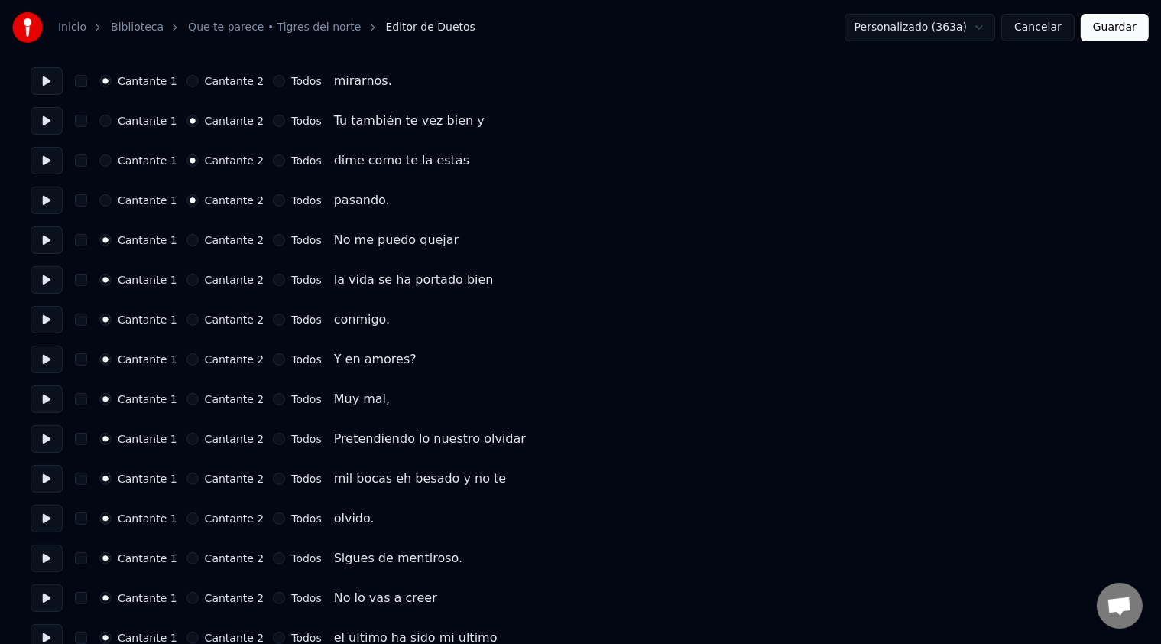
scroll to position [367, 0]
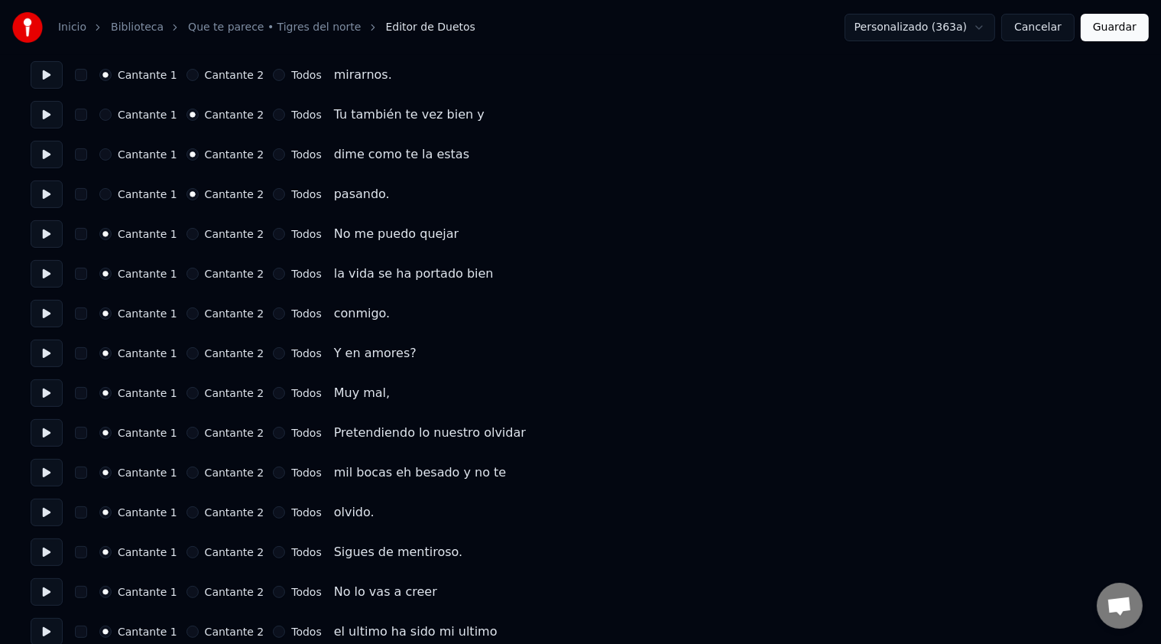
click at [210, 351] on label "Cantante 2" at bounding box center [235, 353] width 60 height 11
click at [199, 351] on button "Cantante 2" at bounding box center [193, 353] width 12 height 12
click at [225, 433] on label "Cantante 2" at bounding box center [235, 432] width 60 height 11
click at [199, 433] on button "Cantante 2" at bounding box center [193, 433] width 12 height 12
click at [151, 435] on label "Cantante 1" at bounding box center [148, 432] width 60 height 11
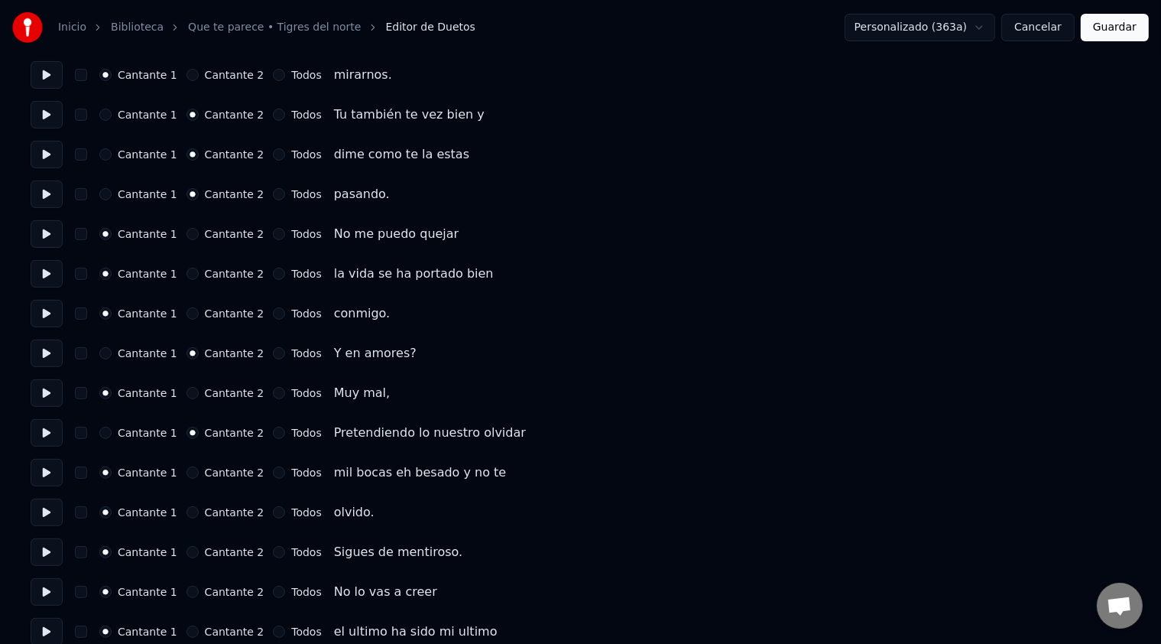
click at [112, 435] on button "Cantante 1" at bounding box center [105, 433] width 12 height 12
click at [231, 553] on label "Cantante 2" at bounding box center [235, 552] width 60 height 11
click at [199, 553] on button "Cantante 2" at bounding box center [193, 552] width 12 height 12
click at [223, 593] on label "Cantante 2" at bounding box center [235, 591] width 60 height 11
click at [199, 593] on button "Cantante 2" at bounding box center [193, 592] width 12 height 12
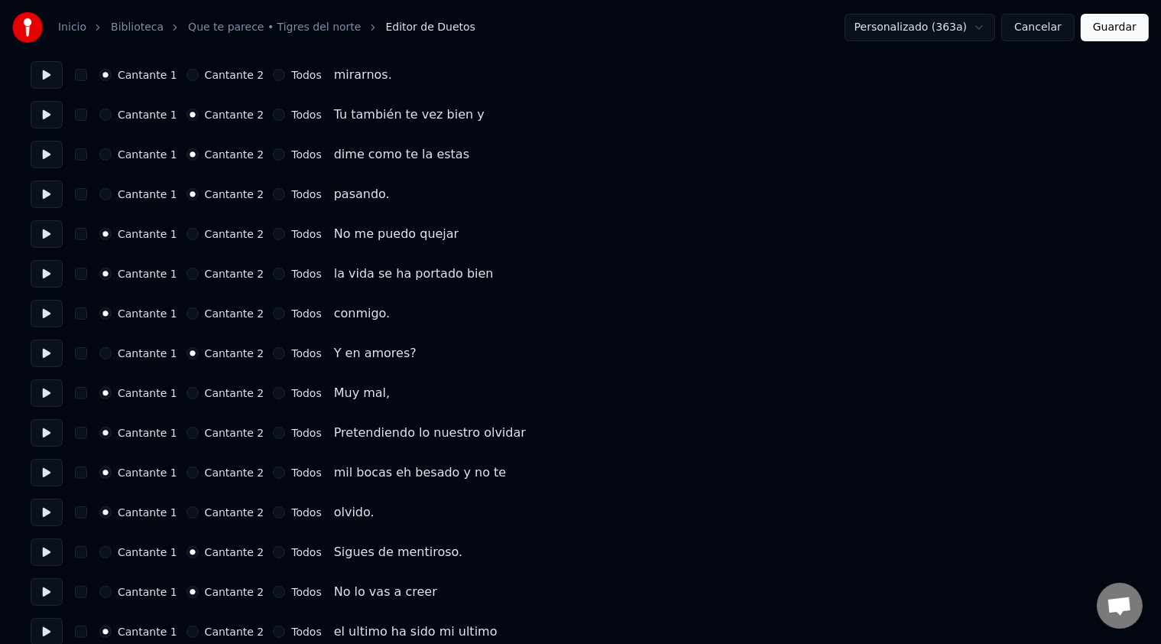
click at [235, 628] on label "Cantante 2" at bounding box center [235, 631] width 60 height 11
click at [199, 628] on button "Cantante 2" at bounding box center [193, 631] width 12 height 12
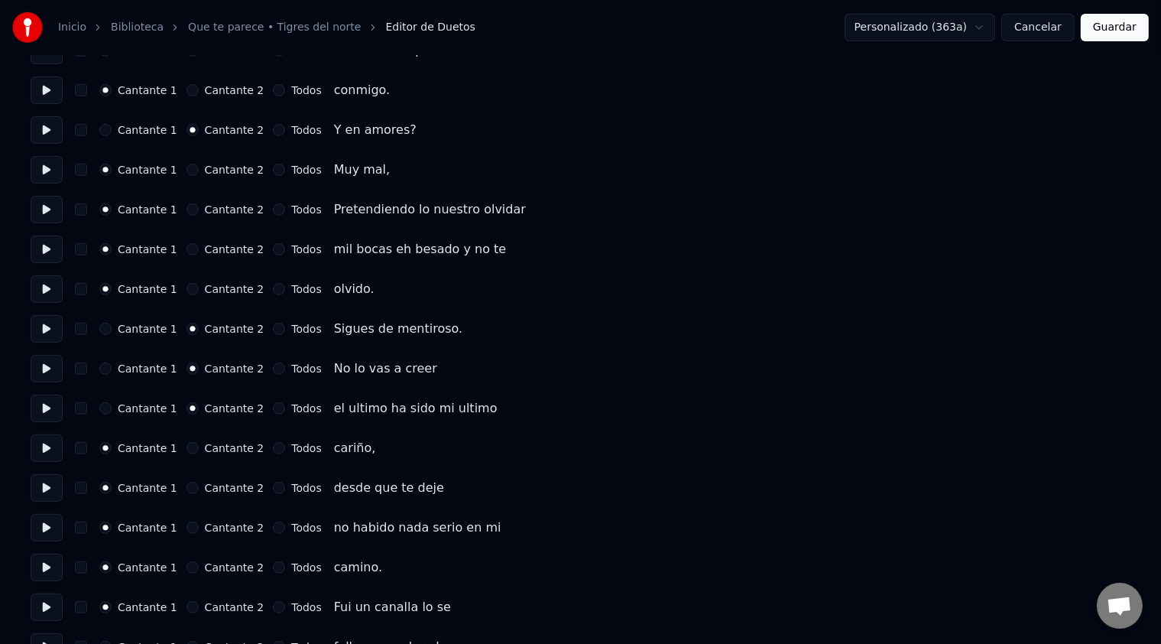
scroll to position [593, 0]
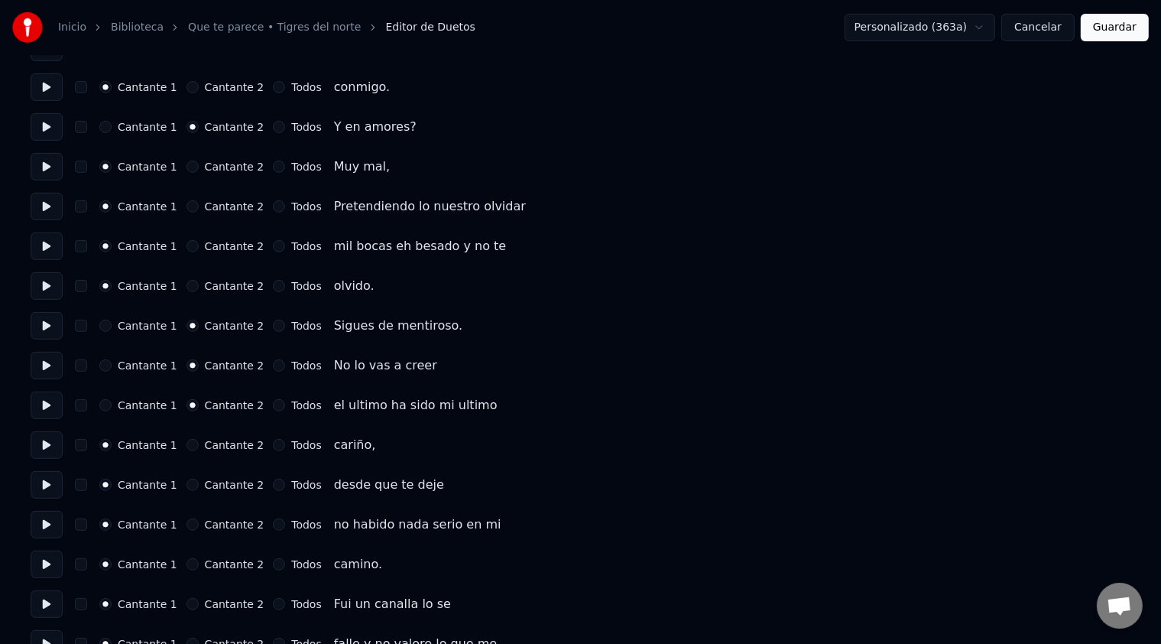
click at [214, 440] on label "Cantante 2" at bounding box center [235, 445] width 60 height 11
click at [199, 440] on button "Cantante 2" at bounding box center [193, 445] width 12 height 12
click at [218, 484] on label "Cantante 2" at bounding box center [235, 484] width 60 height 11
click at [199, 484] on button "Cantante 2" at bounding box center [193, 485] width 12 height 12
click at [223, 523] on label "Cantante 2" at bounding box center [235, 524] width 60 height 11
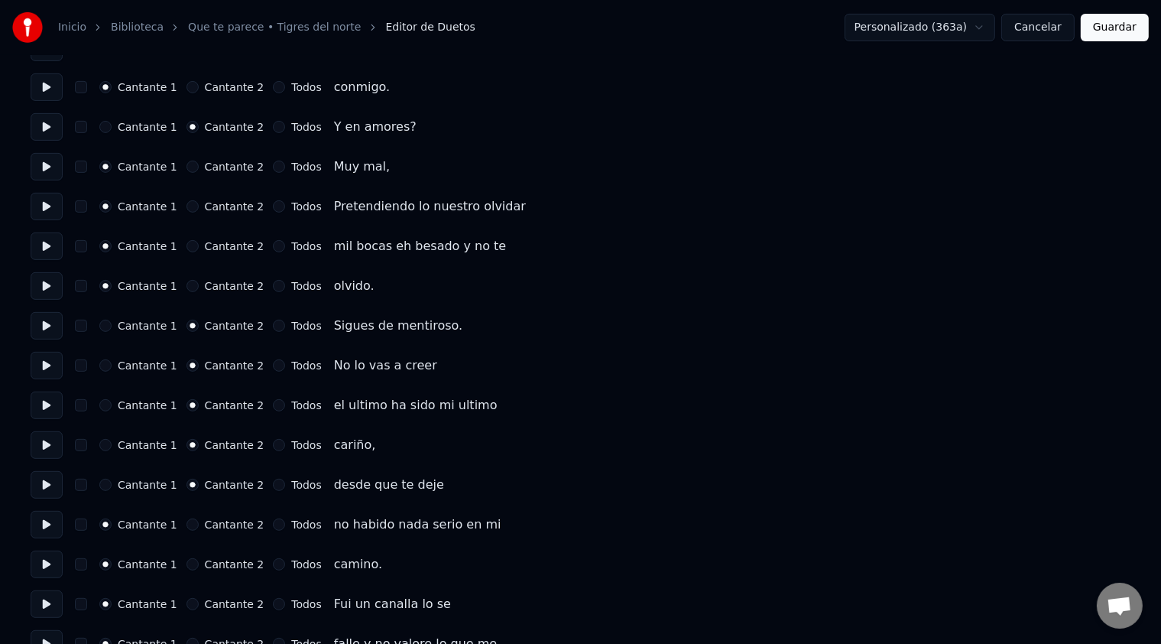
click at [199, 523] on button "Cantante 2" at bounding box center [193, 524] width 12 height 12
click at [222, 566] on label "Cantante 2" at bounding box center [235, 564] width 60 height 11
click at [199, 566] on button "Cantante 2" at bounding box center [193, 564] width 12 height 12
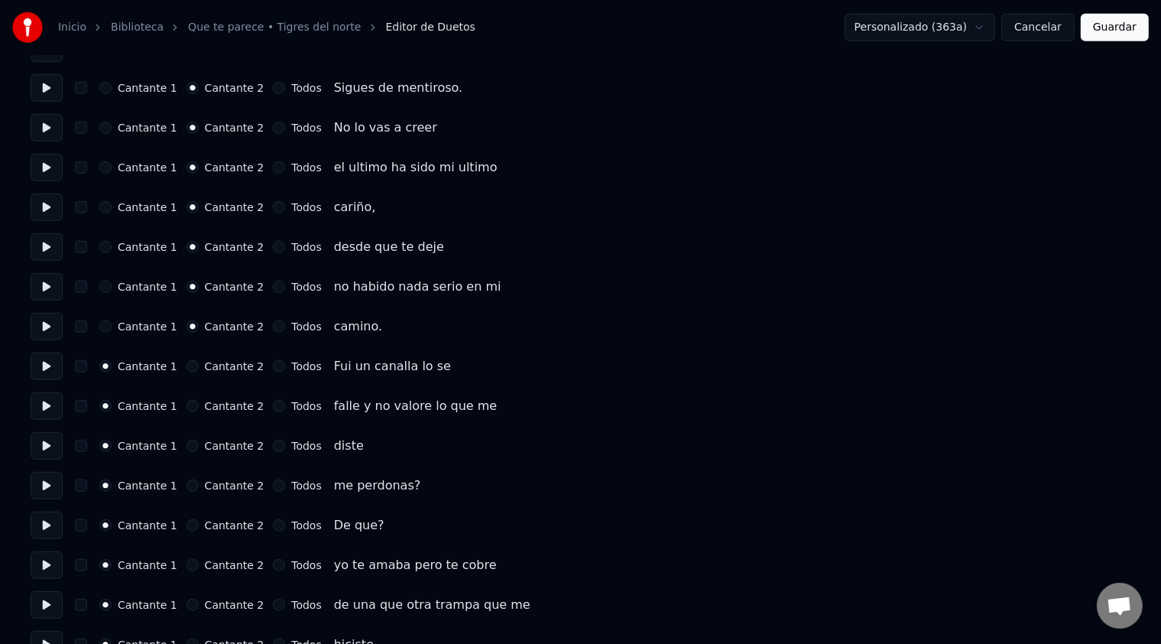
scroll to position [835, 0]
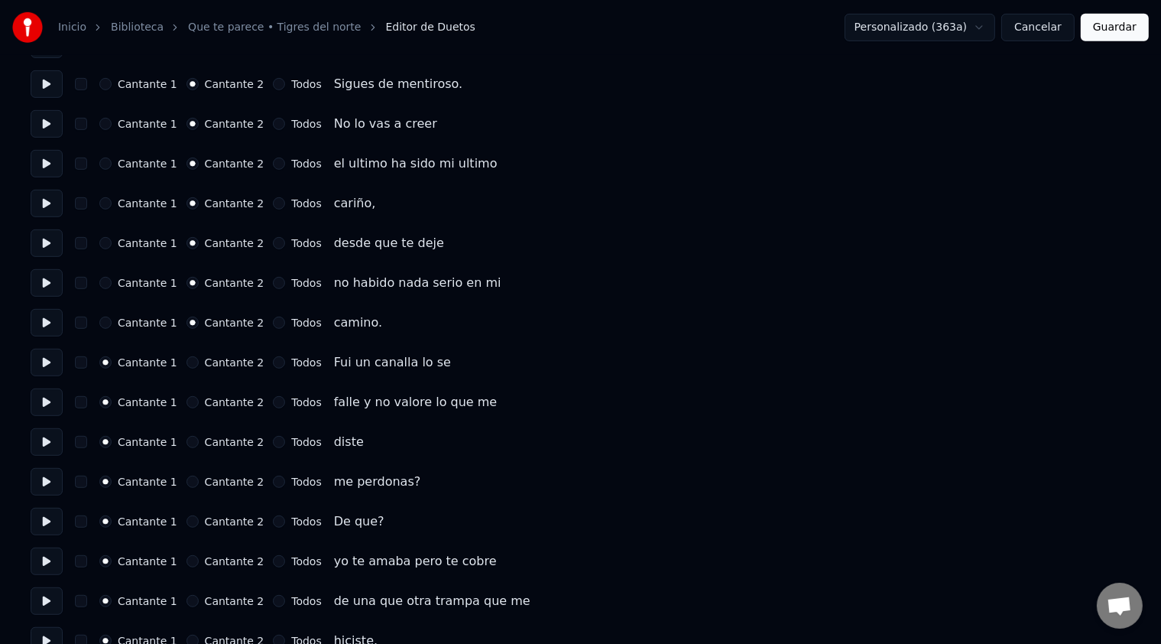
click at [231, 522] on label "Cantante 2" at bounding box center [235, 521] width 60 height 11
click at [199, 522] on button "Cantante 2" at bounding box center [193, 521] width 12 height 12
click at [212, 560] on label "Cantante 2" at bounding box center [235, 561] width 60 height 11
click at [199, 560] on button "Cantante 2" at bounding box center [193, 561] width 12 height 12
click at [229, 602] on label "Cantante 2" at bounding box center [235, 600] width 60 height 11
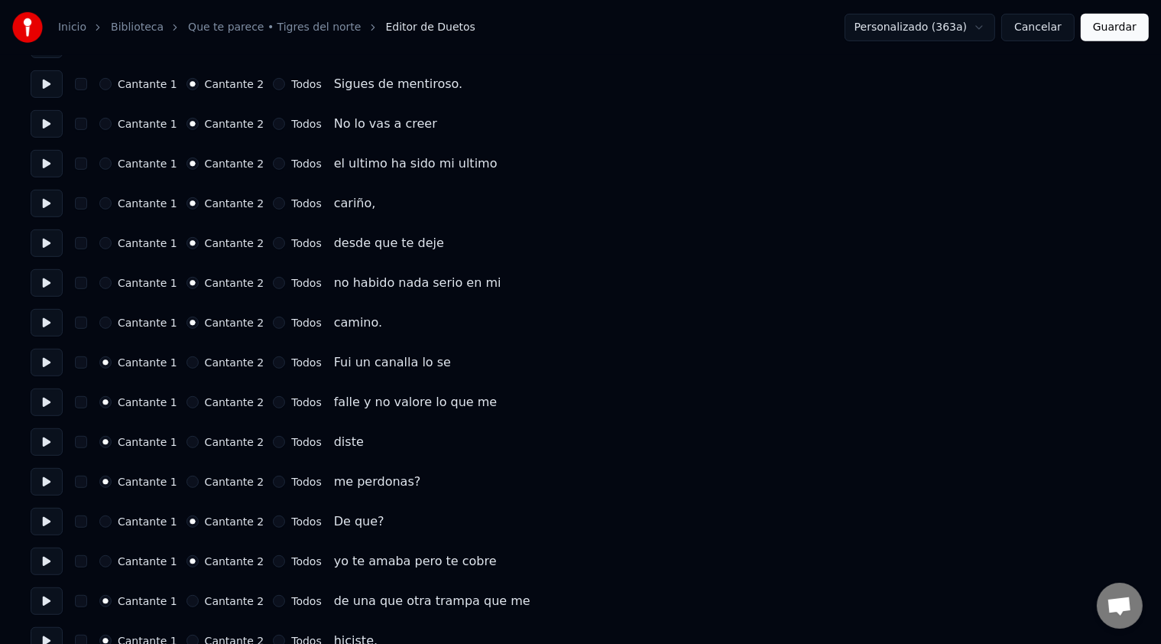
click at [199, 602] on button "Cantante 2" at bounding box center [193, 601] width 12 height 12
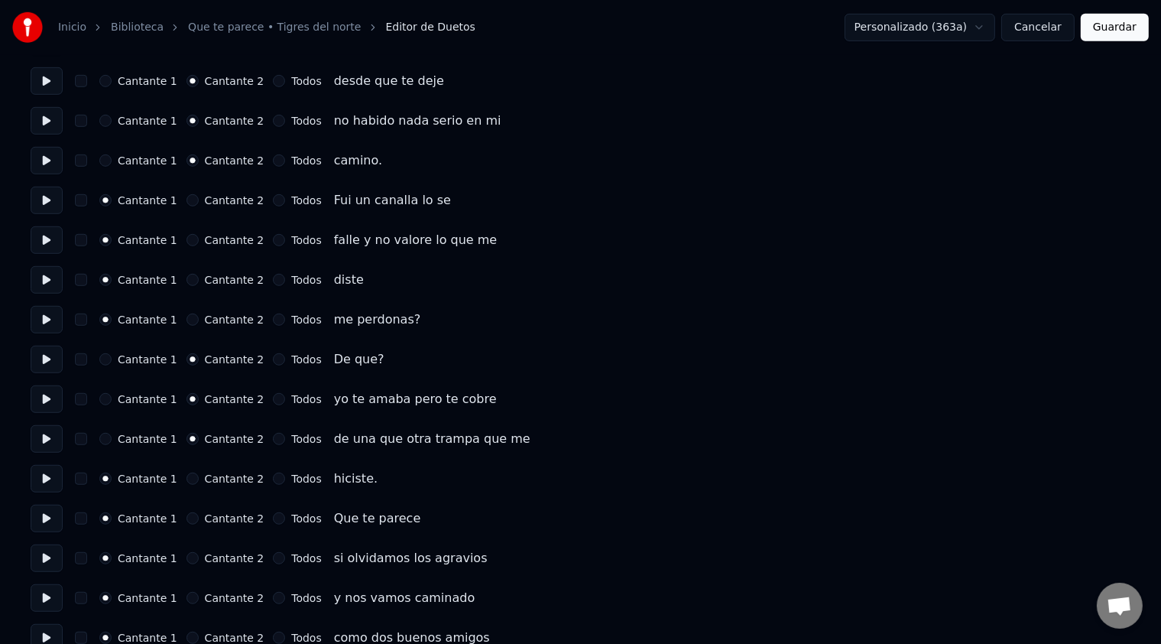
scroll to position [1061, 0]
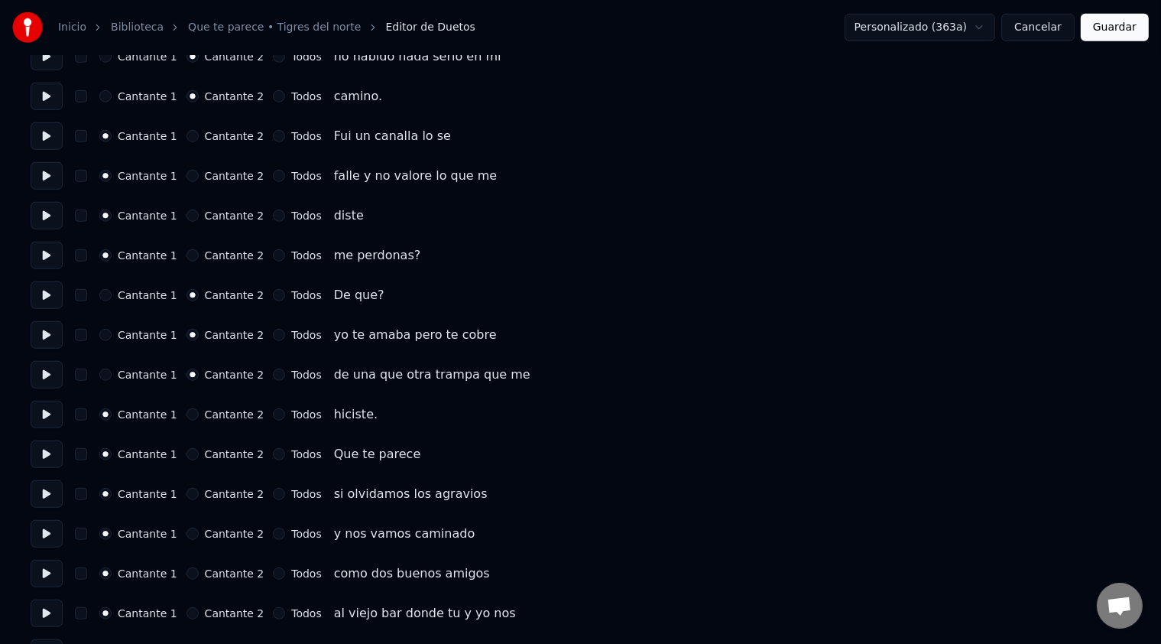
click at [220, 410] on label "Cantante 2" at bounding box center [235, 414] width 60 height 11
click at [199, 410] on button "Cantante 2" at bounding box center [193, 414] width 12 height 12
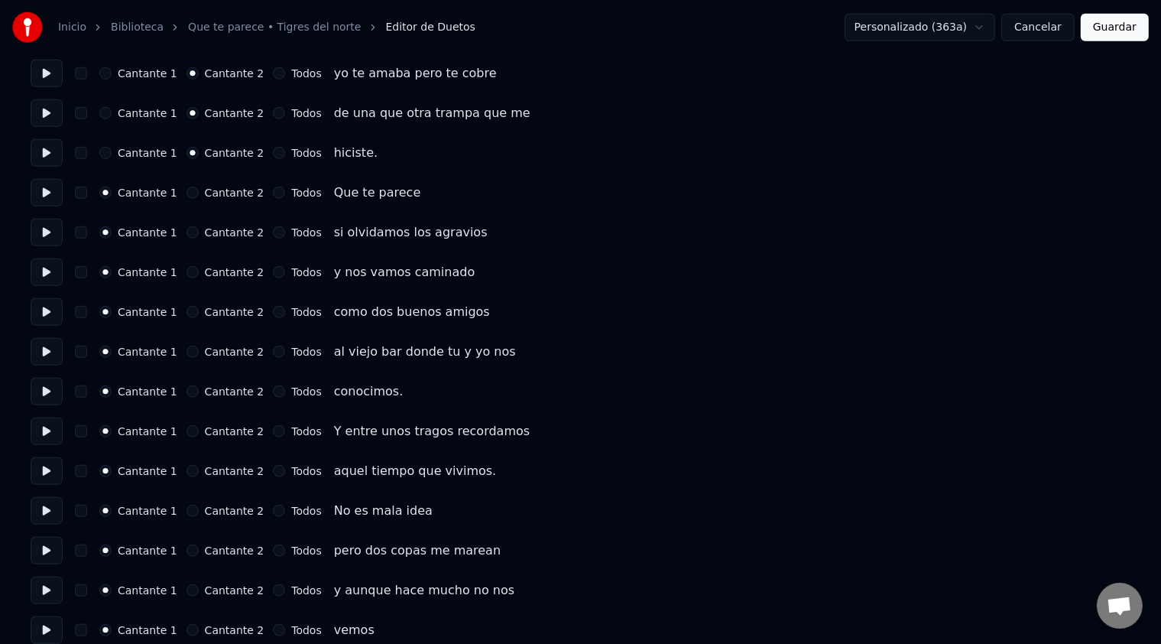
scroll to position [1326, 0]
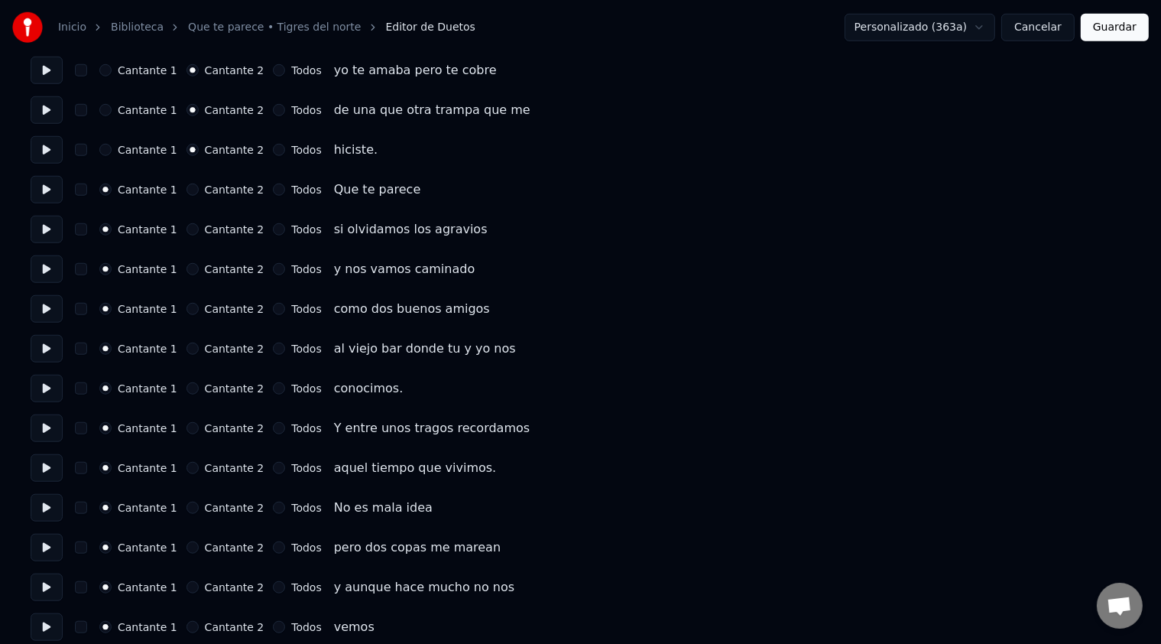
click at [232, 502] on label "Cantante 2" at bounding box center [235, 507] width 60 height 11
click at [199, 502] on button "Cantante 2" at bounding box center [193, 507] width 12 height 12
click at [226, 542] on label "Cantante 2" at bounding box center [235, 547] width 60 height 11
click at [199, 541] on button "Cantante 2" at bounding box center [193, 547] width 12 height 12
click at [227, 585] on label "Cantante 2" at bounding box center [235, 587] width 60 height 11
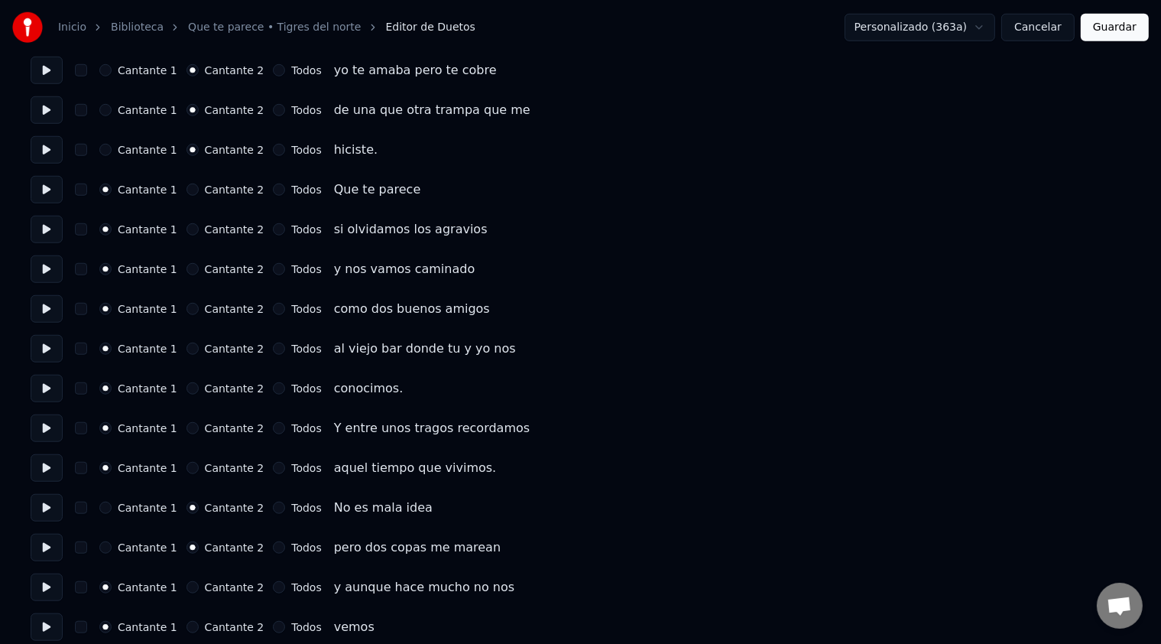
click at [199, 585] on button "Cantante 2" at bounding box center [193, 587] width 12 height 12
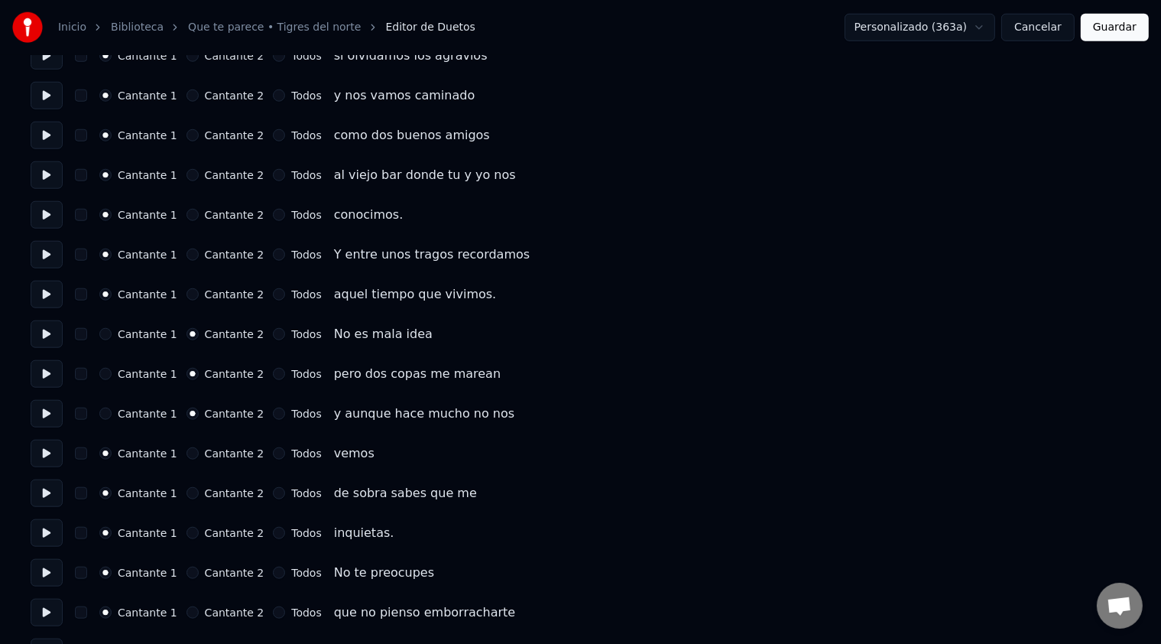
scroll to position [1506, 0]
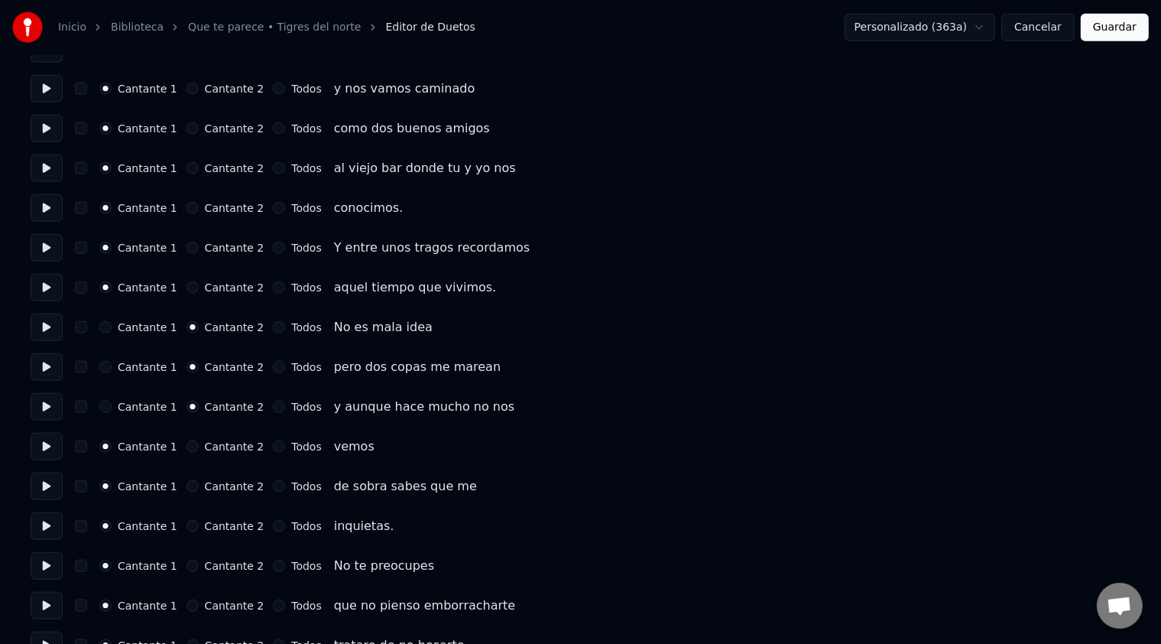
click at [235, 446] on label "Cantante 2" at bounding box center [235, 446] width 60 height 11
click at [199, 446] on button "Cantante 2" at bounding box center [193, 446] width 12 height 12
click at [225, 488] on label "Cantante 2" at bounding box center [235, 486] width 60 height 11
click at [199, 488] on button "Cantante 2" at bounding box center [193, 486] width 12 height 12
click at [210, 521] on label "Cantante 2" at bounding box center [235, 526] width 60 height 11
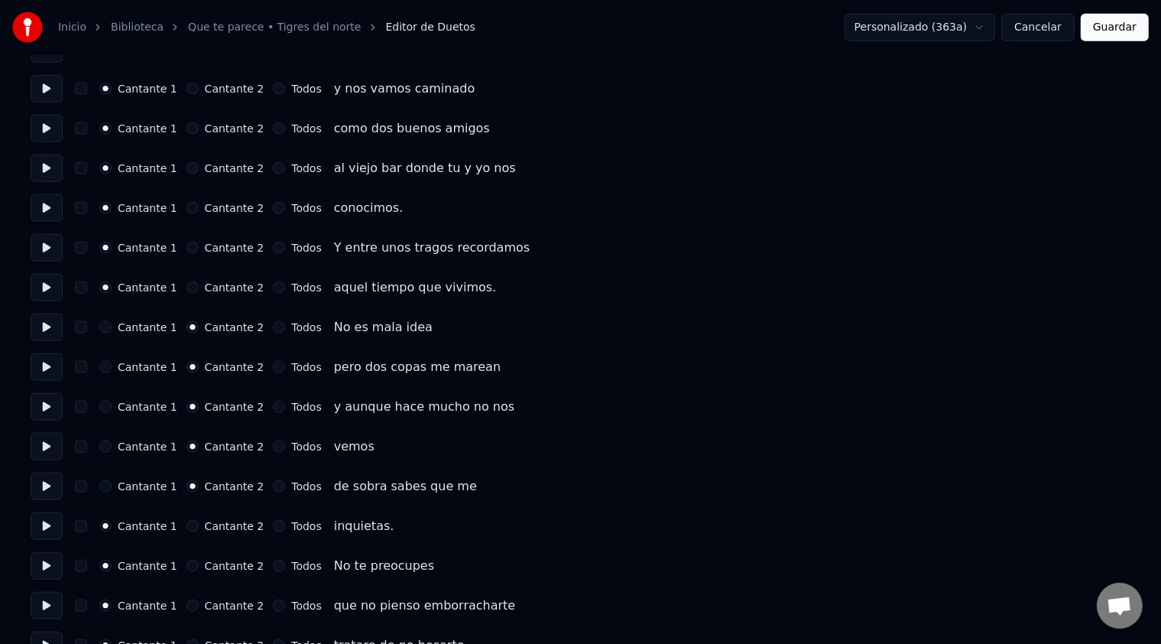
click at [199, 520] on button "Cantante 2" at bounding box center [193, 526] width 12 height 12
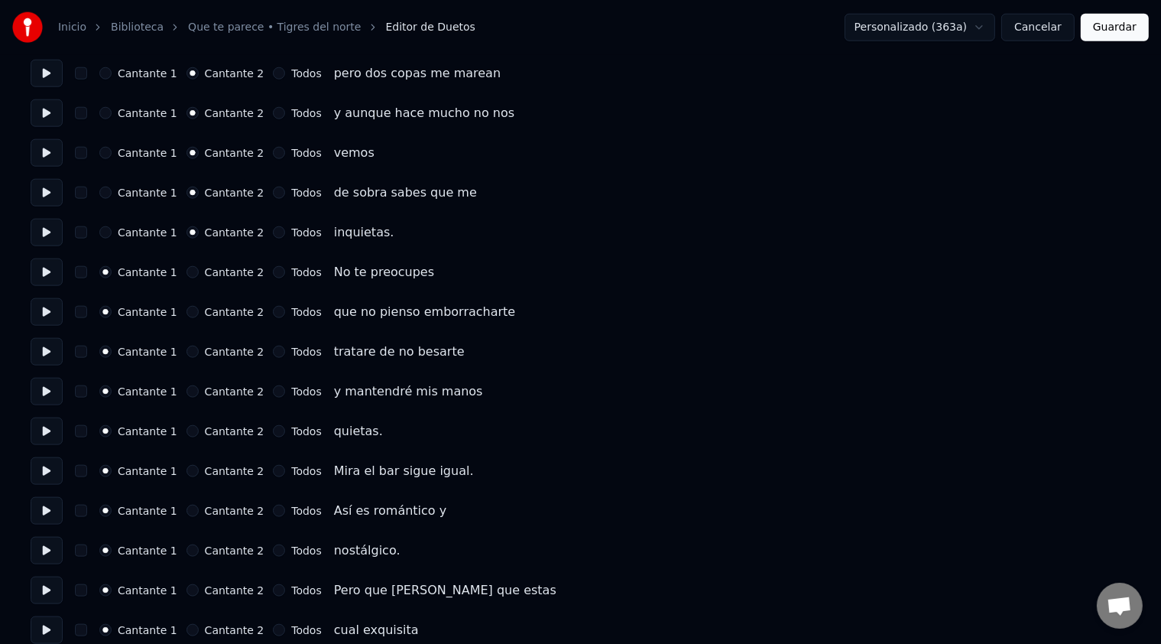
scroll to position [1803, 0]
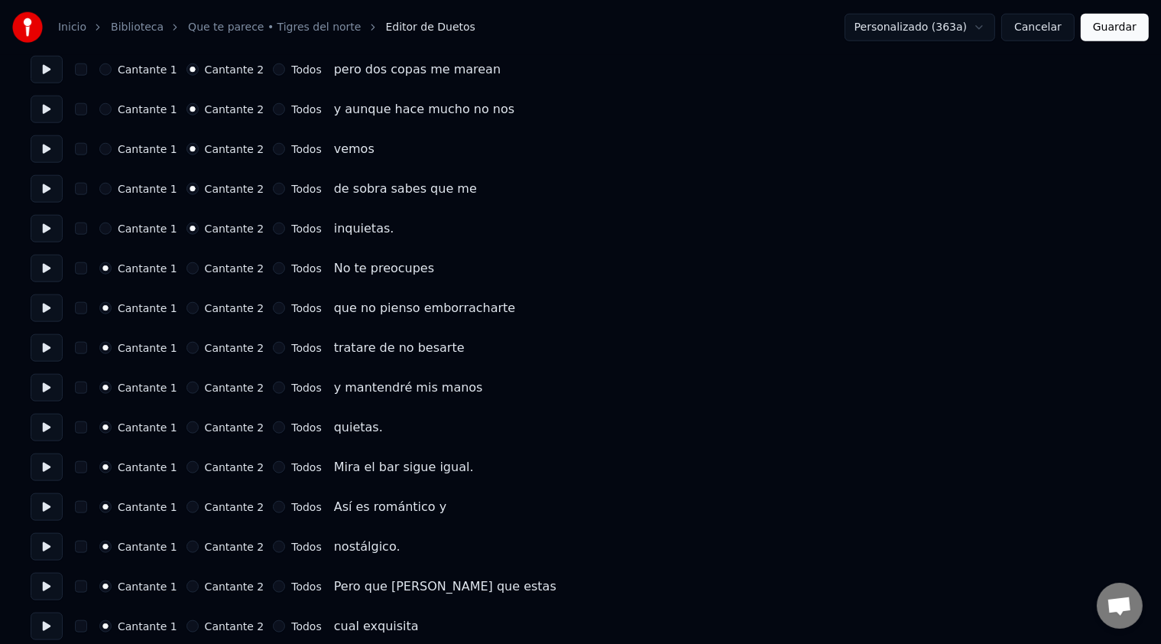
click at [228, 465] on label "Cantante 2" at bounding box center [235, 467] width 60 height 11
click at [199, 465] on button "Cantante 2" at bounding box center [193, 467] width 12 height 12
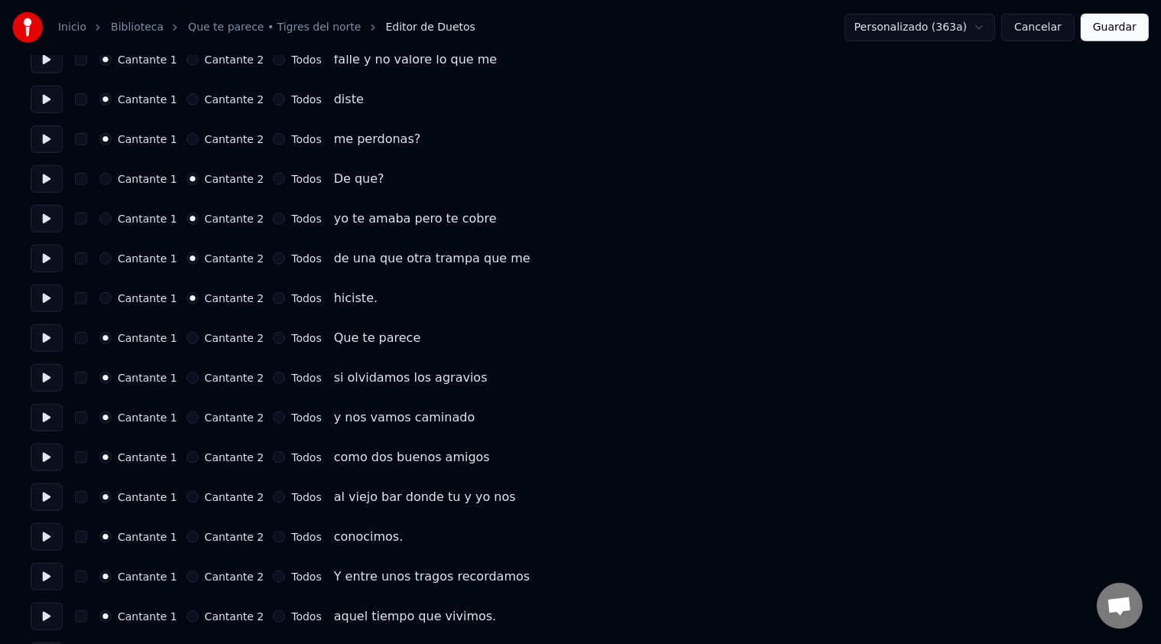
scroll to position [1180, 0]
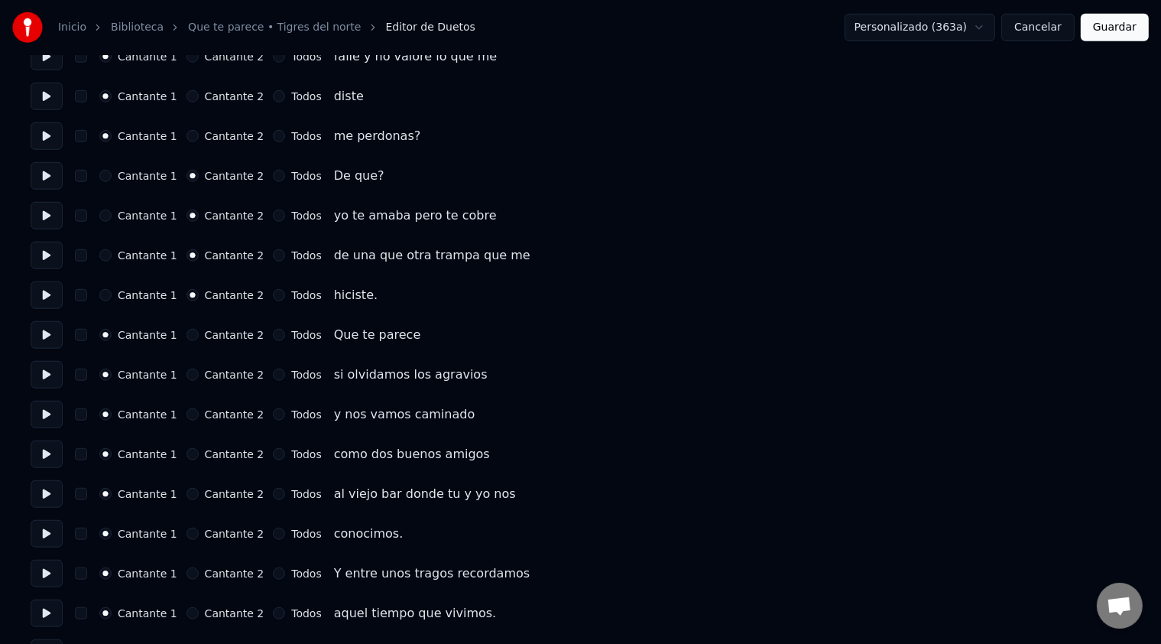
click at [273, 335] on div "Todos" at bounding box center [297, 335] width 48 height 12
click at [273, 337] on button "Todos" at bounding box center [279, 335] width 12 height 12
click at [273, 377] on div "Todos" at bounding box center [297, 374] width 48 height 12
click at [273, 375] on div "Todos" at bounding box center [297, 374] width 48 height 12
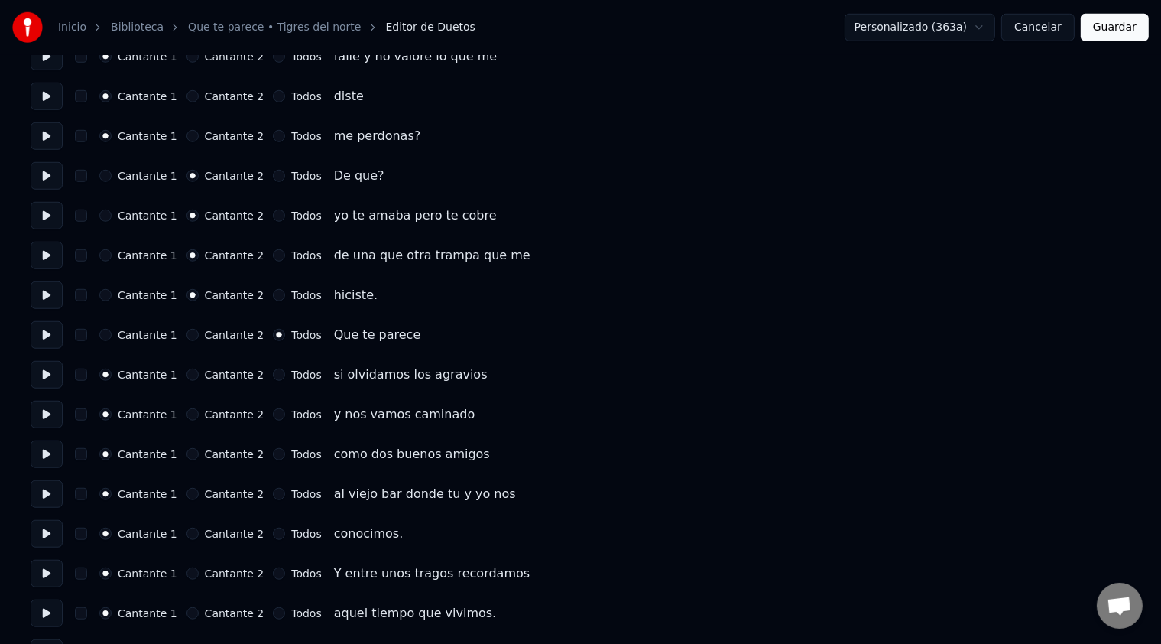
click at [273, 375] on div "Todos" at bounding box center [297, 374] width 48 height 12
click at [291, 373] on label "Todos" at bounding box center [306, 374] width 30 height 11
click at [285, 373] on button "Todos" at bounding box center [279, 374] width 12 height 12
click at [291, 413] on label "Todos" at bounding box center [306, 414] width 30 height 11
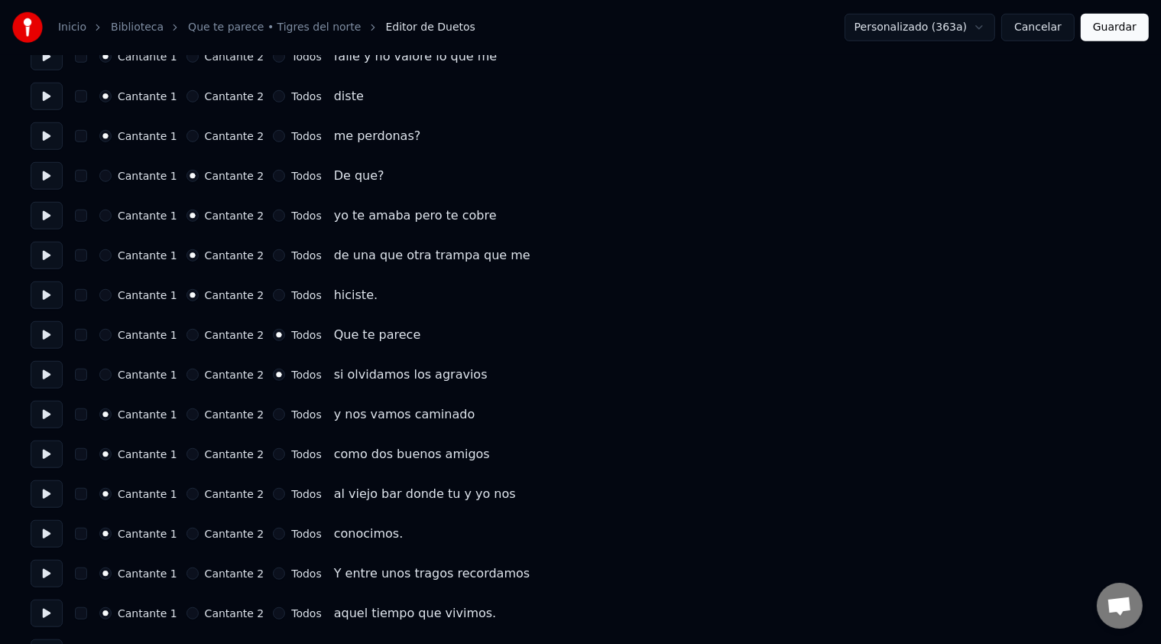
click at [285, 413] on button "Todos" at bounding box center [279, 414] width 12 height 12
click at [296, 456] on label "Todos" at bounding box center [306, 454] width 30 height 11
click at [285, 456] on button "Todos" at bounding box center [279, 454] width 12 height 12
click at [294, 493] on label "Todos" at bounding box center [306, 493] width 30 height 11
click at [285, 493] on button "Todos" at bounding box center [279, 494] width 12 height 12
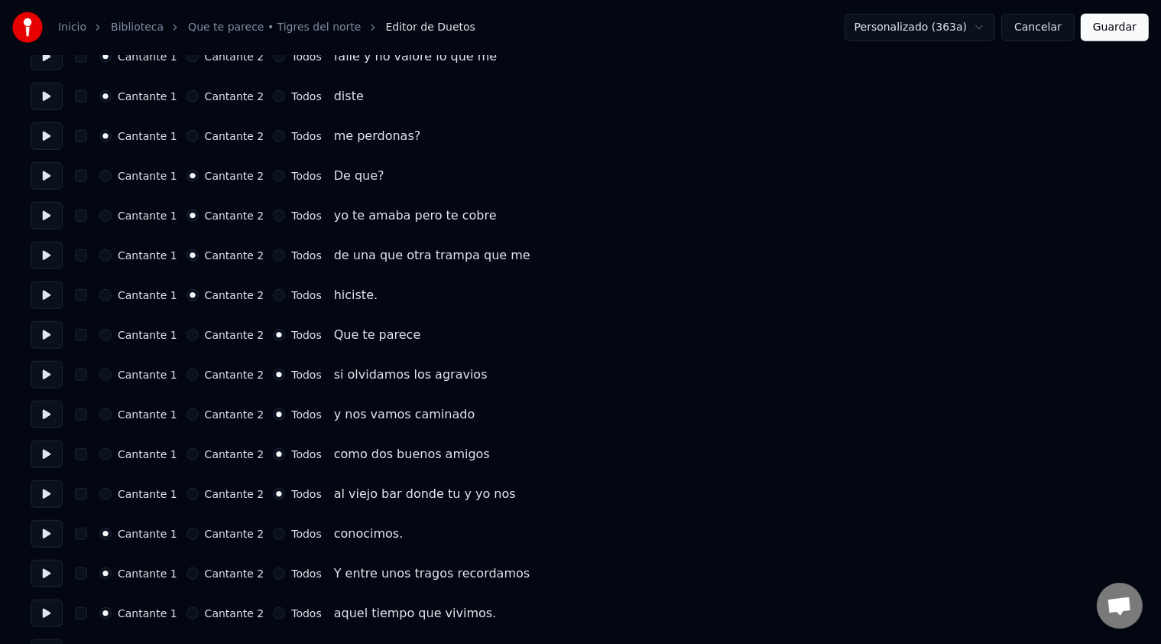
click at [300, 533] on label "Todos" at bounding box center [306, 533] width 30 height 11
click at [285, 533] on button "Todos" at bounding box center [279, 533] width 12 height 12
click at [294, 574] on label "Todos" at bounding box center [306, 573] width 30 height 11
click at [285, 574] on button "Todos" at bounding box center [279, 573] width 12 height 12
click at [291, 612] on label "Todos" at bounding box center [306, 613] width 30 height 11
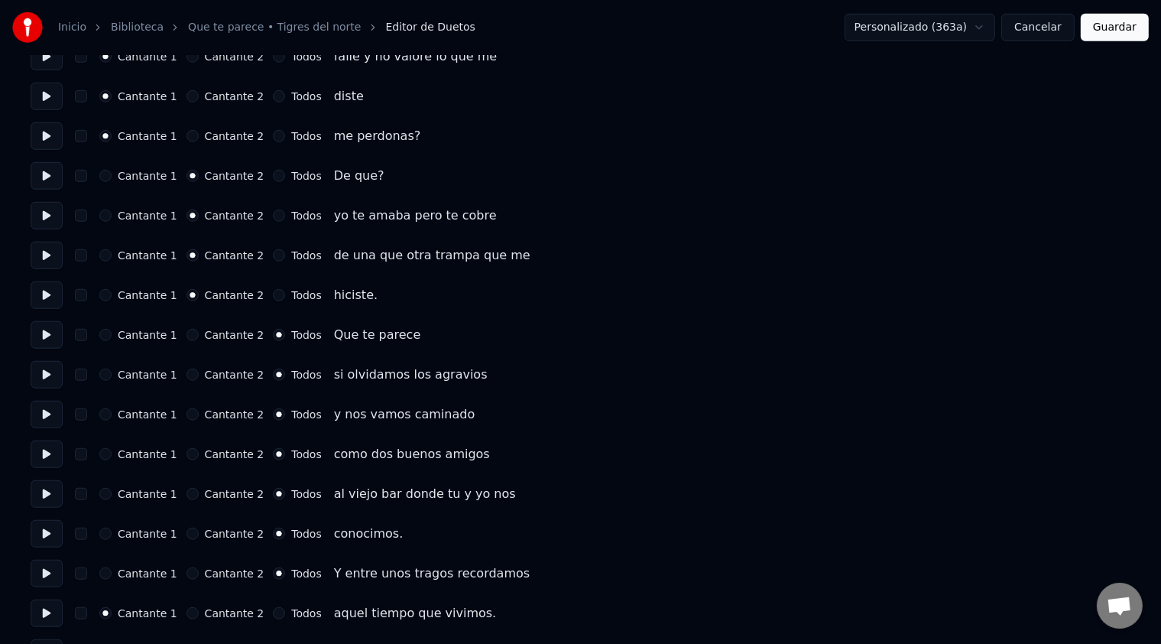
click at [285, 612] on button "Todos" at bounding box center [279, 613] width 12 height 12
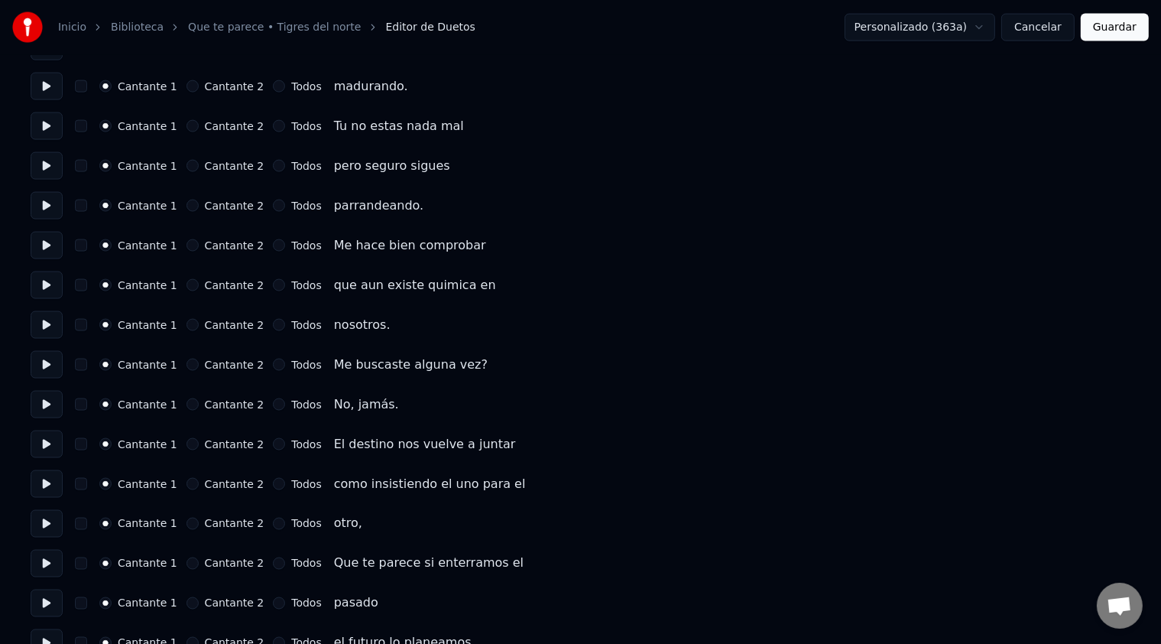
scroll to position [2390, 0]
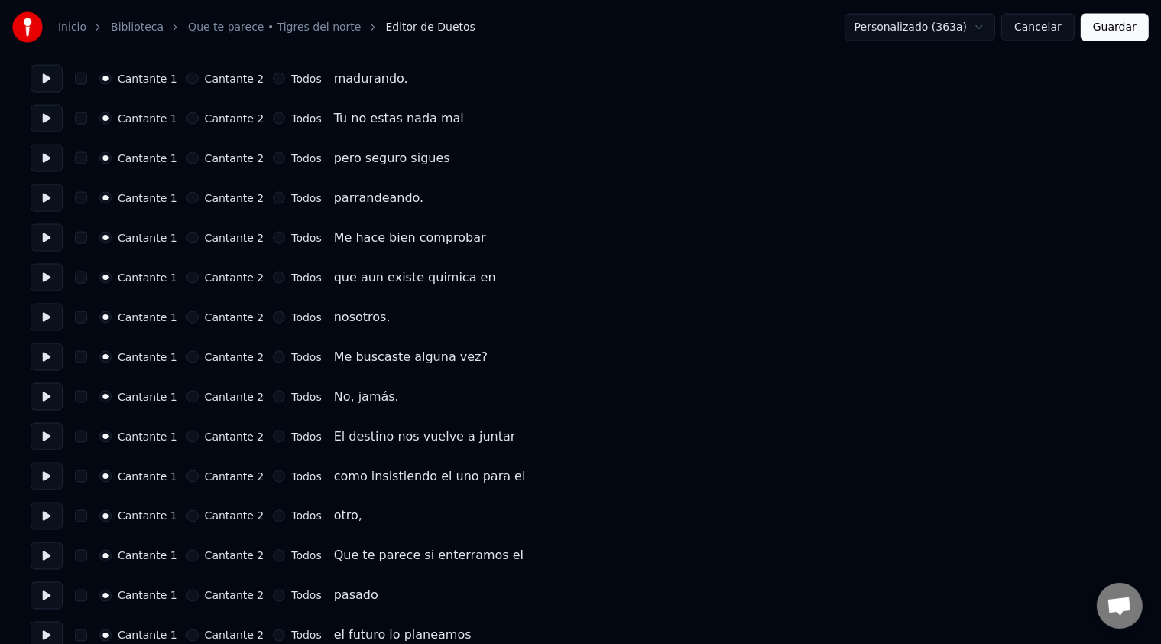
click at [273, 436] on div "Todos" at bounding box center [297, 436] width 48 height 12
click at [294, 440] on label "Todos" at bounding box center [306, 436] width 30 height 11
click at [285, 440] on button "Todos" at bounding box center [279, 436] width 12 height 12
click at [294, 476] on label "Todos" at bounding box center [306, 476] width 30 height 11
click at [285, 476] on button "Todos" at bounding box center [279, 476] width 12 height 12
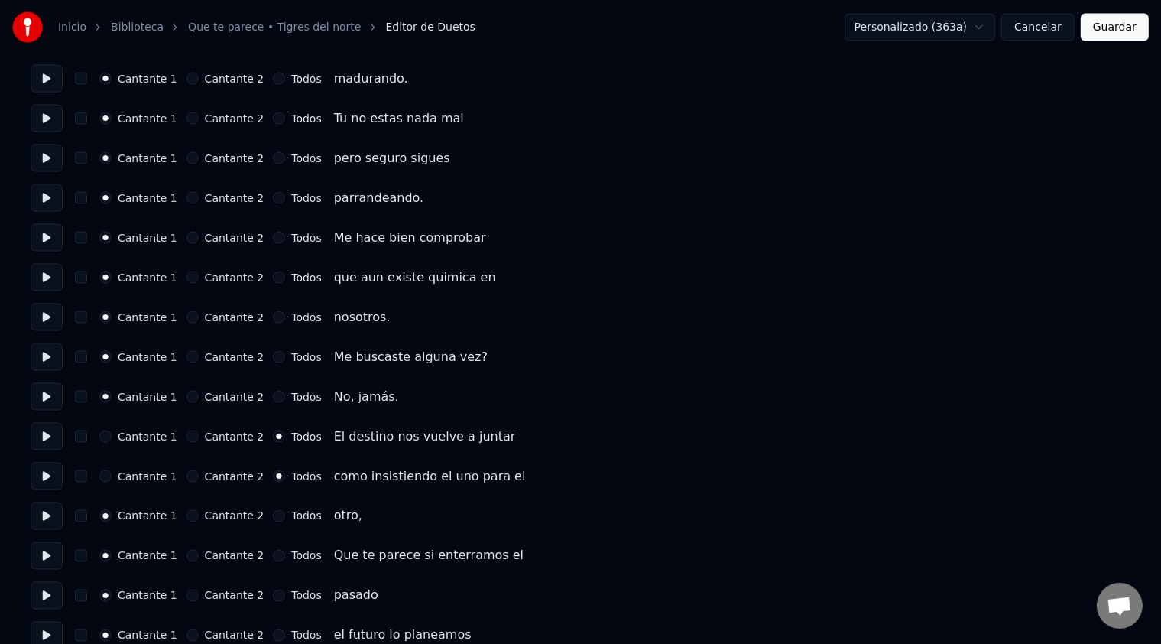
click at [291, 514] on label "Todos" at bounding box center [306, 516] width 30 height 11
click at [285, 514] on button "Todos" at bounding box center [279, 516] width 12 height 12
click at [291, 557] on label "Todos" at bounding box center [306, 555] width 30 height 11
click at [278, 557] on button "Todos" at bounding box center [279, 556] width 12 height 12
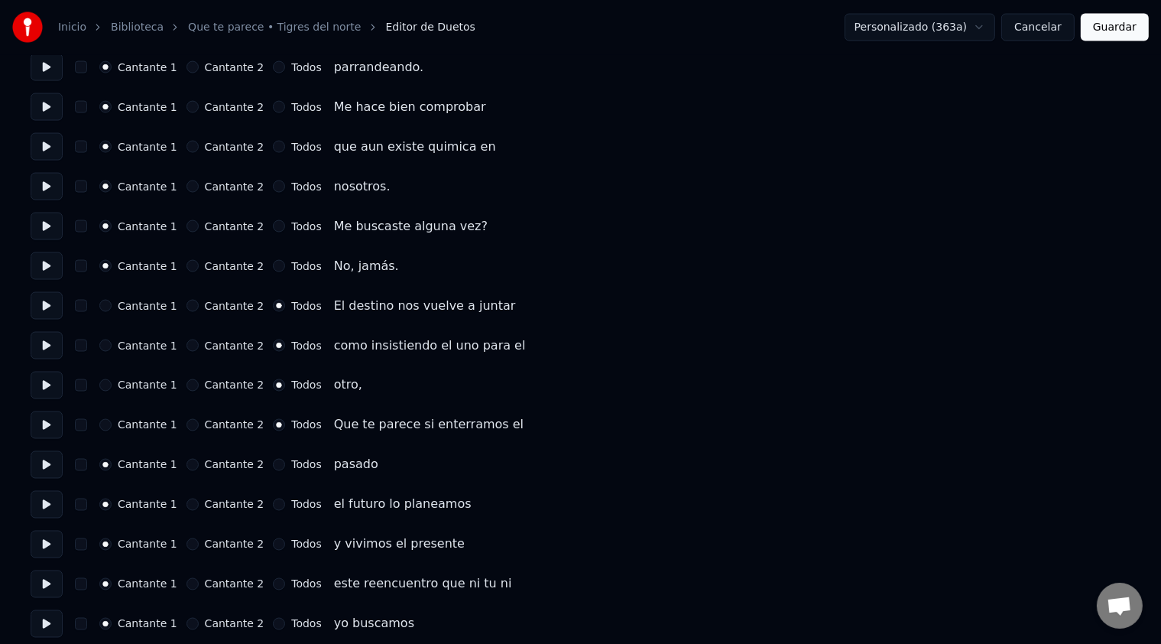
scroll to position [2556, 0]
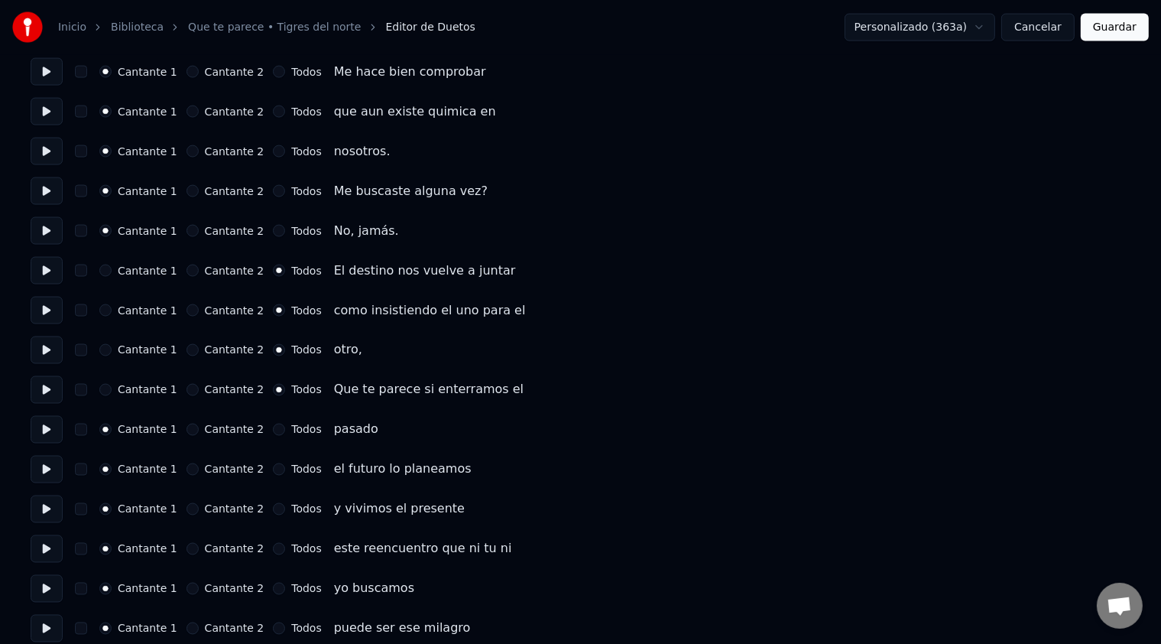
click at [291, 430] on label "Todos" at bounding box center [306, 429] width 30 height 11
click at [281, 430] on button "Todos" at bounding box center [279, 429] width 12 height 12
click at [292, 473] on label "Todos" at bounding box center [306, 469] width 30 height 11
click at [285, 473] on button "Todos" at bounding box center [279, 469] width 12 height 12
click at [291, 508] on label "Todos" at bounding box center [306, 509] width 30 height 11
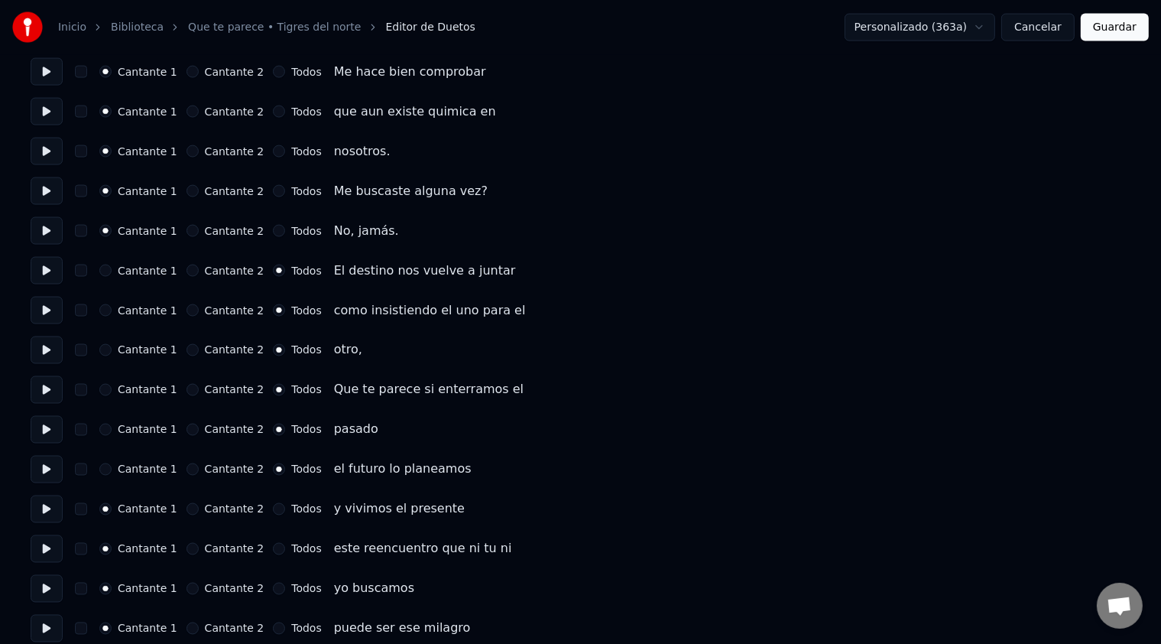
click at [284, 508] on button "Todos" at bounding box center [279, 509] width 12 height 12
click at [293, 551] on label "Todos" at bounding box center [306, 549] width 30 height 11
click at [285, 551] on button "Todos" at bounding box center [279, 549] width 12 height 12
click at [291, 589] on label "Todos" at bounding box center [306, 588] width 30 height 11
click at [285, 589] on button "Todos" at bounding box center [279, 589] width 12 height 12
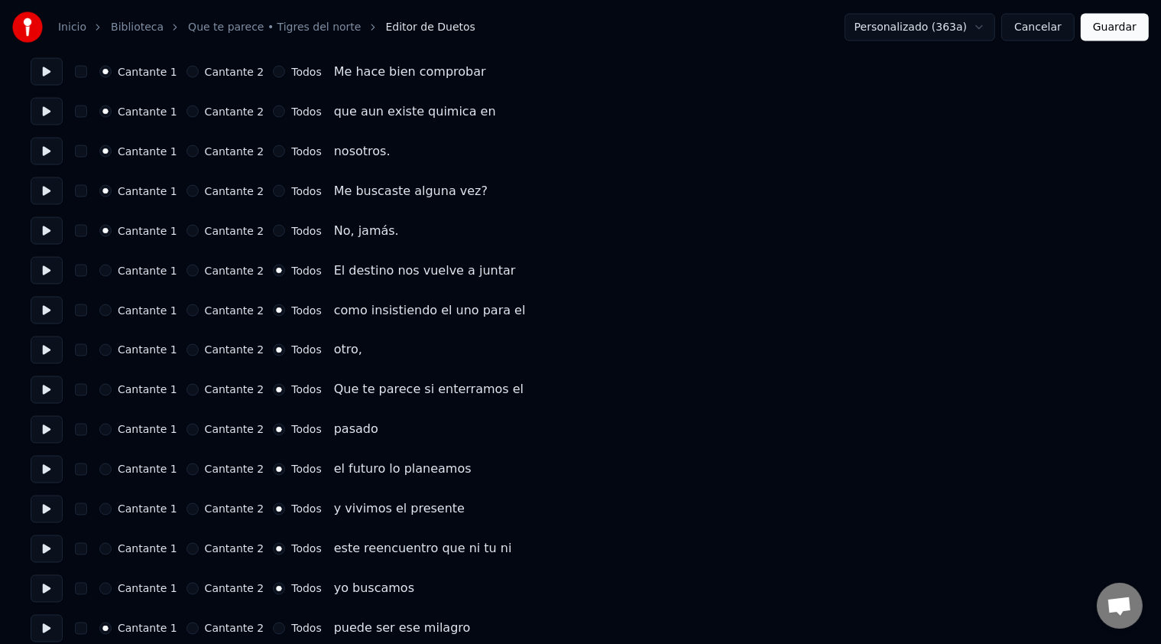
click at [293, 624] on label "Todos" at bounding box center [306, 628] width 30 height 11
click at [285, 624] on button "Todos" at bounding box center [279, 628] width 12 height 12
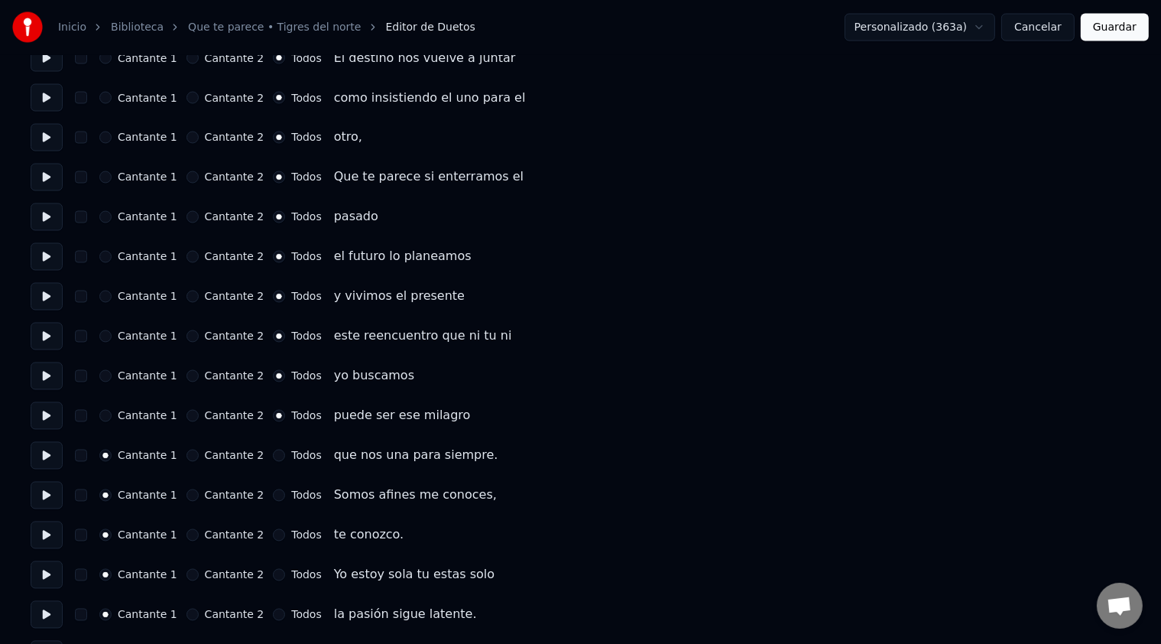
scroll to position [2773, 0]
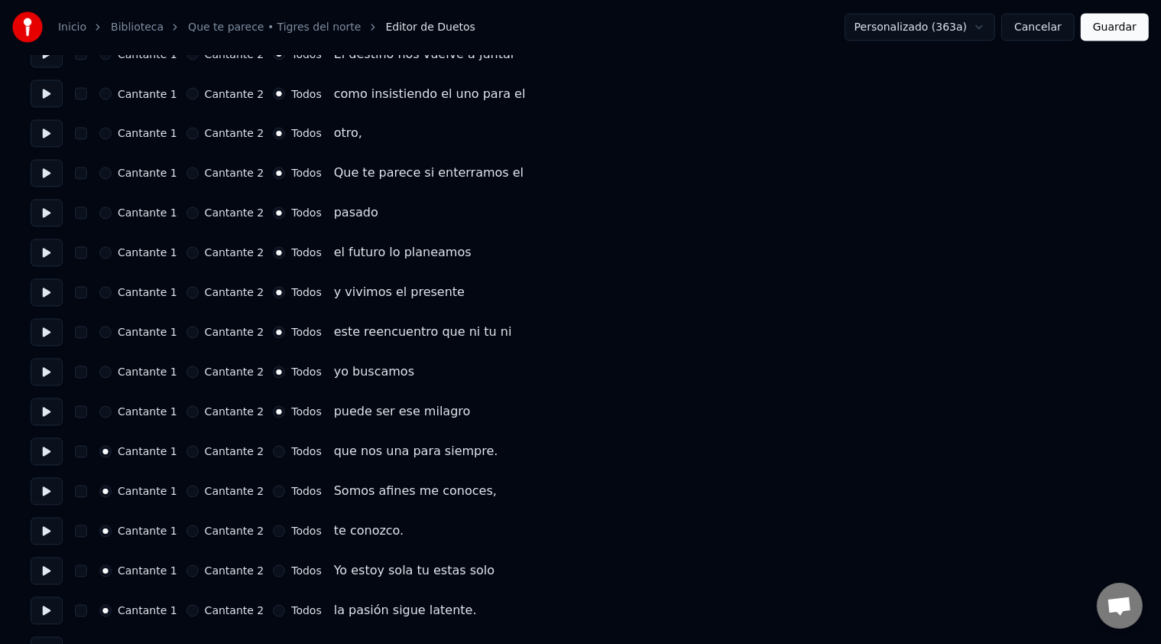
click at [291, 449] on label "Todos" at bounding box center [306, 451] width 30 height 11
click at [285, 449] on button "Todos" at bounding box center [279, 452] width 12 height 12
click at [226, 567] on label "Cantante 2" at bounding box center [235, 571] width 60 height 11
click at [199, 567] on button "Cantante 2" at bounding box center [193, 571] width 12 height 12
click at [232, 606] on label "Cantante 2" at bounding box center [235, 610] width 60 height 11
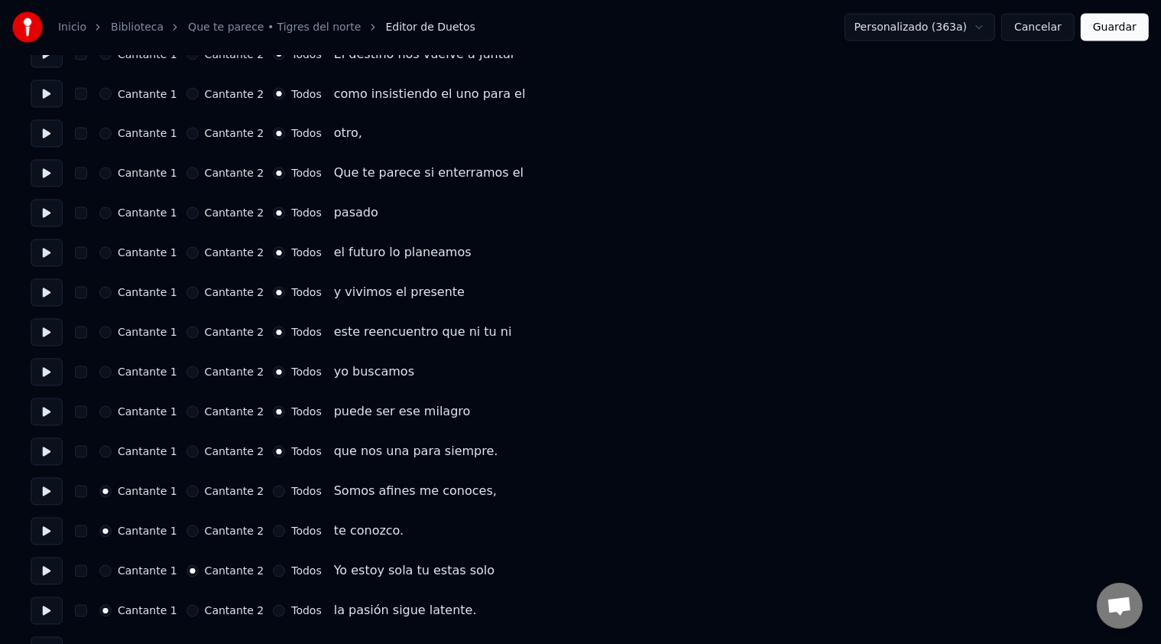
click at [199, 606] on button "Cantante 2" at bounding box center [193, 611] width 12 height 12
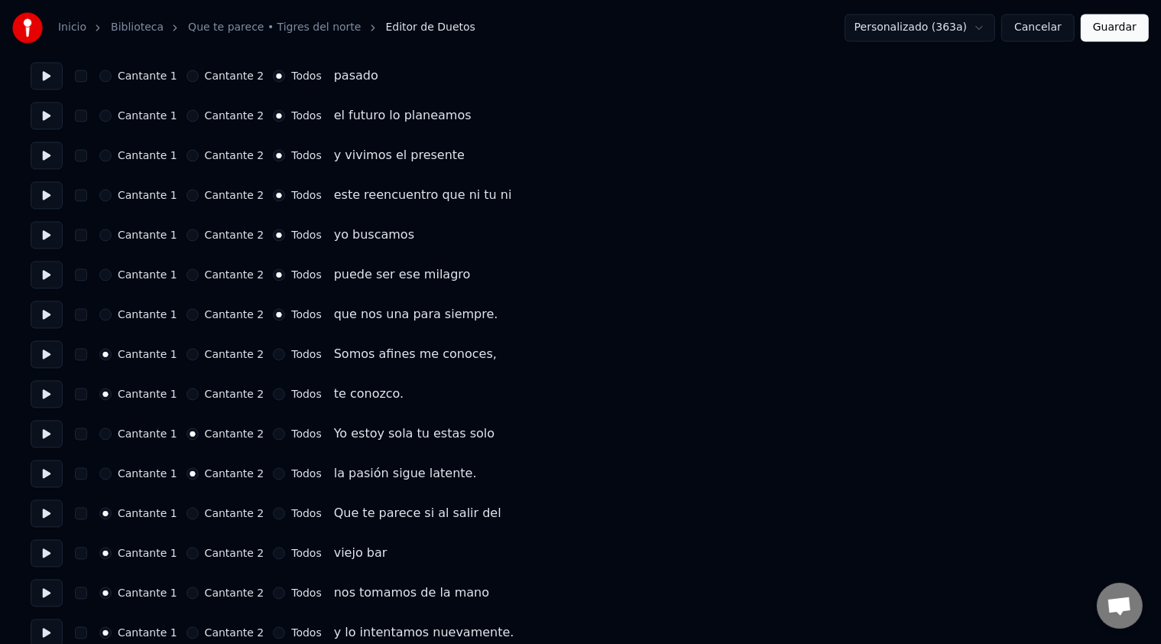
scroll to position [2914, 0]
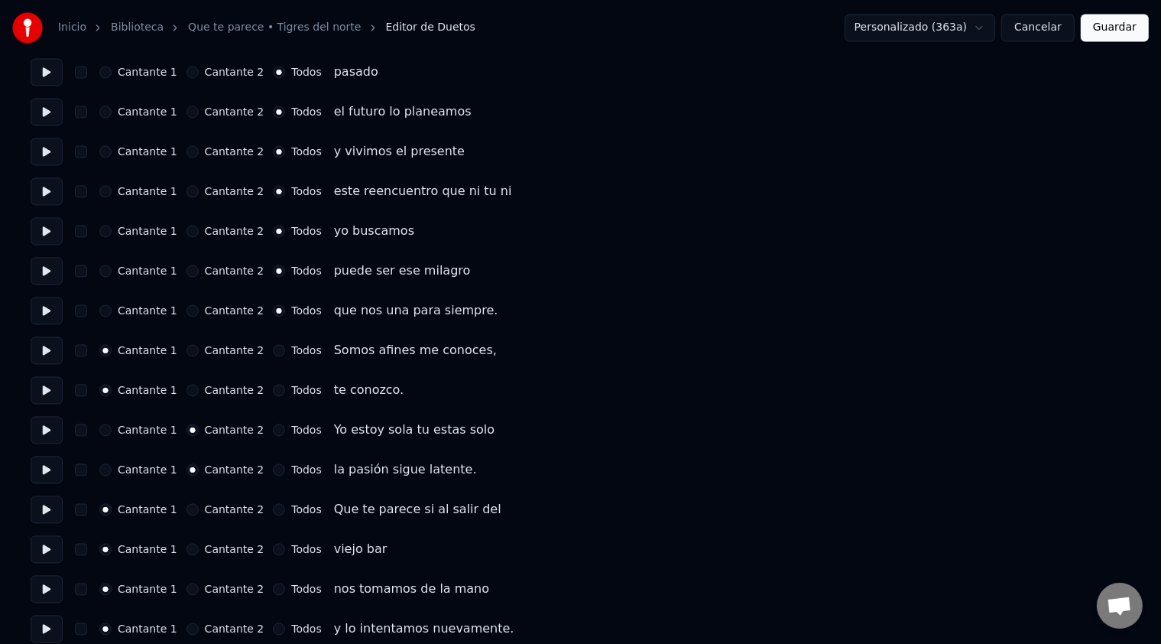
click at [291, 509] on label "Todos" at bounding box center [306, 509] width 30 height 11
click at [284, 509] on button "Todos" at bounding box center [279, 509] width 12 height 12
click at [291, 550] on label "Todos" at bounding box center [306, 549] width 30 height 11
click at [285, 550] on button "Todos" at bounding box center [279, 549] width 12 height 12
click at [299, 586] on label "Todos" at bounding box center [306, 588] width 30 height 11
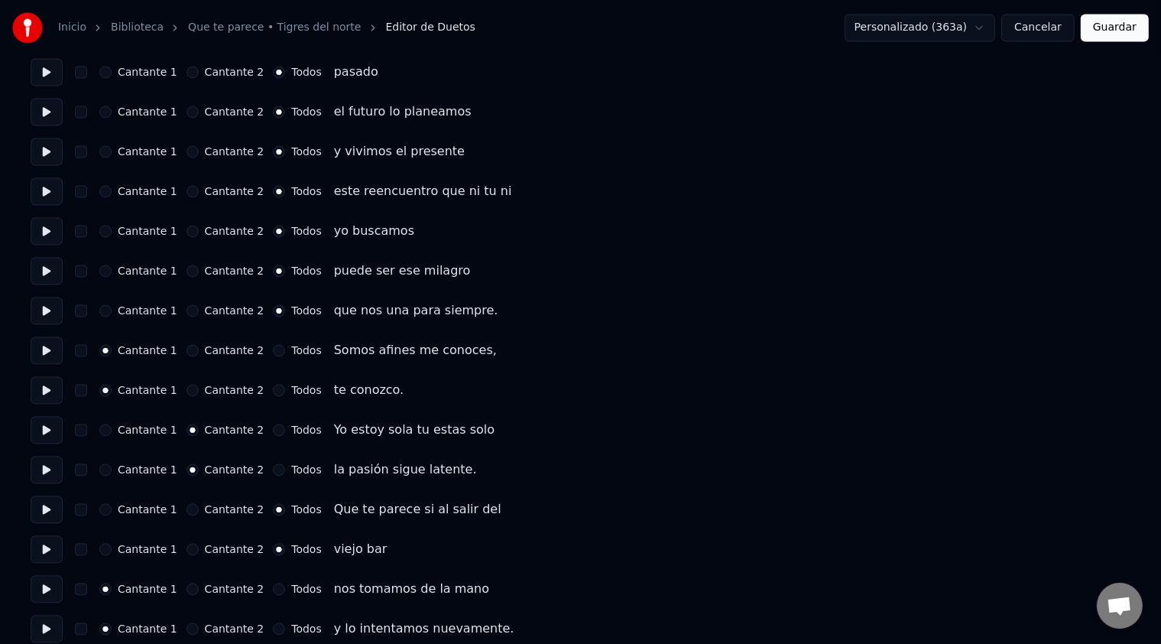
click at [285, 586] on button "Todos" at bounding box center [279, 589] width 12 height 12
click at [294, 630] on label "Todos" at bounding box center [306, 628] width 30 height 11
click at [285, 630] on button "Todos" at bounding box center [279, 628] width 12 height 12
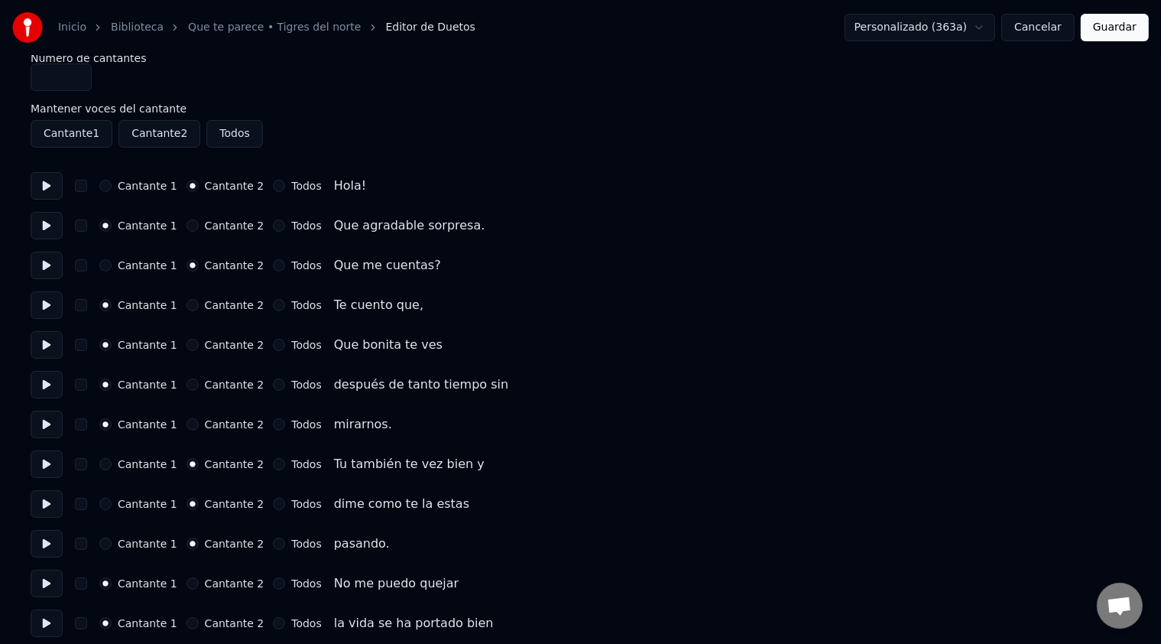
scroll to position [3, 0]
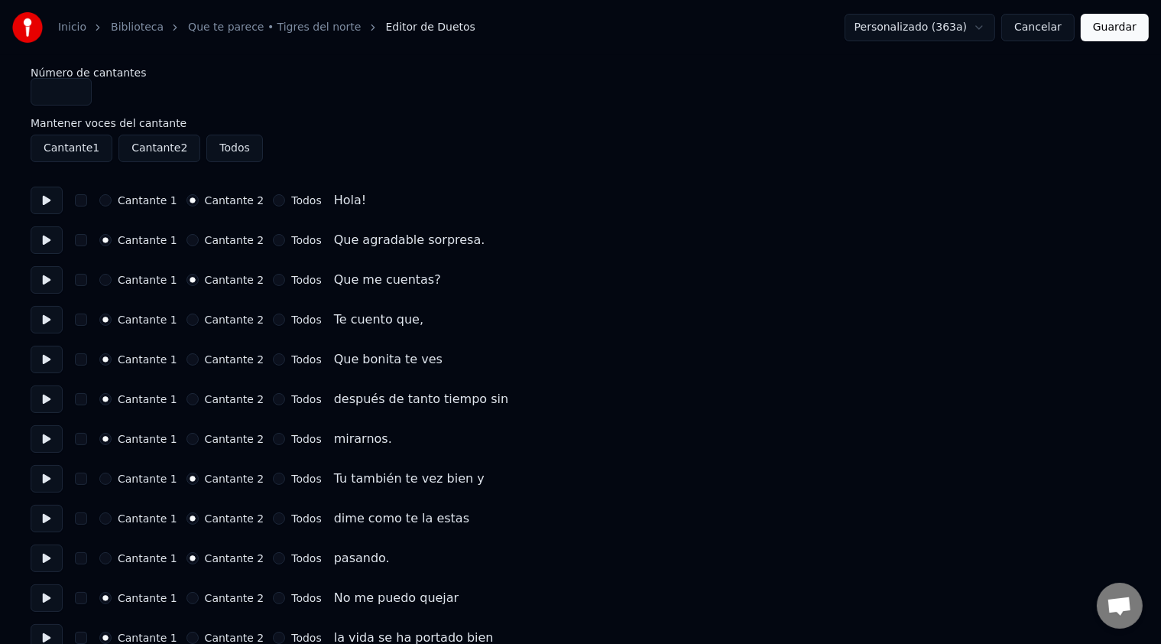
click at [1107, 32] on button "Guardar" at bounding box center [1115, 28] width 68 height 28
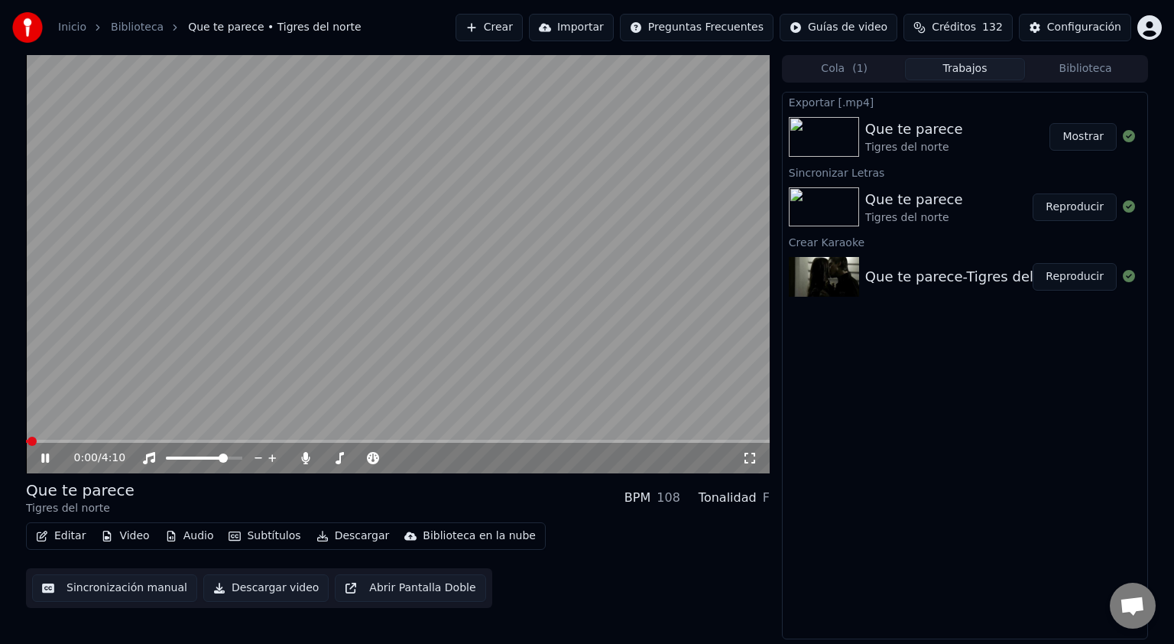
click at [41, 456] on icon at bounding box center [45, 457] width 8 height 9
click at [368, 459] on span at bounding box center [366, 457] width 9 height 9
click at [303, 459] on icon at bounding box center [305, 458] width 15 height 12
click at [349, 532] on button "Descargar" at bounding box center [353, 535] width 86 height 21
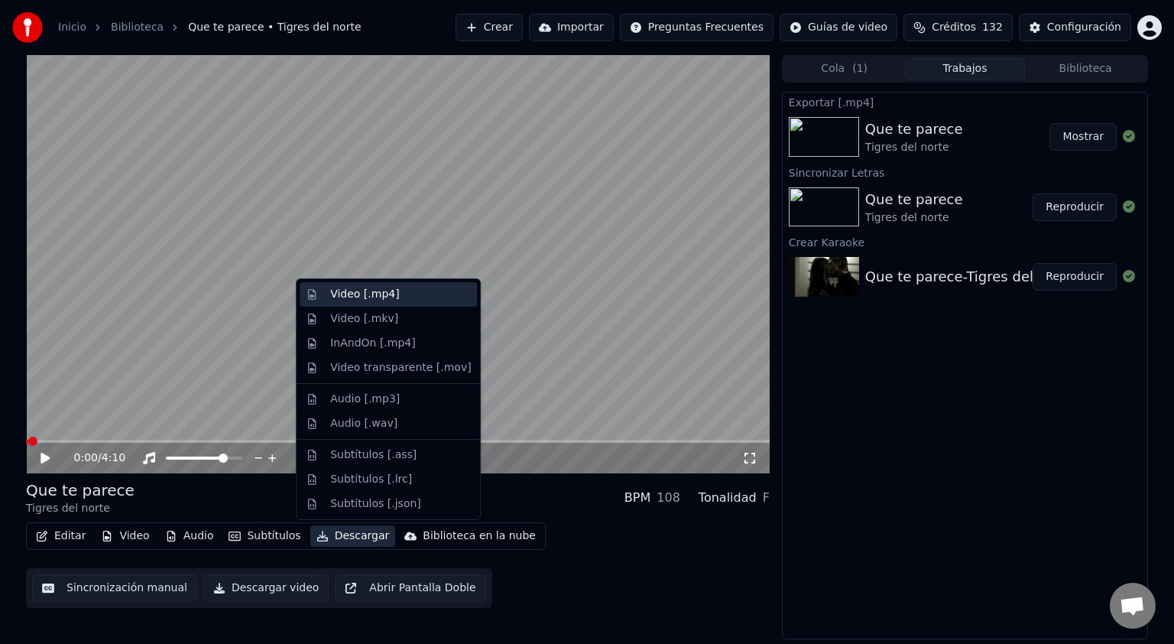
click at [379, 297] on div "Video [.mp4]" at bounding box center [364, 294] width 69 height 15
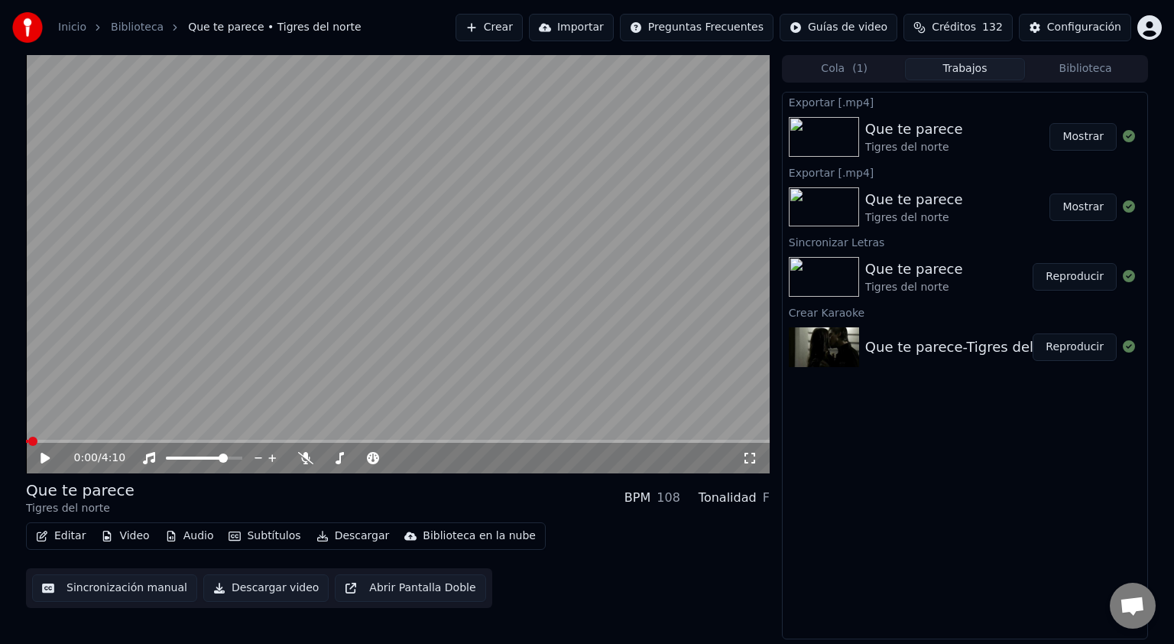
click at [1097, 141] on button "Mostrar" at bounding box center [1083, 137] width 67 height 28
click at [305, 456] on icon at bounding box center [305, 458] width 15 height 12
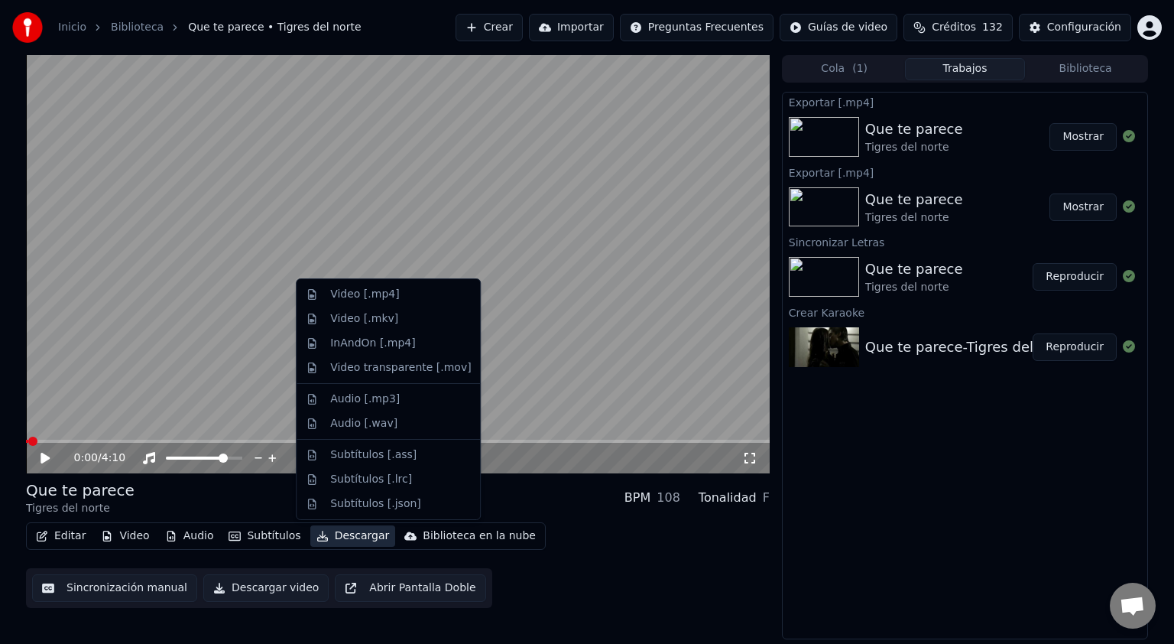
click at [327, 540] on button "Descargar" at bounding box center [353, 535] width 86 height 21
click at [398, 294] on div "Video [.mp4]" at bounding box center [400, 294] width 141 height 15
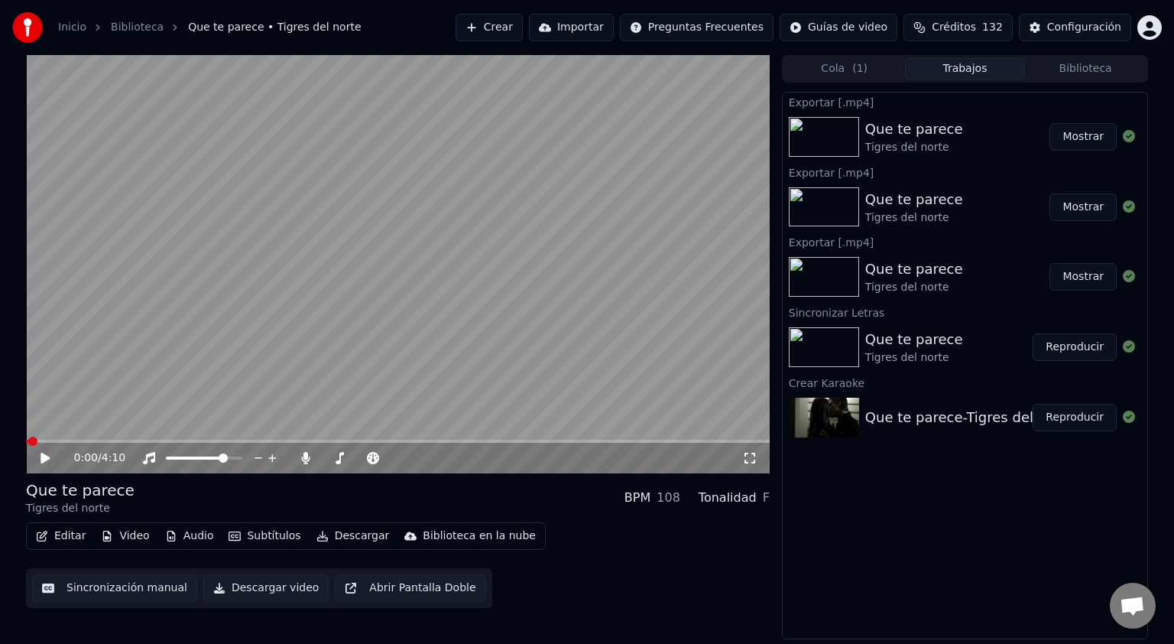
click at [1089, 139] on button "Mostrar" at bounding box center [1083, 137] width 67 height 28
